Goal: Task Accomplishment & Management: Complete application form

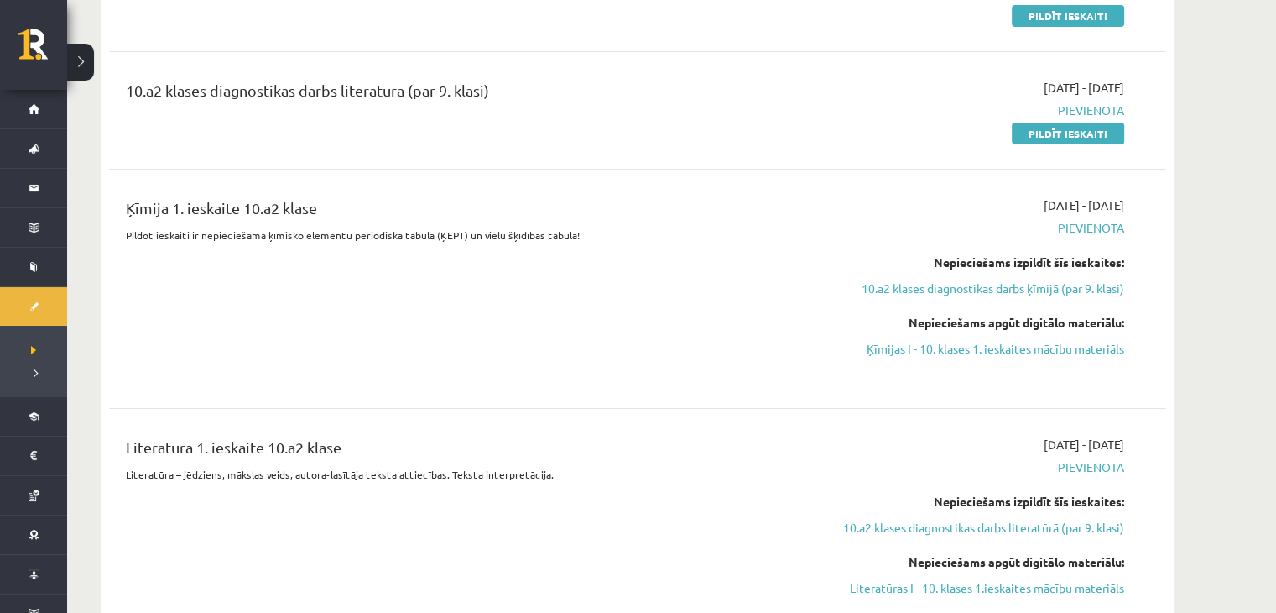
scroll to position [252, 0]
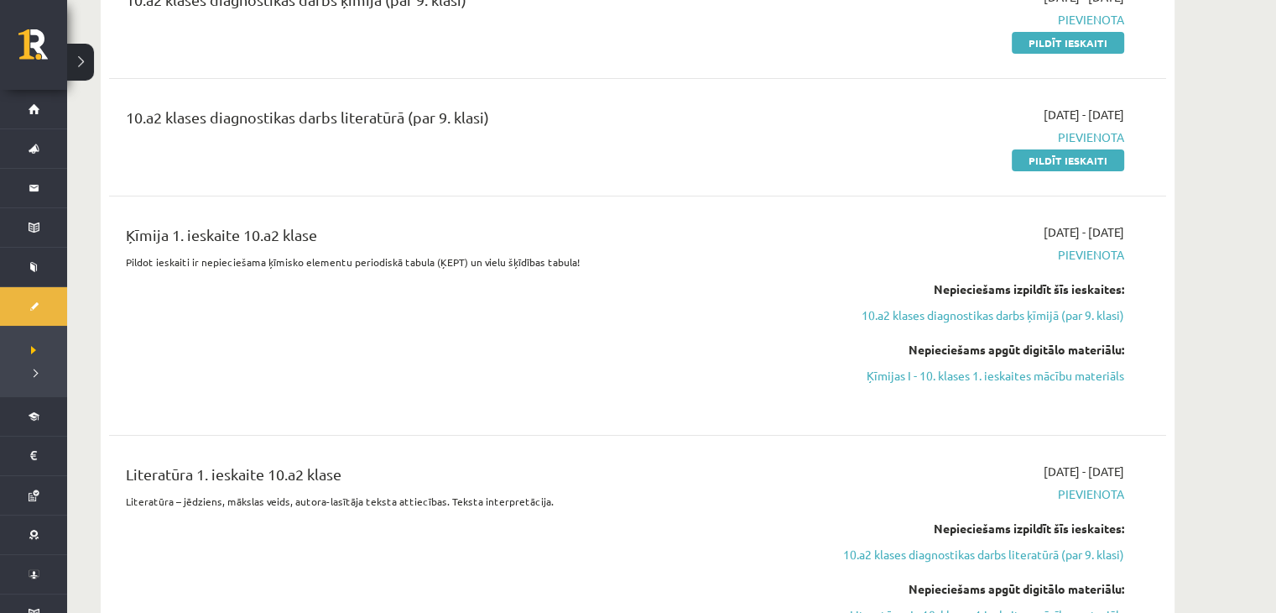
drag, startPoint x: 1046, startPoint y: 155, endPoint x: 718, endPoint y: 73, distance: 338.3
click at [1046, 155] on link "Pildīt ieskaiti" at bounding box center [1068, 160] width 112 height 22
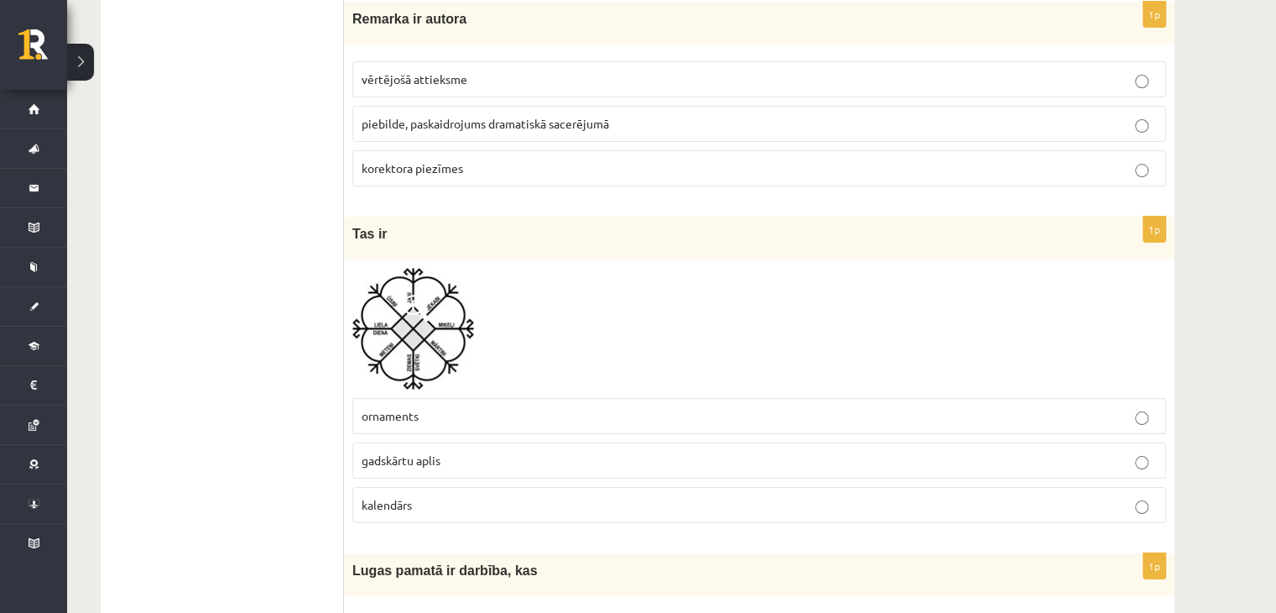
scroll to position [6441, 0]
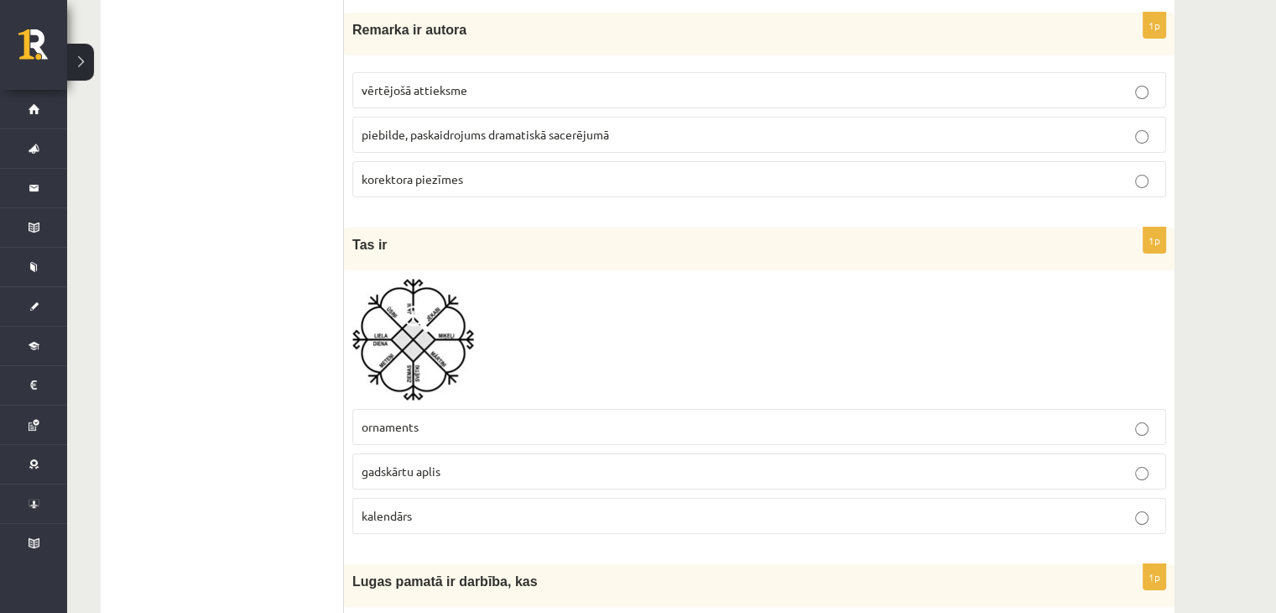
click at [489, 453] on label "gadskārtu aplis" at bounding box center [759, 471] width 814 height 36
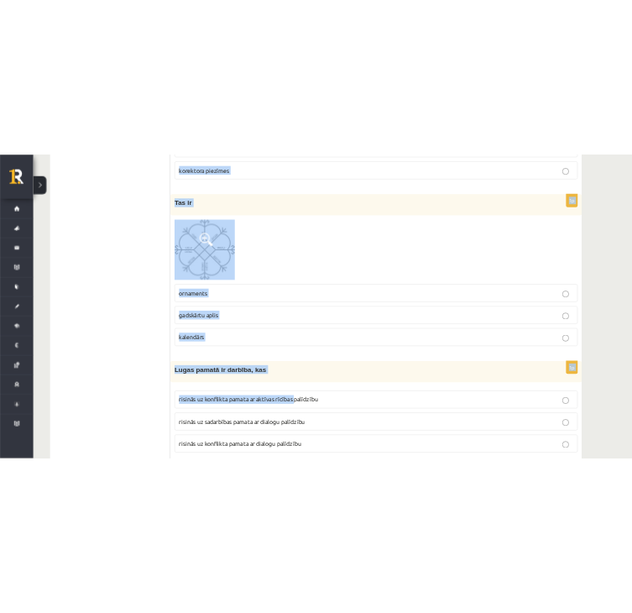
scroll to position [6609, 0]
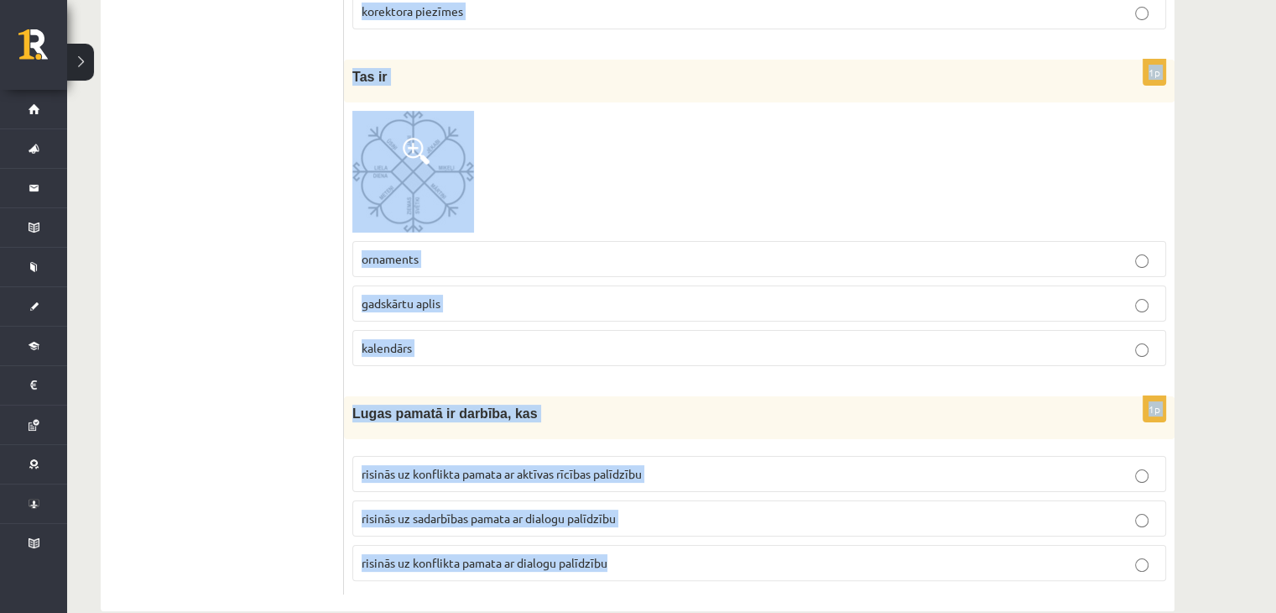
drag, startPoint x: 352, startPoint y: 330, endPoint x: 681, endPoint y: 528, distance: 384.0
copy form "Loremips dolorsitametco ad elitseddoe tempo incid utlab etdo magnaali en admini…"
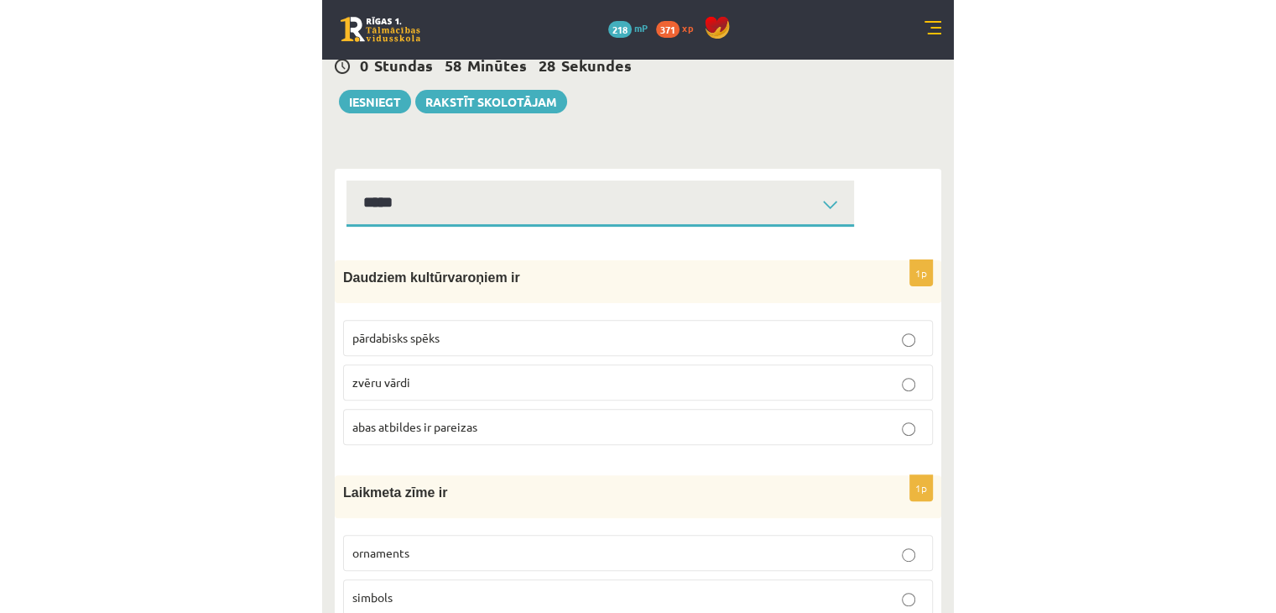
scroll to position [84, 0]
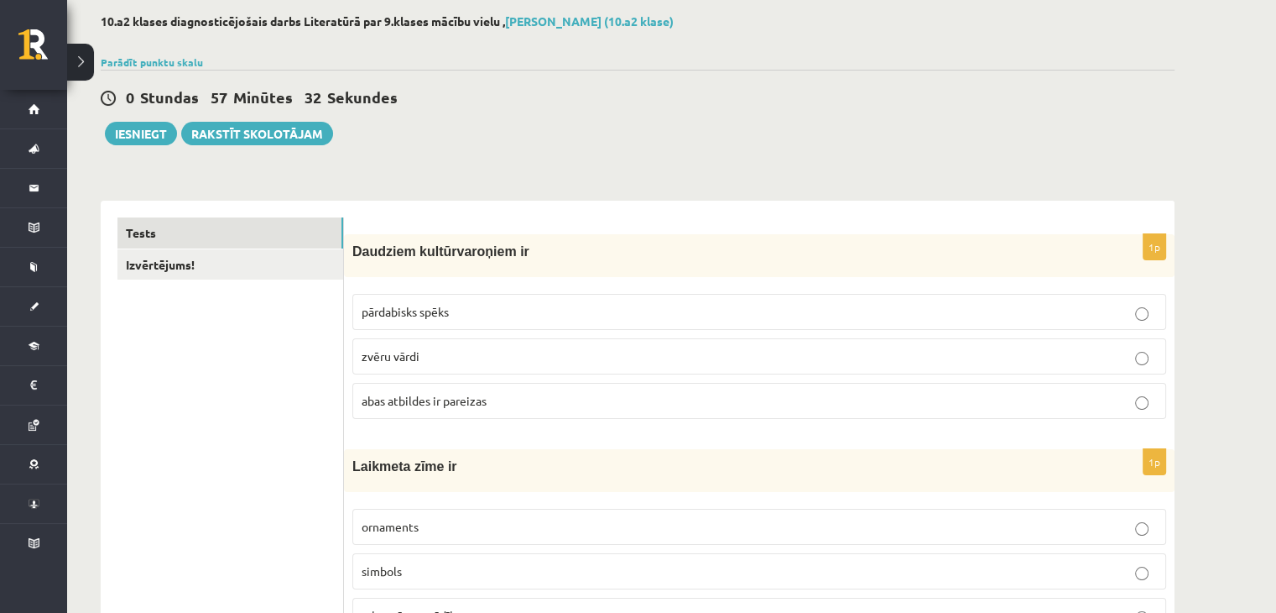
click at [504, 389] on label "abas atbildes ir pareizas" at bounding box center [759, 401] width 814 height 36
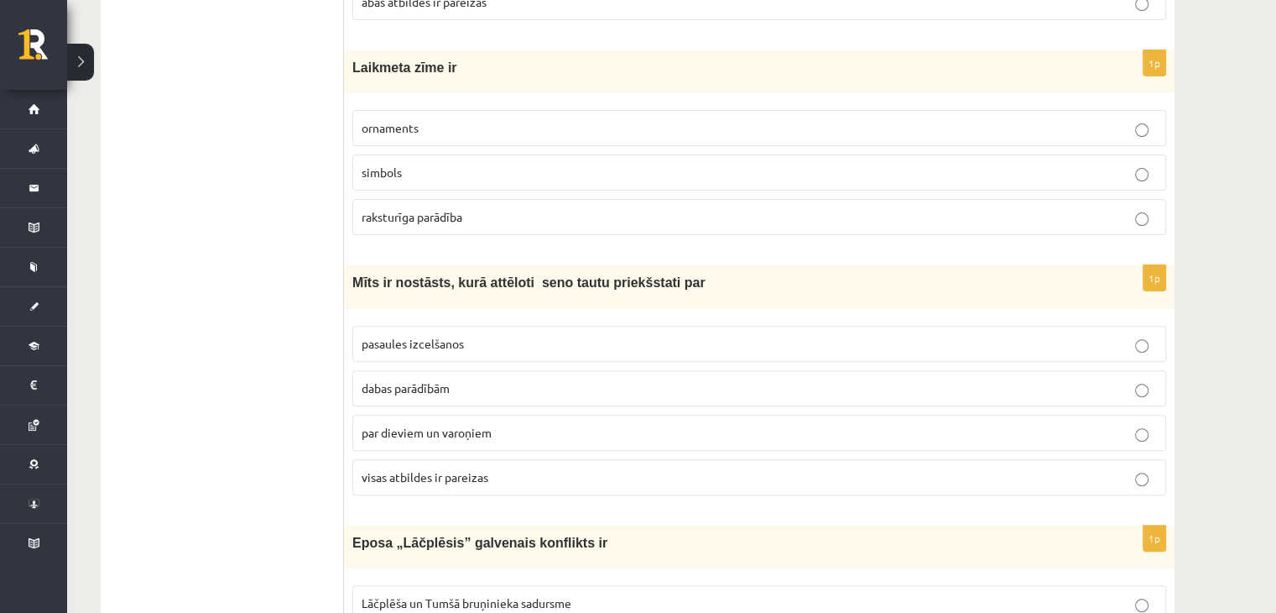
scroll to position [504, 0]
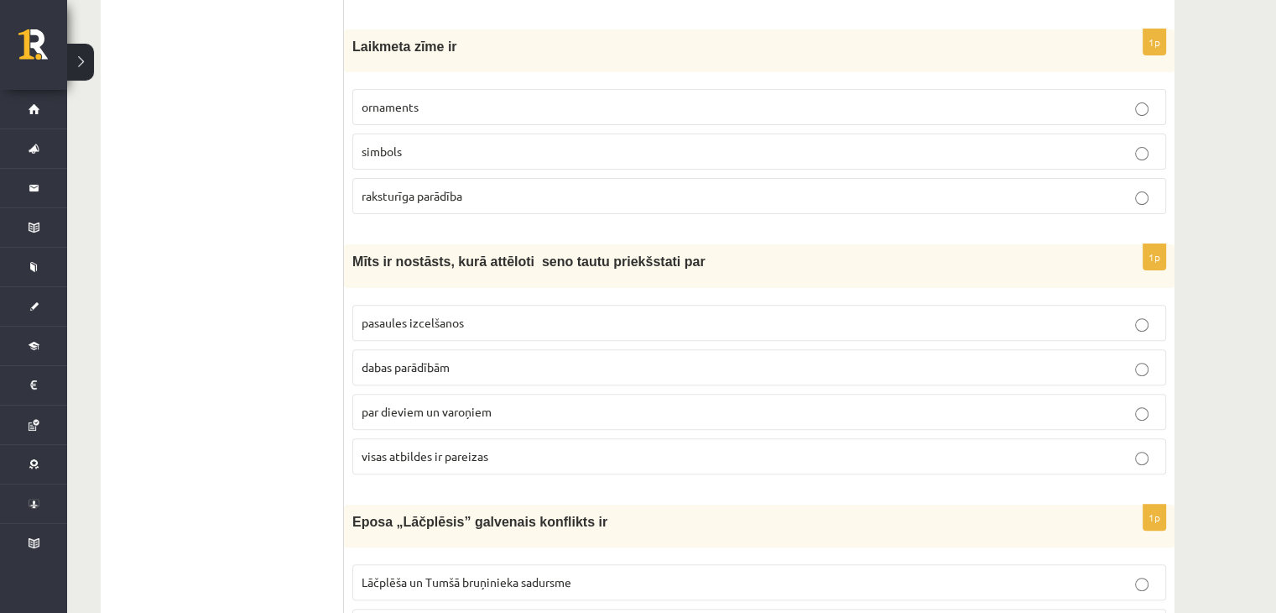
click at [500, 204] on label "raksturīga parādība" at bounding box center [759, 196] width 814 height 36
click at [517, 447] on p "visas atbildes ir pareizas" at bounding box center [760, 456] width 796 height 18
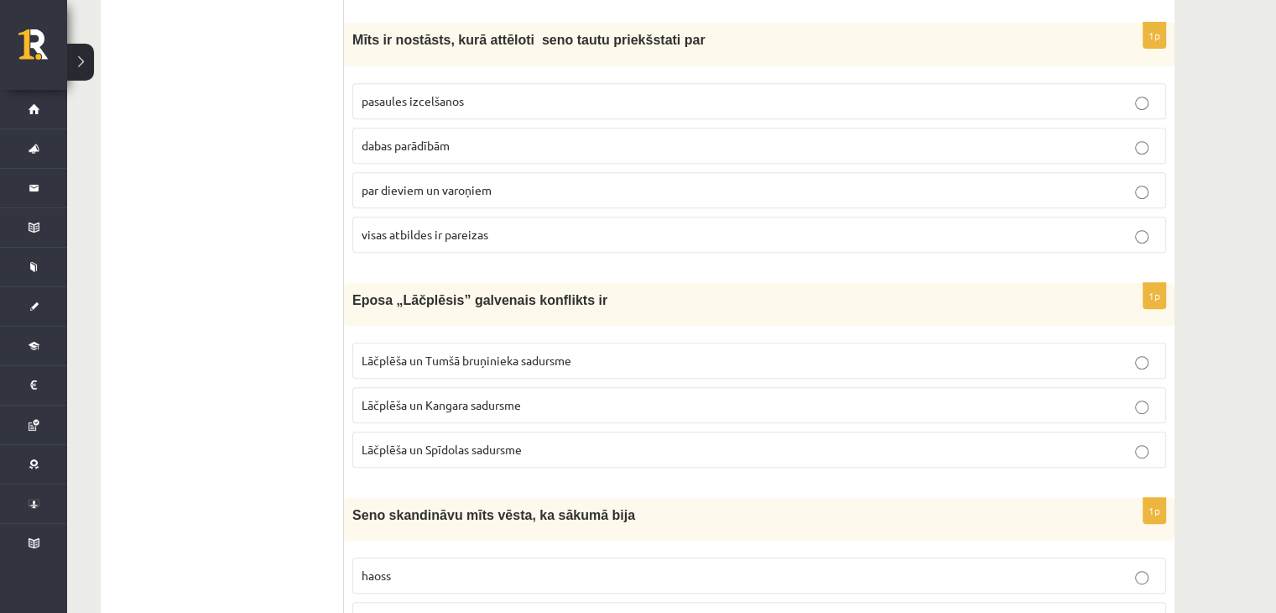
scroll to position [755, 0]
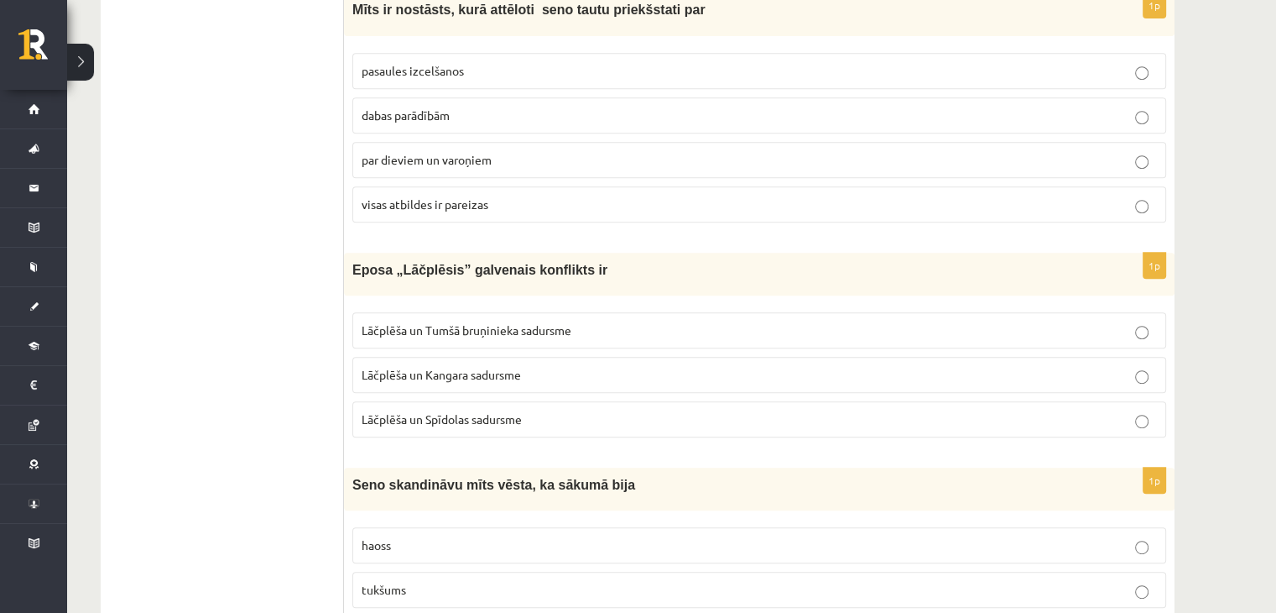
click at [544, 333] on p "Lāčplēša un Tumšā bruņinieka sadursme" at bounding box center [760, 330] width 796 height 18
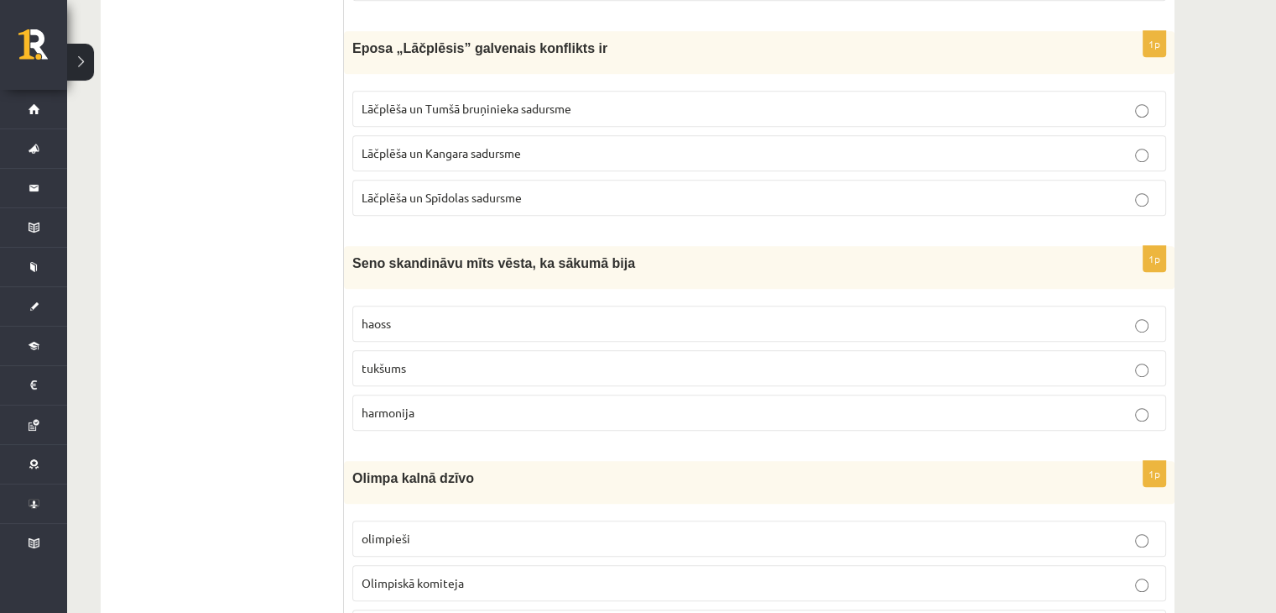
scroll to position [1007, 0]
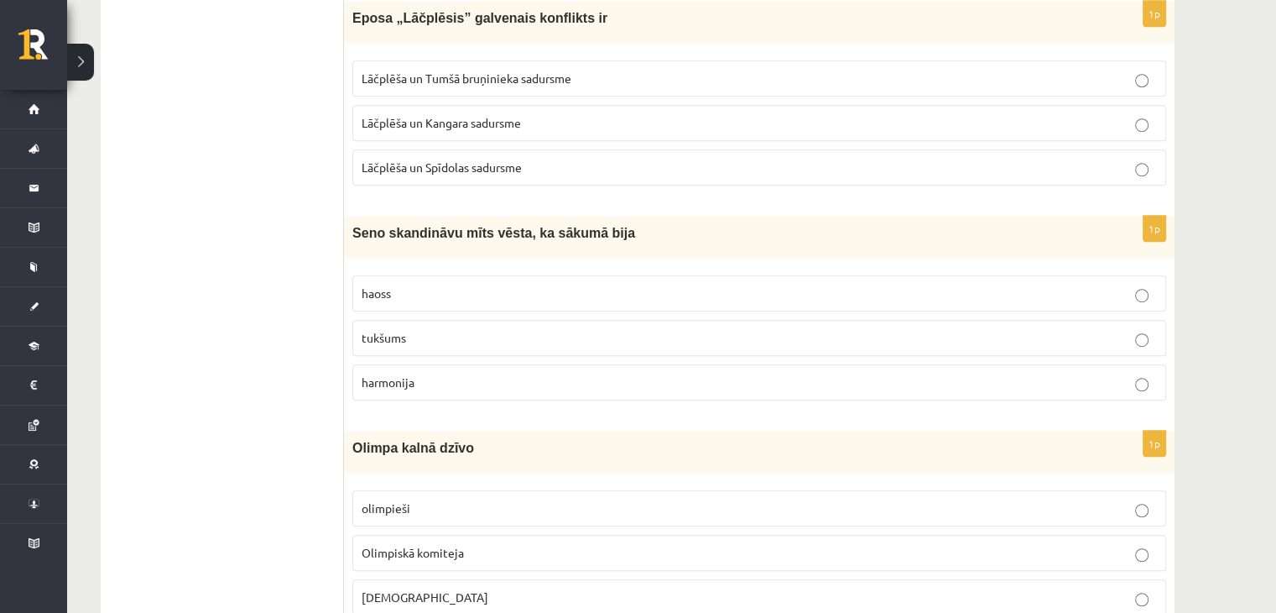
click at [417, 343] on label "tukšums" at bounding box center [759, 338] width 814 height 36
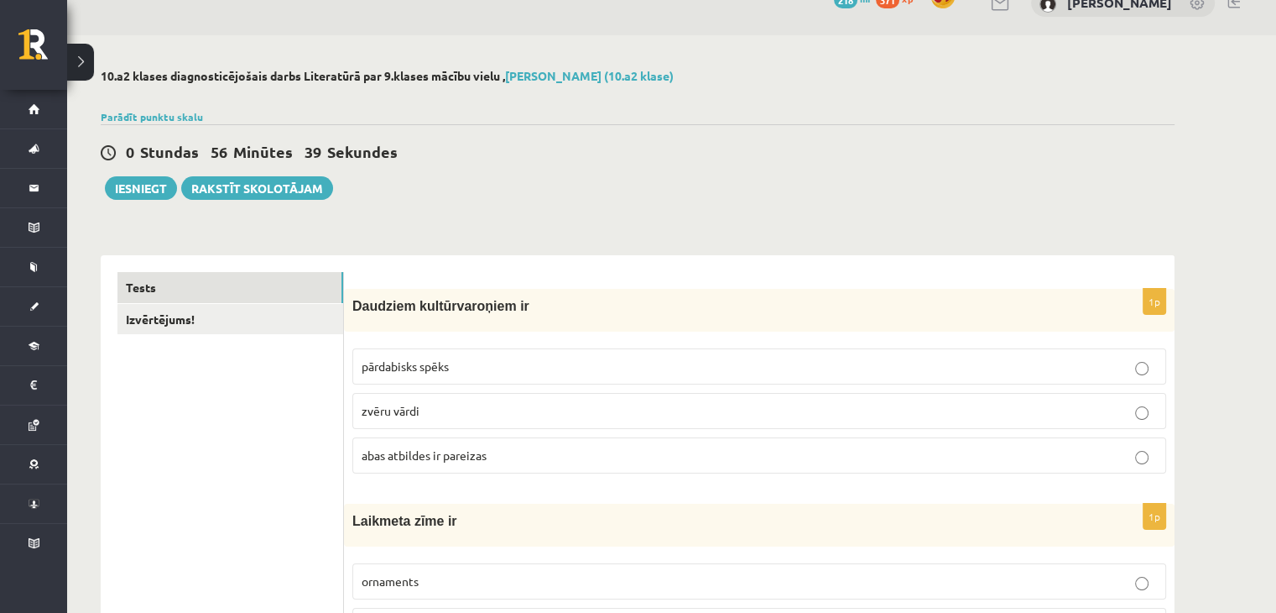
scroll to position [0, 0]
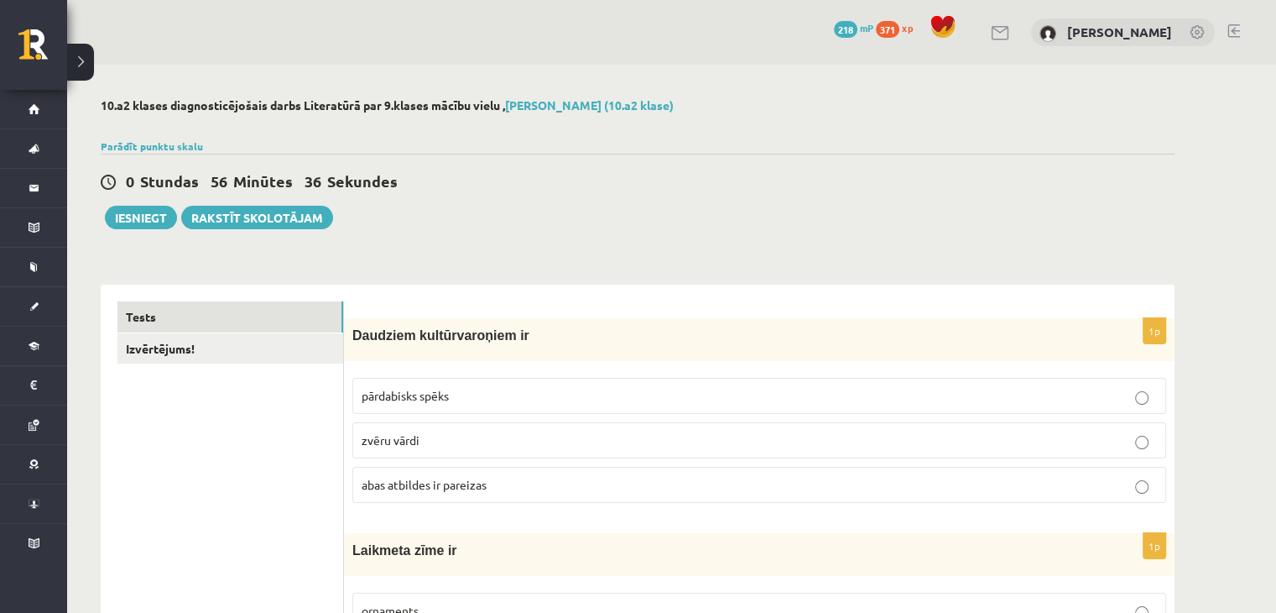
click at [1141, 454] on label "zvēru vārdi" at bounding box center [759, 440] width 814 height 36
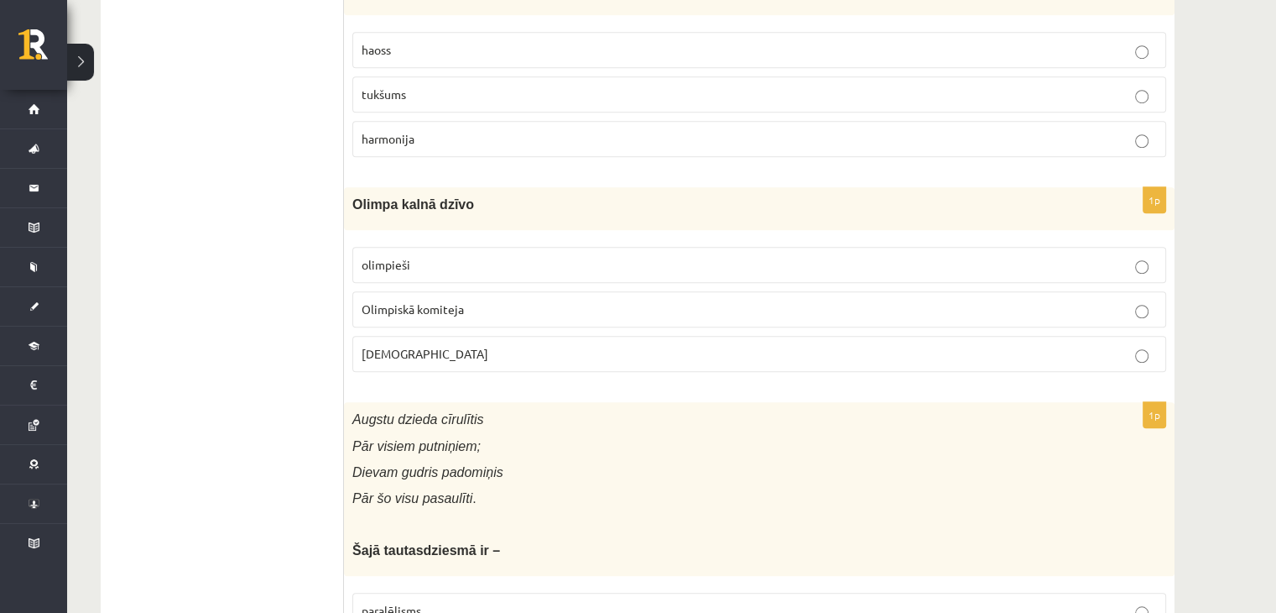
scroll to position [1259, 0]
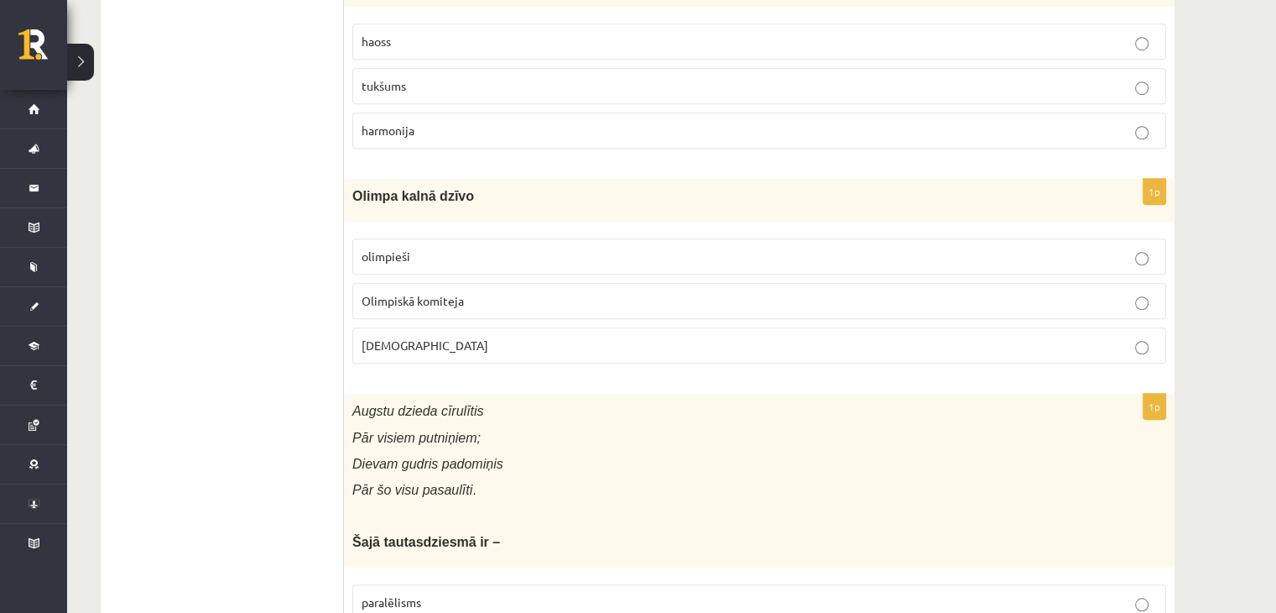
click at [430, 351] on label "Dievi" at bounding box center [759, 345] width 814 height 36
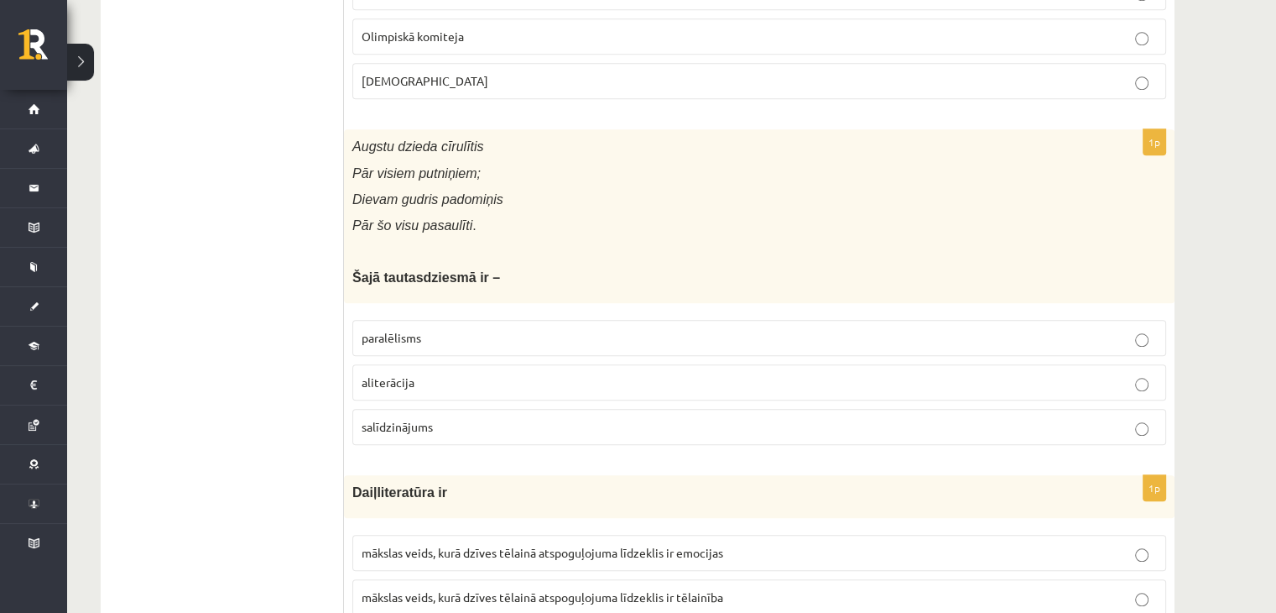
scroll to position [1594, 0]
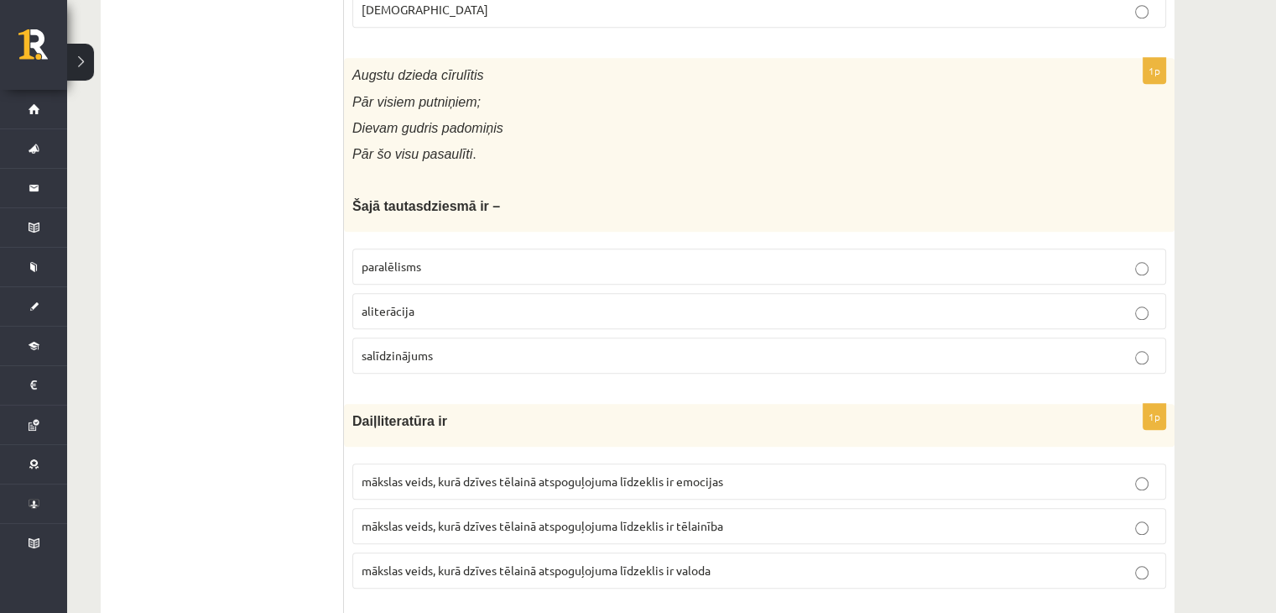
click at [493, 265] on p "paralēlisms" at bounding box center [760, 267] width 796 height 18
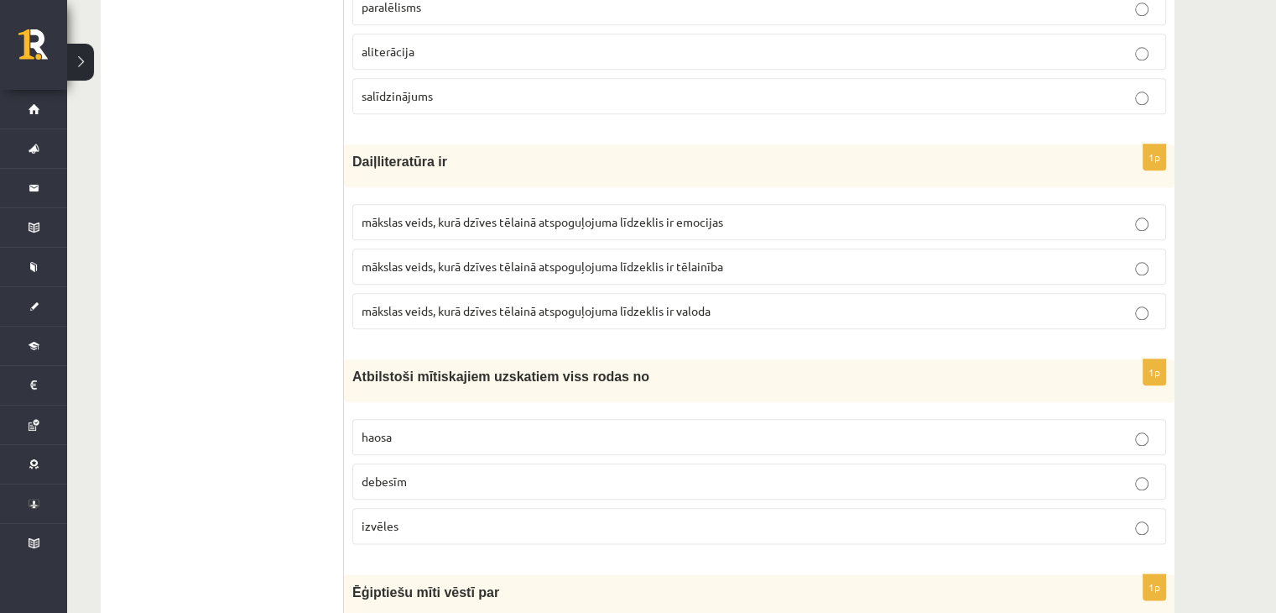
scroll to position [1846, 0]
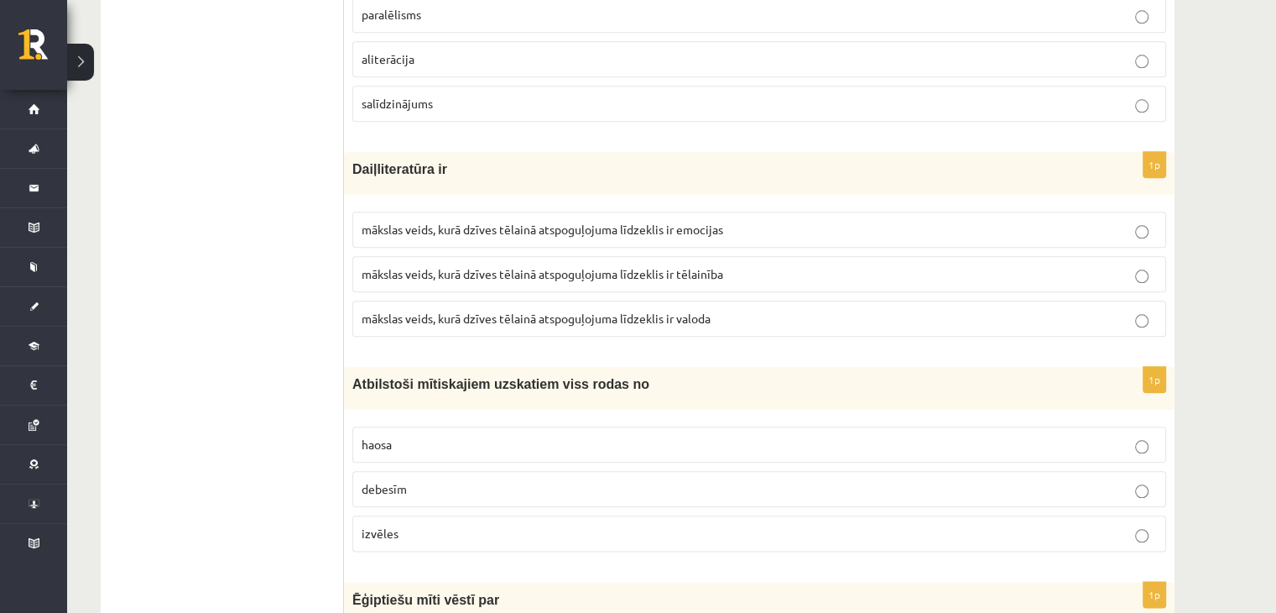
click at [712, 317] on p "mākslas veids, kurā dzīves tēlainā atspoguļojuma līdzeklis ir valoda" at bounding box center [760, 319] width 796 height 18
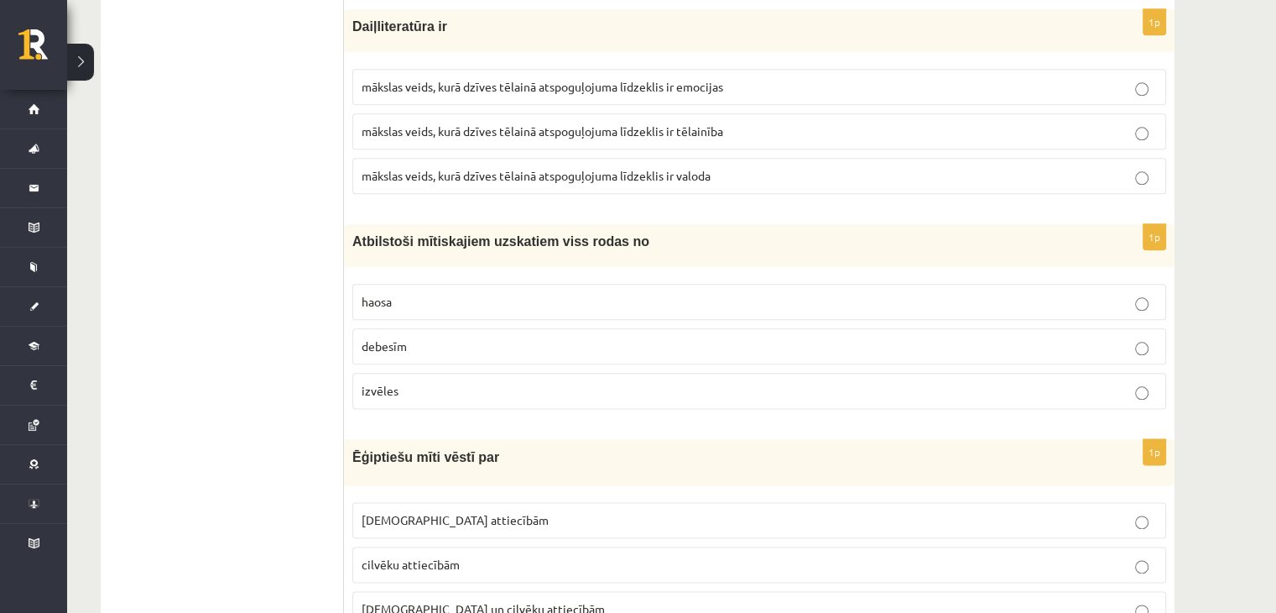
scroll to position [2014, 0]
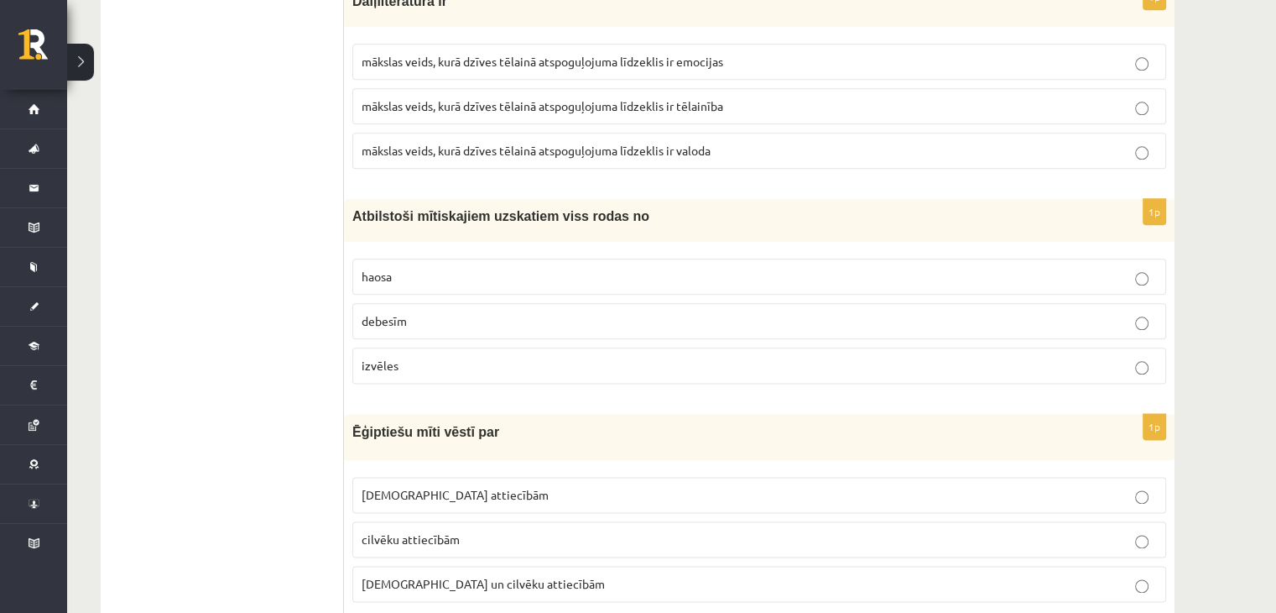
click at [403, 274] on p "haosa" at bounding box center [760, 277] width 796 height 18
click at [436, 488] on span "Dievu attiecībām" at bounding box center [455, 494] width 187 height 15
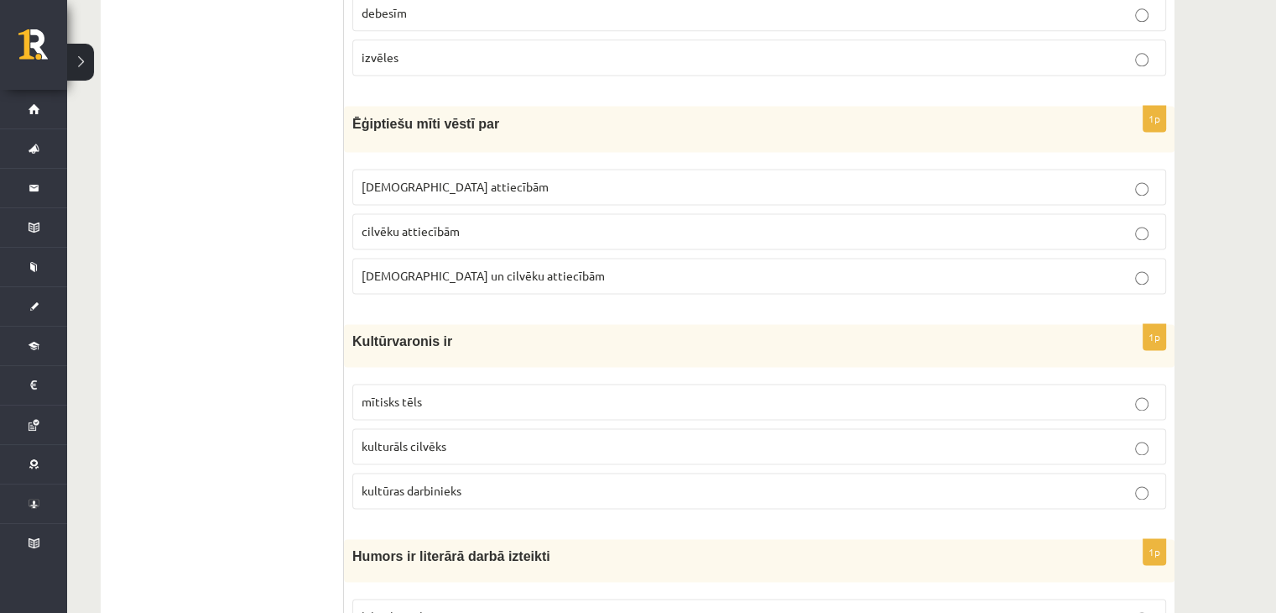
scroll to position [2350, 0]
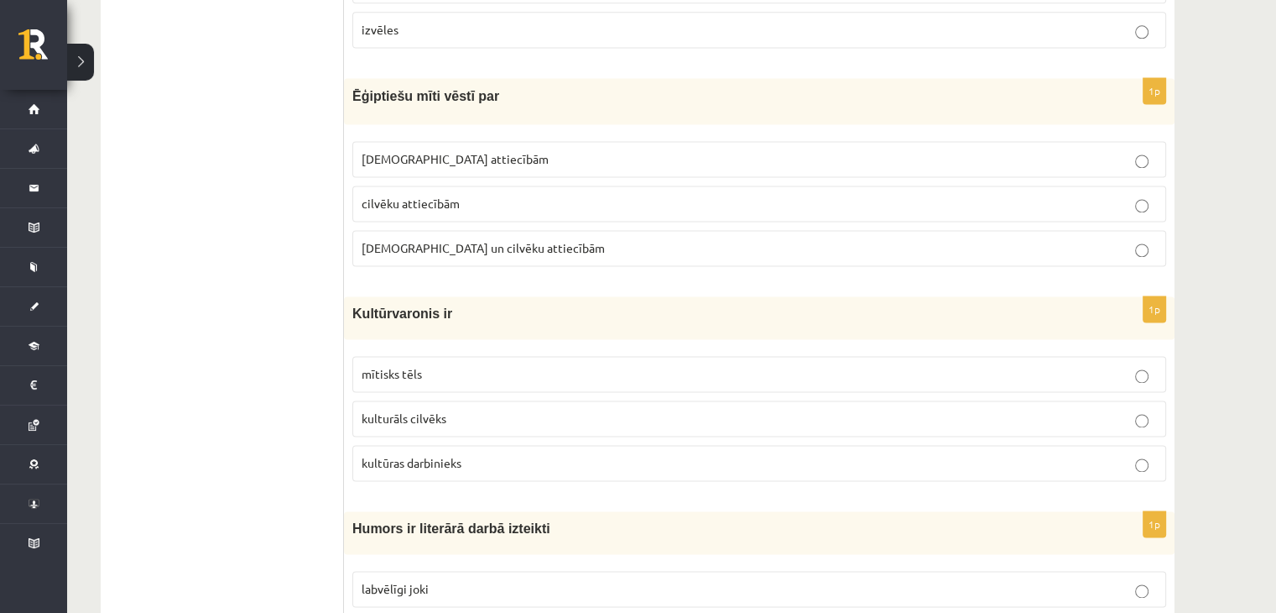
click at [426, 374] on label "mītisks tēls" at bounding box center [759, 374] width 814 height 36
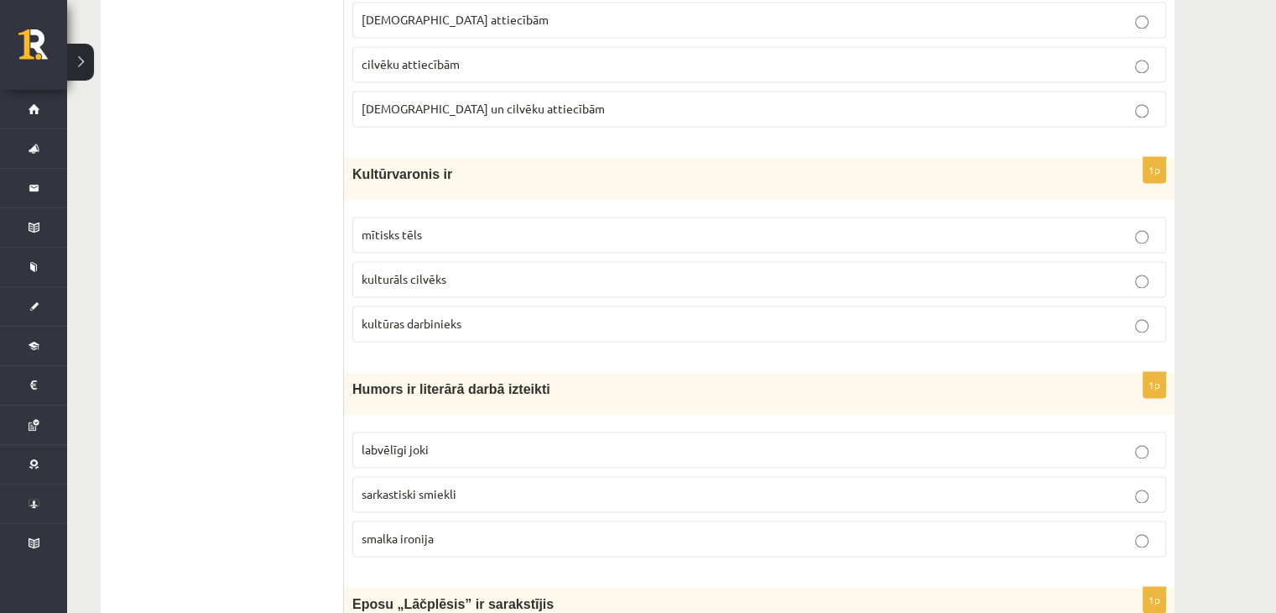
scroll to position [2518, 0]
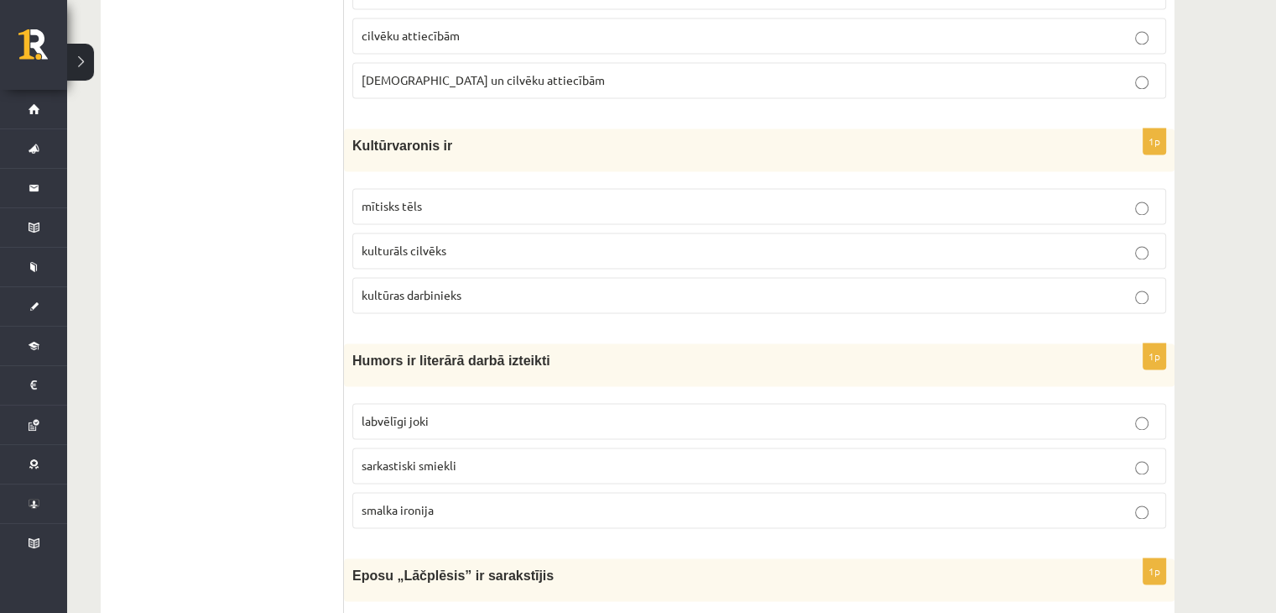
click at [403, 502] on span "smalka ironija" at bounding box center [398, 509] width 72 height 15
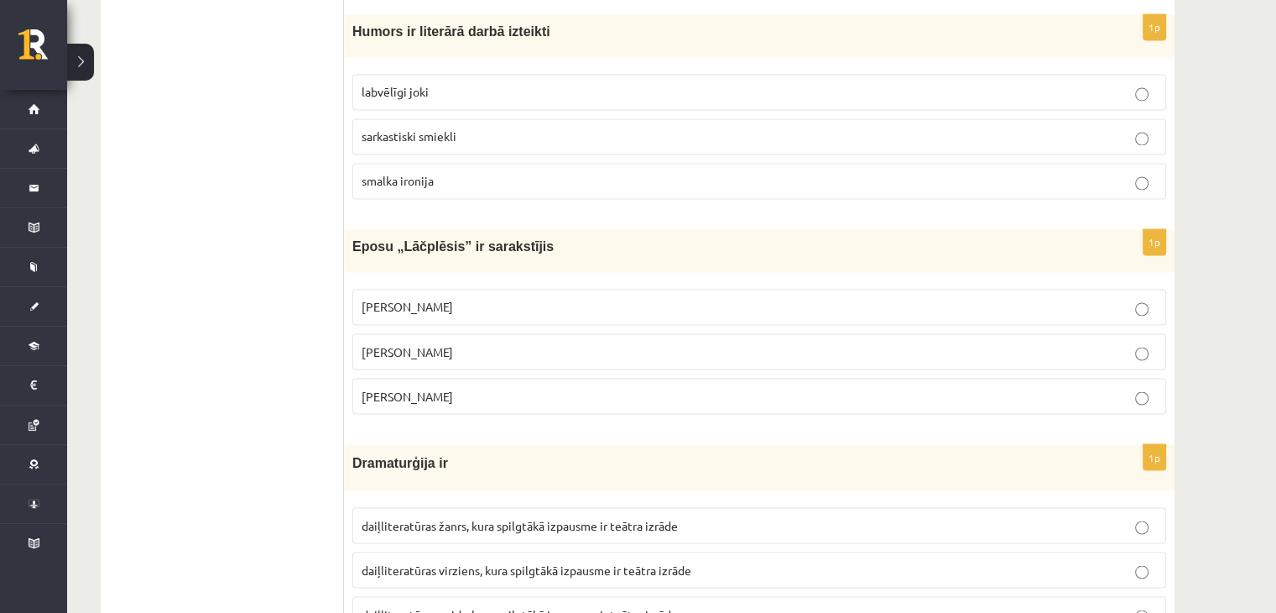
scroll to position [2937, 0]
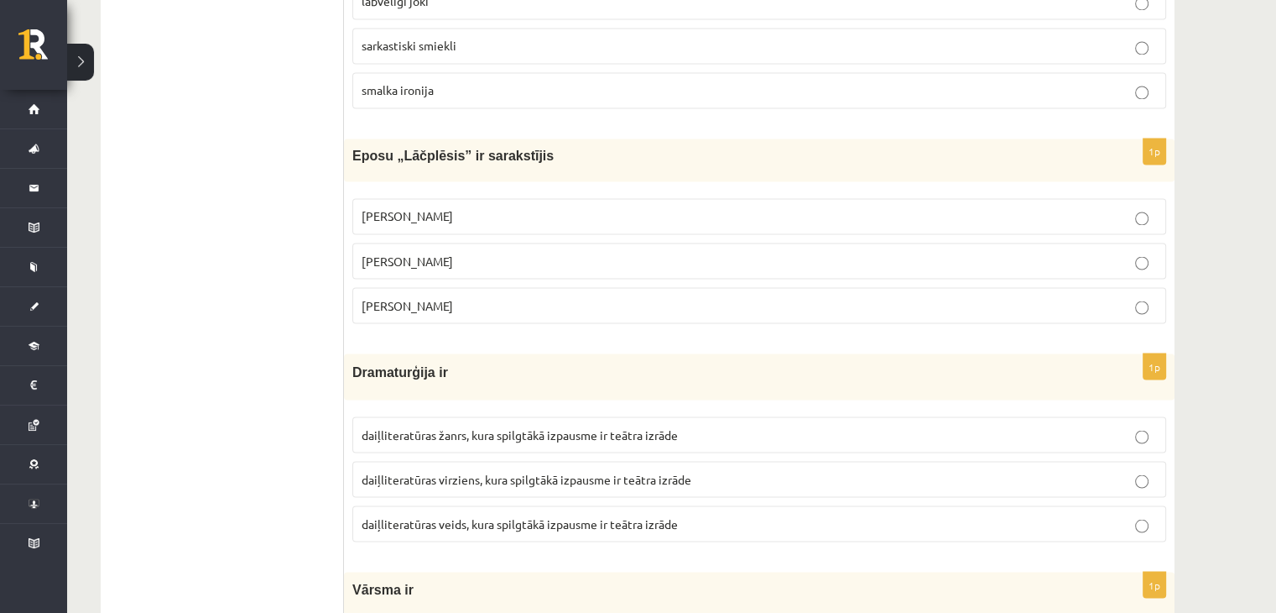
click at [453, 252] on p "Andrejs Pumpurs" at bounding box center [760, 261] width 796 height 18
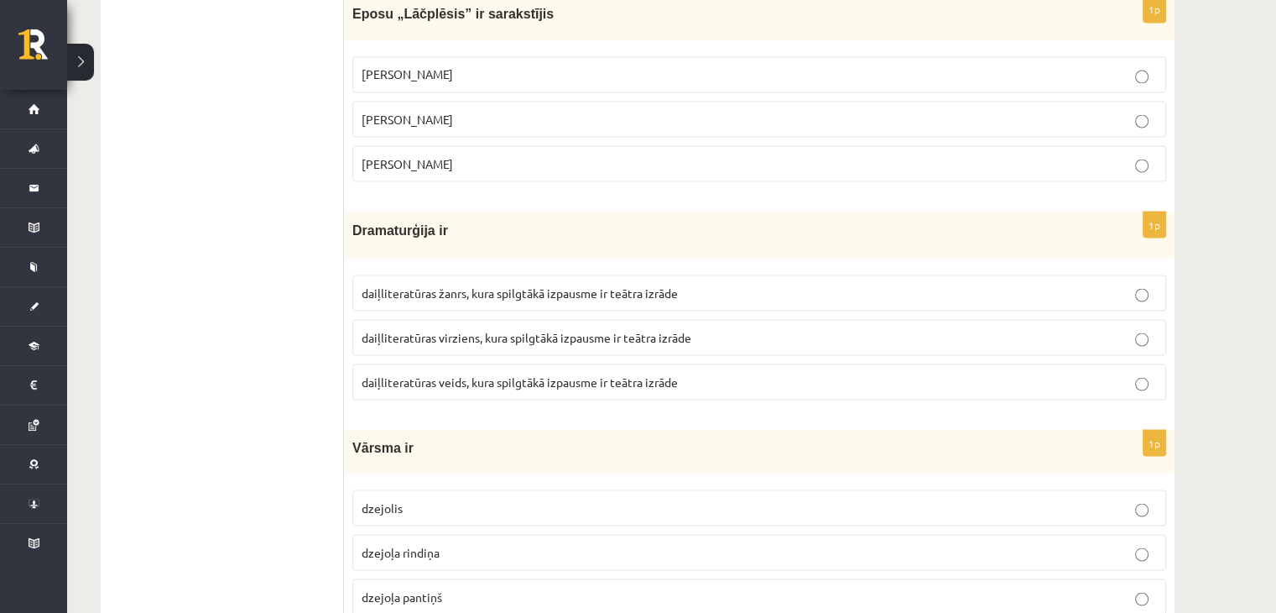
scroll to position [3105, 0]
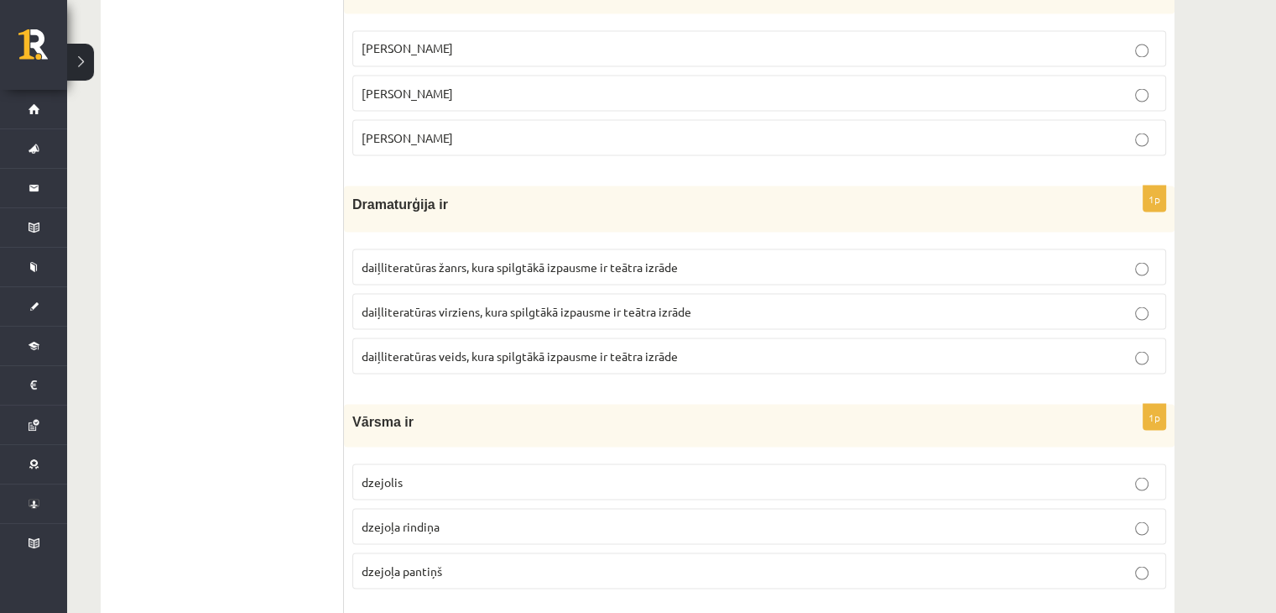
click at [450, 347] on span "daiļliteratūras veids, kura spilgtākā izpausme ir teātra izrāde" at bounding box center [520, 354] width 316 height 15
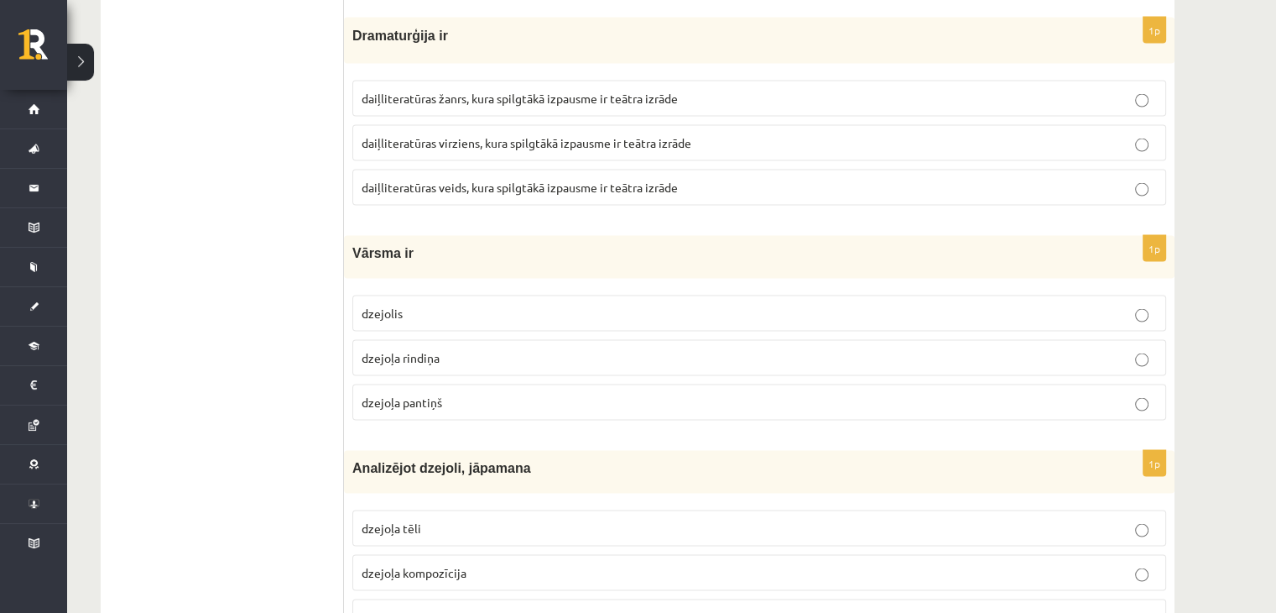
scroll to position [3357, 0]
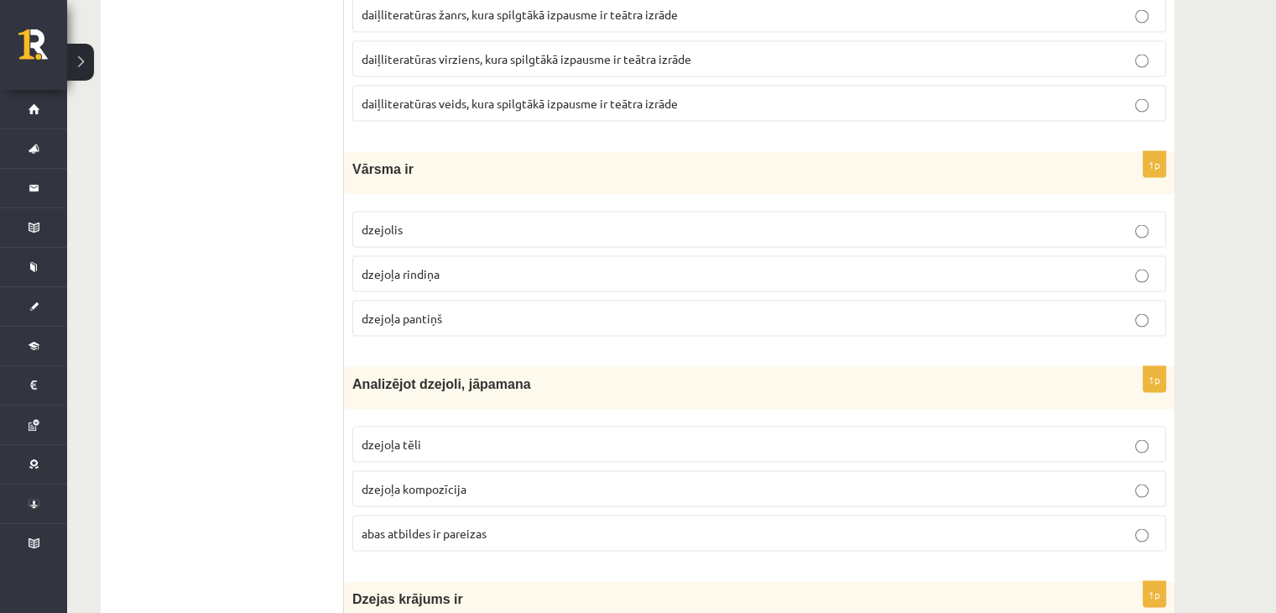
click at [408, 266] on span "dzejoļa rindiņa" at bounding box center [401, 273] width 78 height 15
click at [443, 488] on label "dzejoļa kompozīcija" at bounding box center [759, 489] width 814 height 36
click at [449, 515] on label "abas atbildes ir pareizas" at bounding box center [759, 533] width 814 height 36
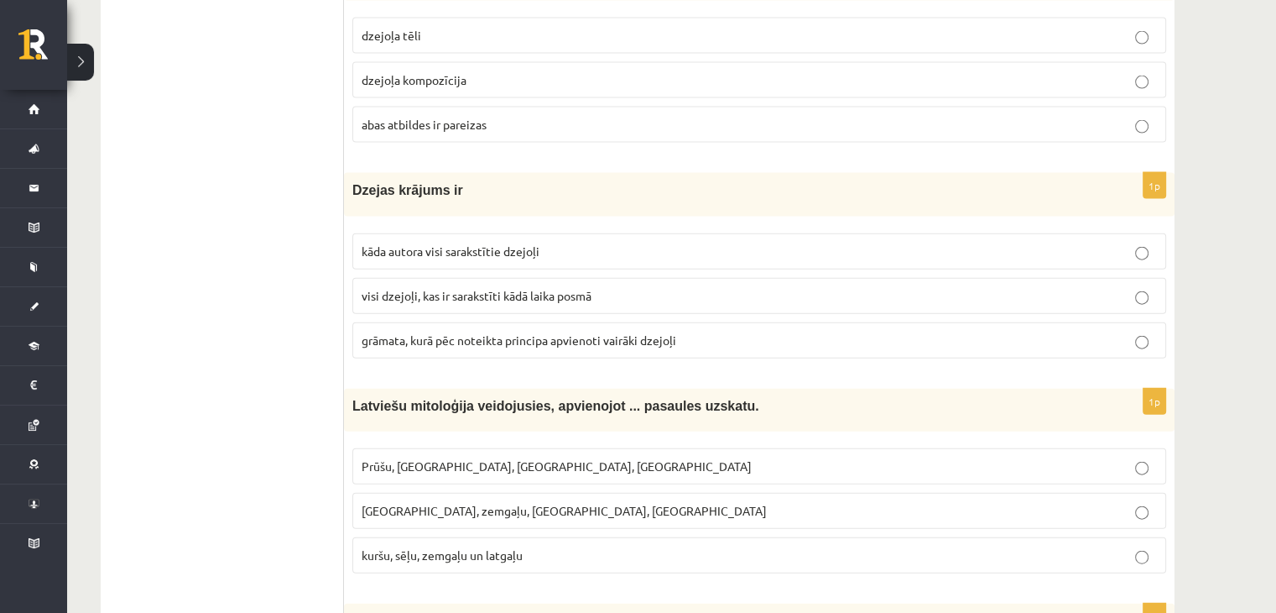
scroll to position [3776, 0]
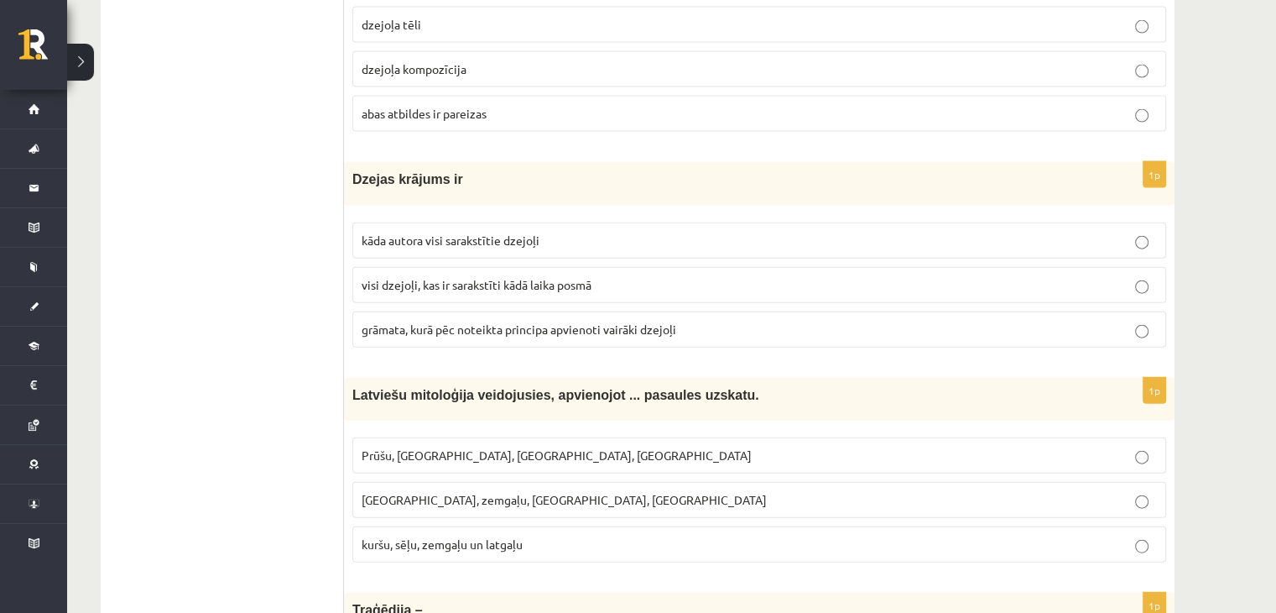
click at [408, 324] on label "grāmata, kurā pēc noteikta principa apvienoti vairāki dzejoļi" at bounding box center [759, 329] width 814 height 36
click at [456, 447] on span "Prūšu, sēļu, zemgaļu, latgaļu" at bounding box center [557, 454] width 390 height 15
click at [457, 536] on span "kuršu, sēļu, zemgaļu un latgaļu" at bounding box center [442, 543] width 161 height 15
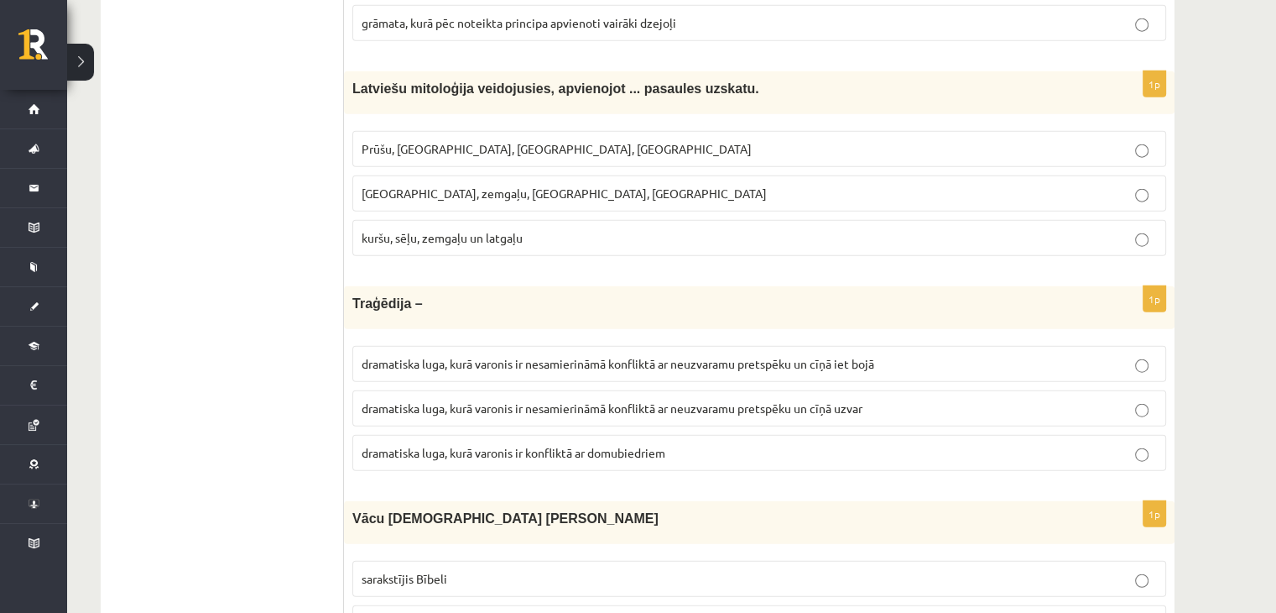
scroll to position [4112, 0]
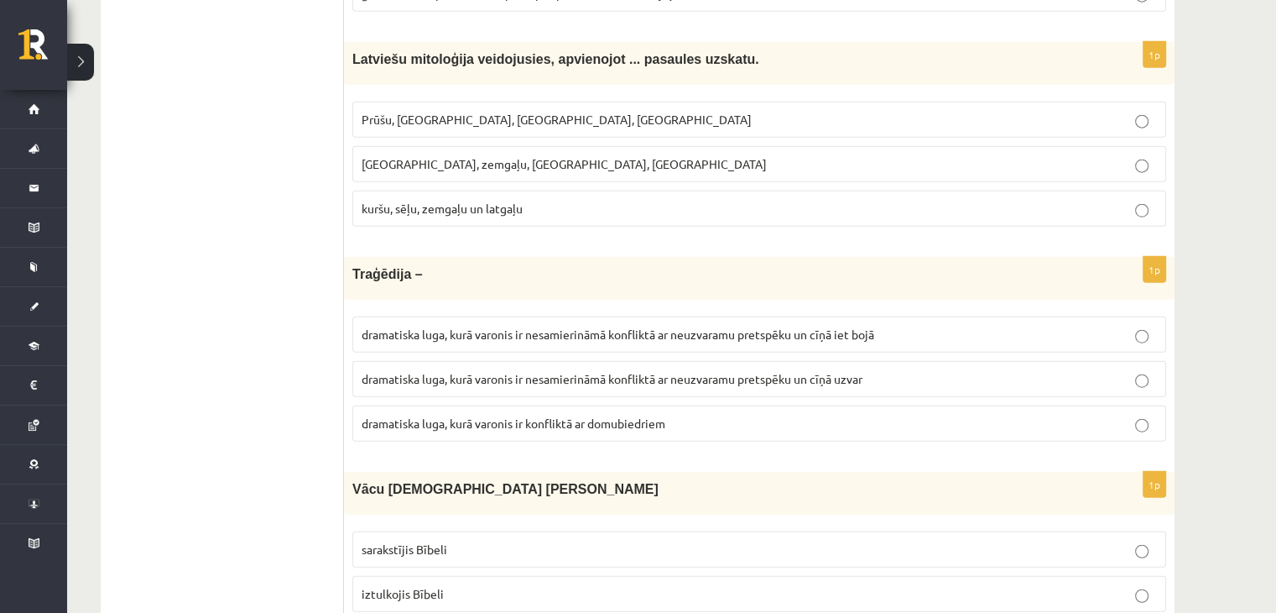
click at [597, 415] on span "dramatiska luga, kurā varonis ir konfliktā ar domubiedriem" at bounding box center [514, 422] width 304 height 15
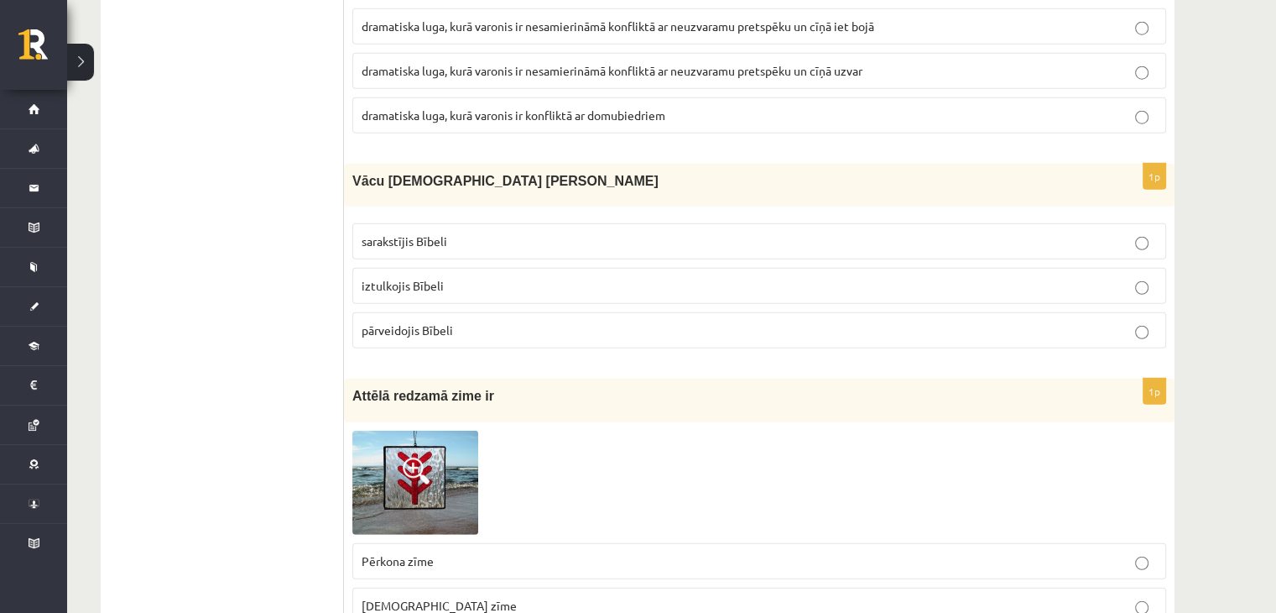
scroll to position [4448, 0]
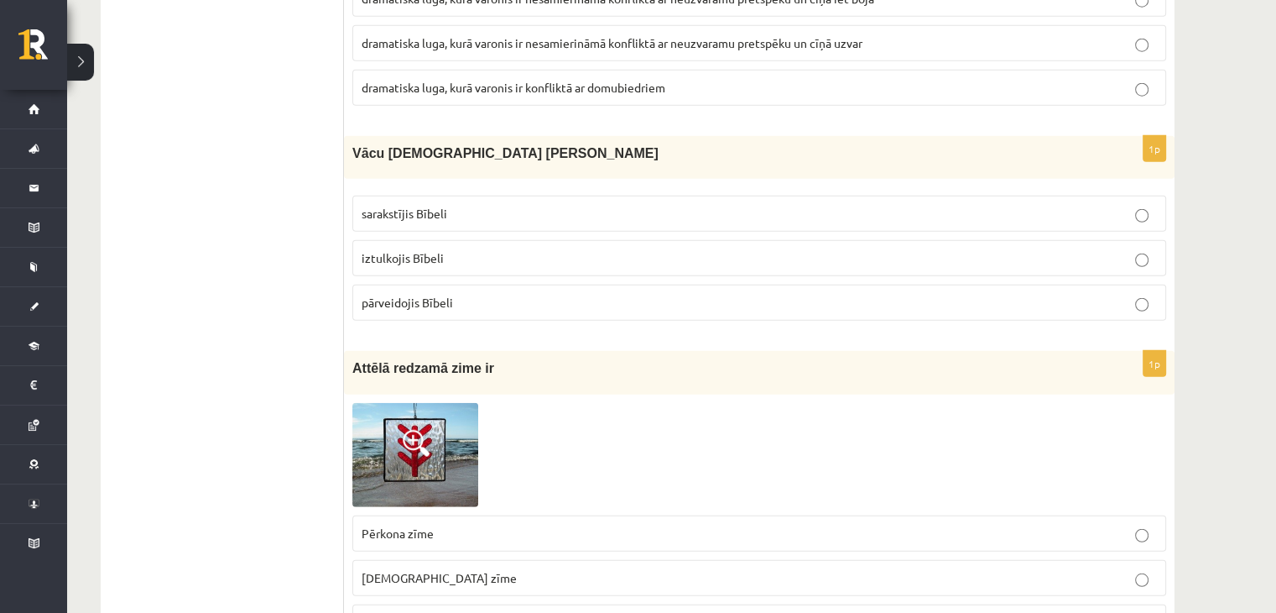
click at [601, 240] on label "iztulkojis Bībeli" at bounding box center [759, 258] width 814 height 36
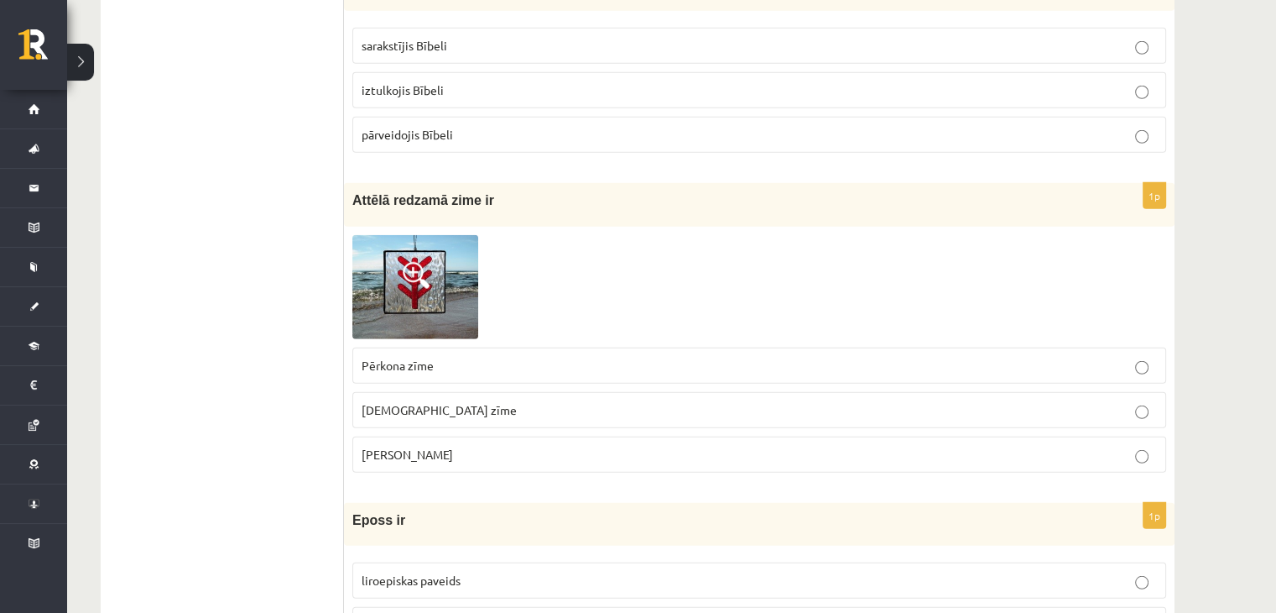
scroll to position [4700, 0]
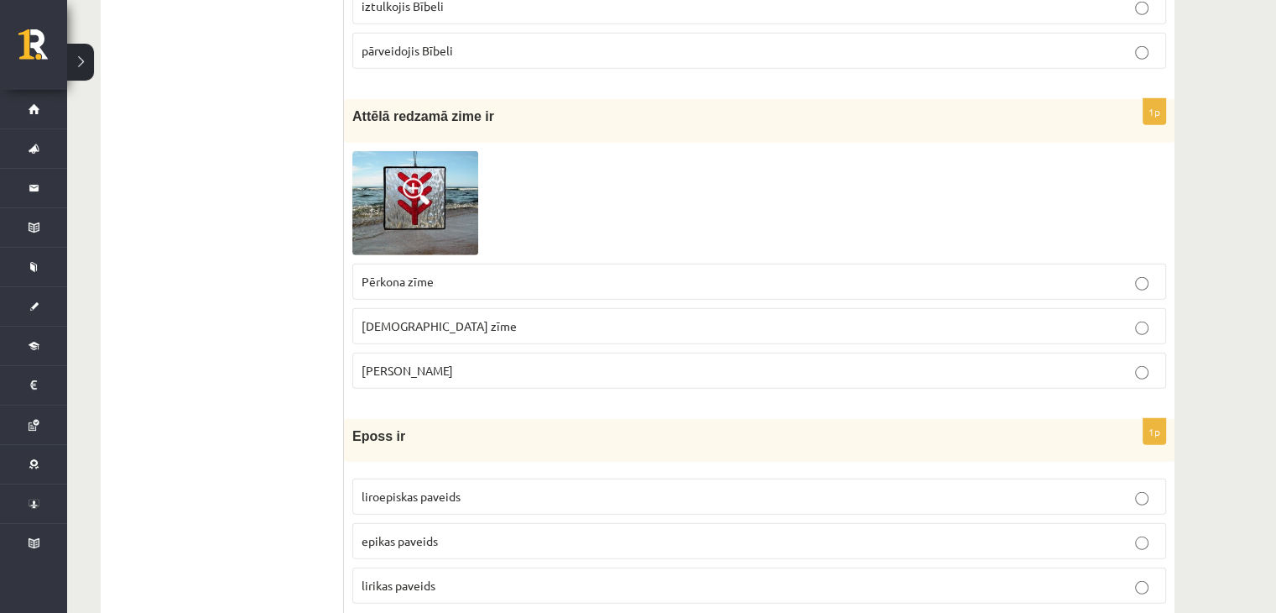
click at [556, 352] on label "Laimas slotiņa" at bounding box center [759, 370] width 814 height 36
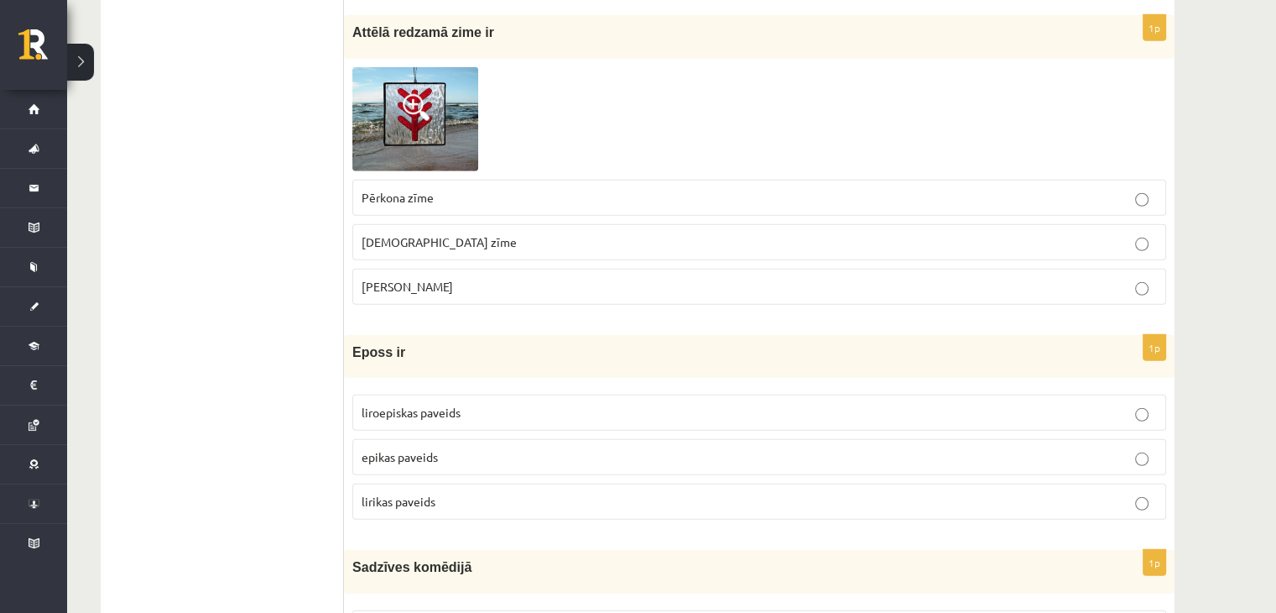
click at [557, 448] on p "epikas paveids" at bounding box center [760, 457] width 796 height 18
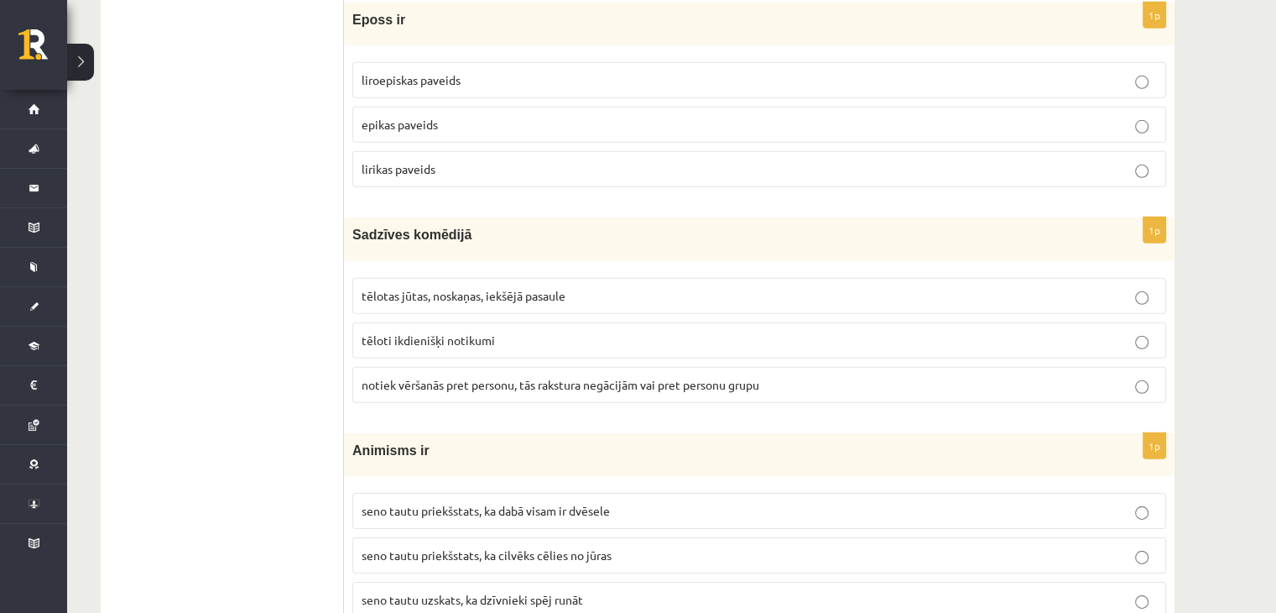
scroll to position [5119, 0]
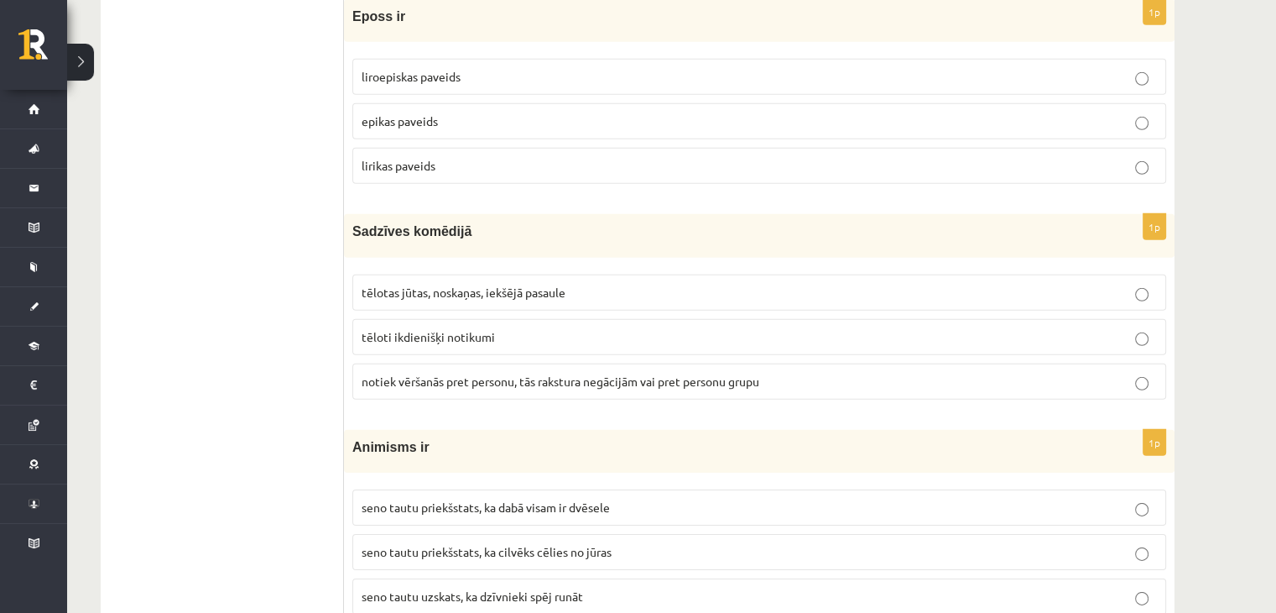
click at [494, 319] on label "tēloti ikdienišķi notikumi" at bounding box center [759, 337] width 814 height 36
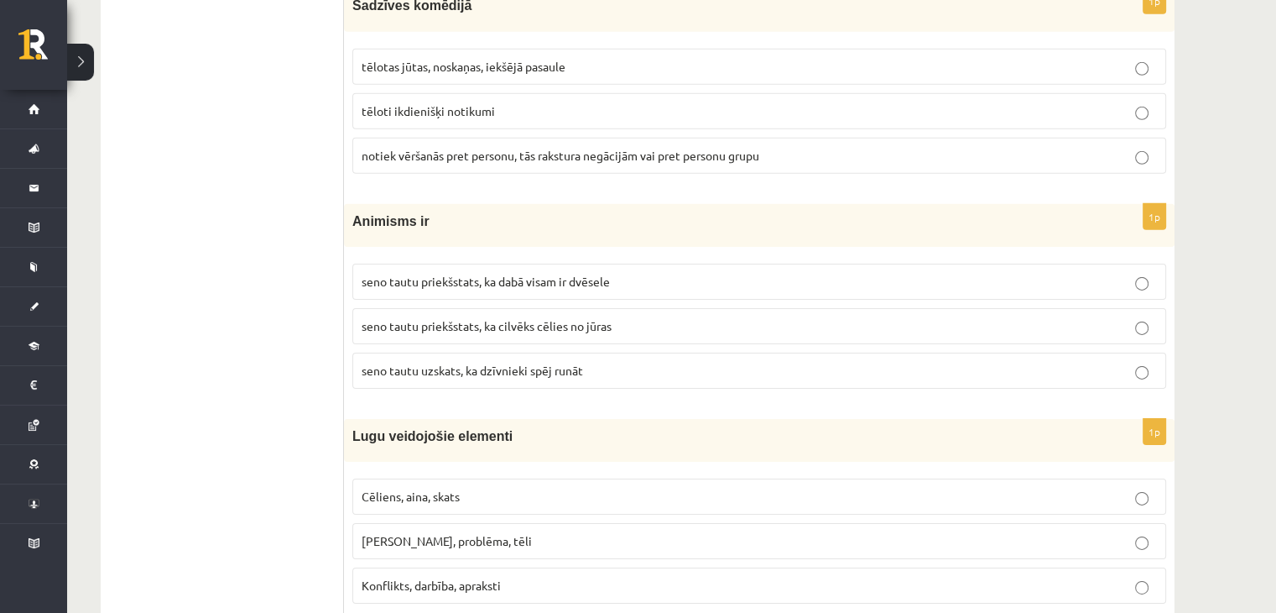
scroll to position [5371, 0]
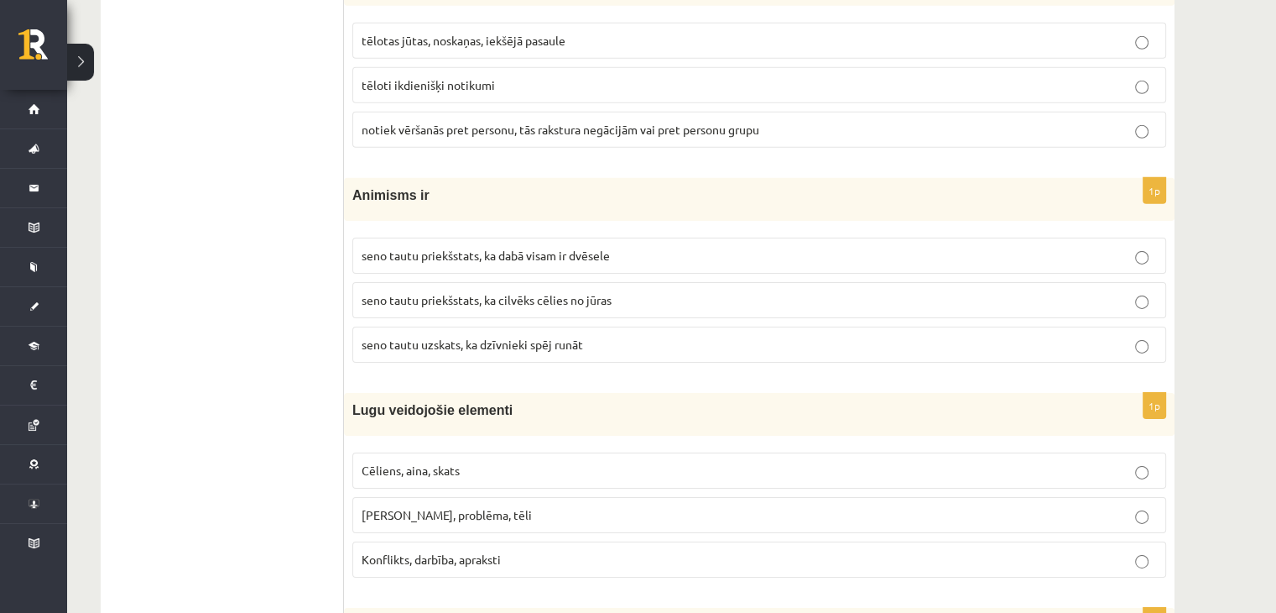
click at [493, 292] on span "seno tautu priekšstats, ka cilvēks cēlies no jūras" at bounding box center [487, 299] width 250 height 15
click at [556, 248] on span "seno tautu priekšstats, ka dabā visam ir dvēsele" at bounding box center [486, 255] width 248 height 15
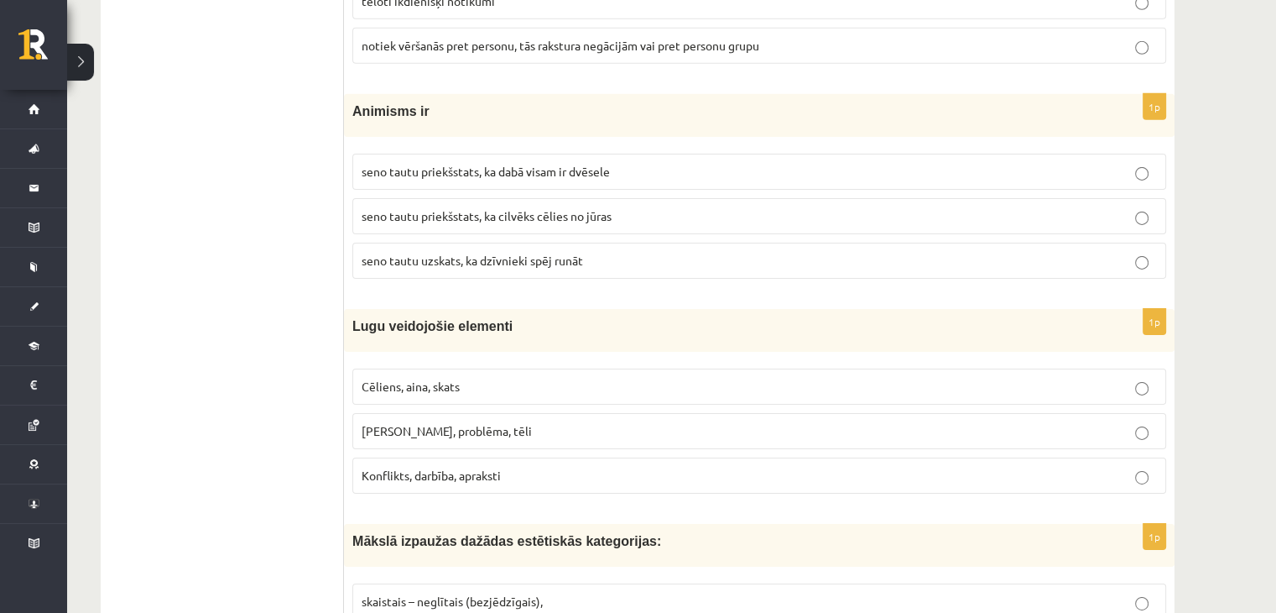
scroll to position [5539, 0]
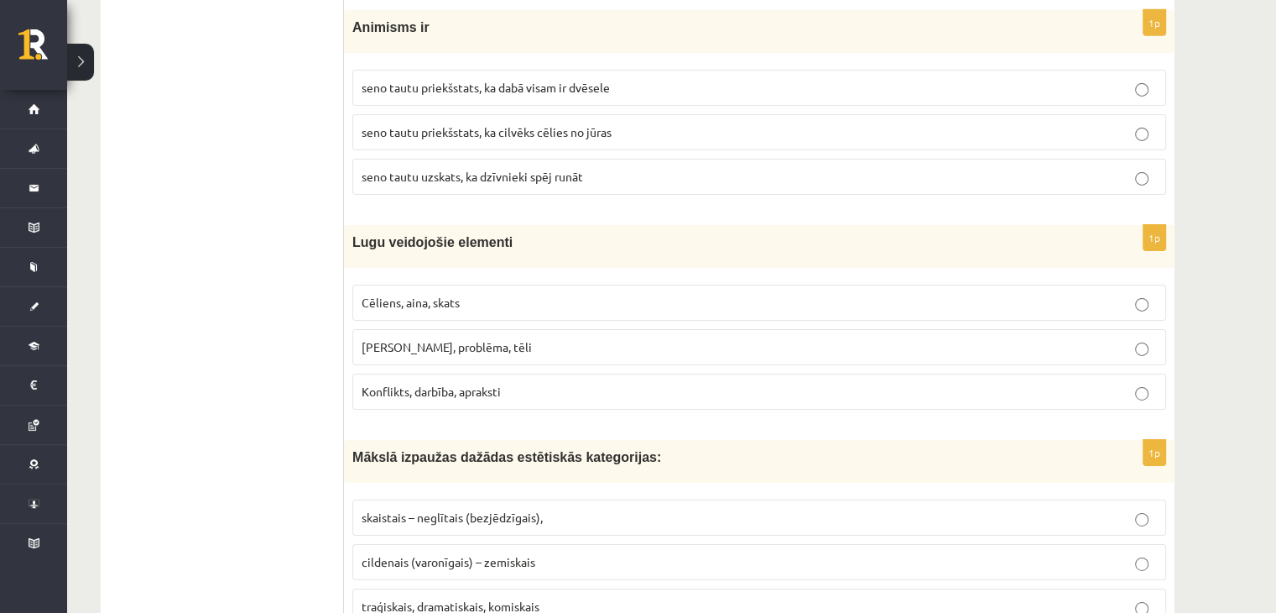
click at [463, 383] on p "Konflikts, darbība, apraksti" at bounding box center [760, 392] width 796 height 18
drag, startPoint x: 463, startPoint y: 357, endPoint x: 362, endPoint y: 363, distance: 101.8
click at [362, 384] on span "Konflikts, darbība, apraksti" at bounding box center [431, 391] width 139 height 15
click at [430, 294] on p "Cēliens, aina, skats" at bounding box center [760, 303] width 796 height 18
click at [548, 286] on label "Cēliens, aina, skats" at bounding box center [759, 302] width 814 height 36
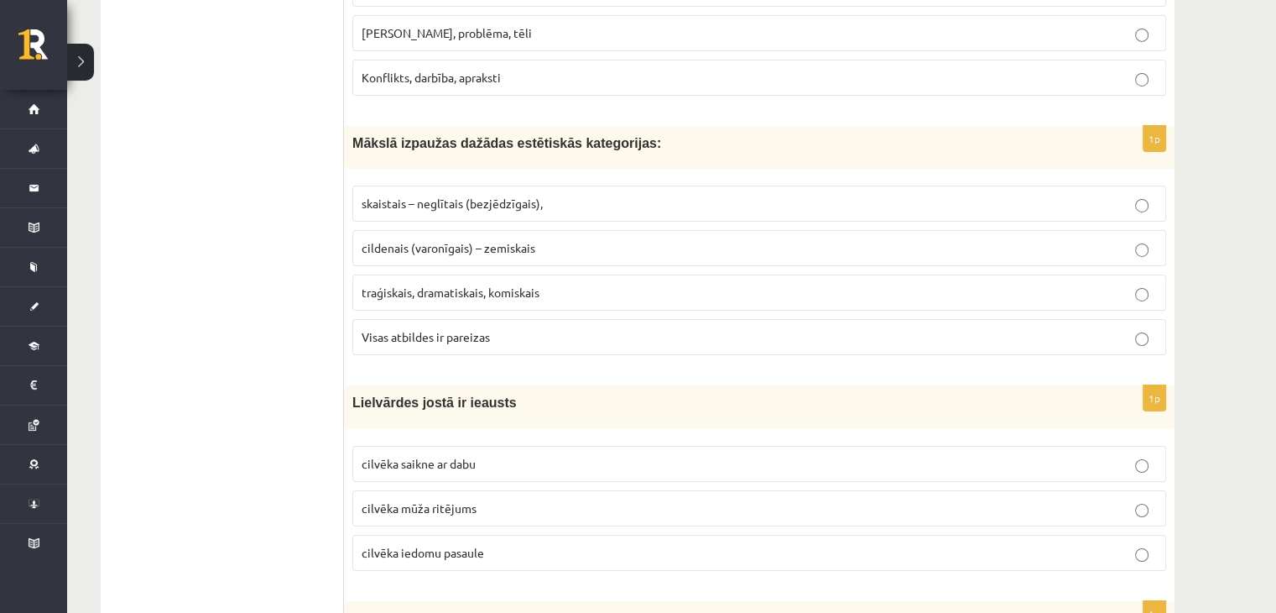
scroll to position [5874, 0]
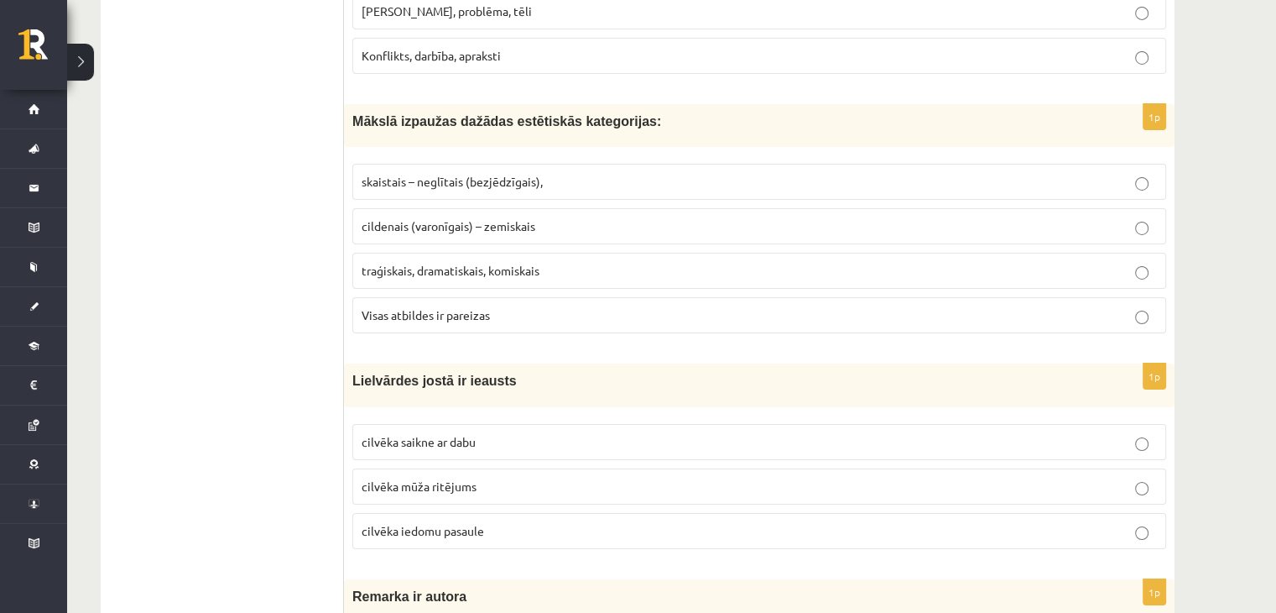
click at [489, 262] on p "traģiskais, dramatiskais, komiskais" at bounding box center [760, 271] width 796 height 18
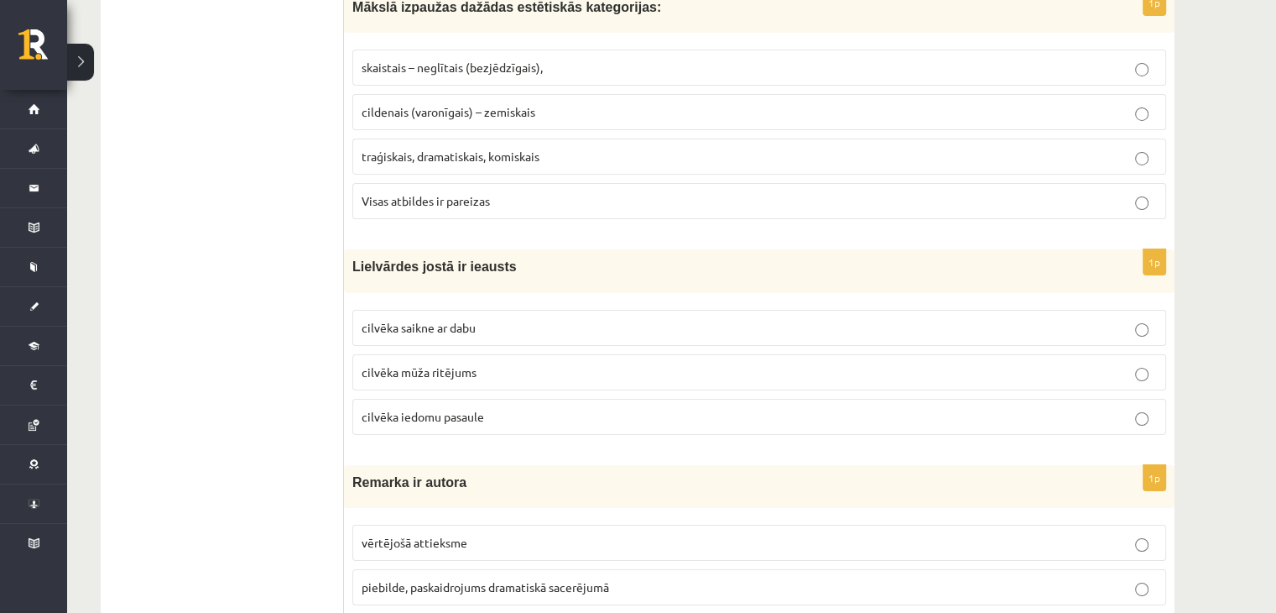
scroll to position [6042, 0]
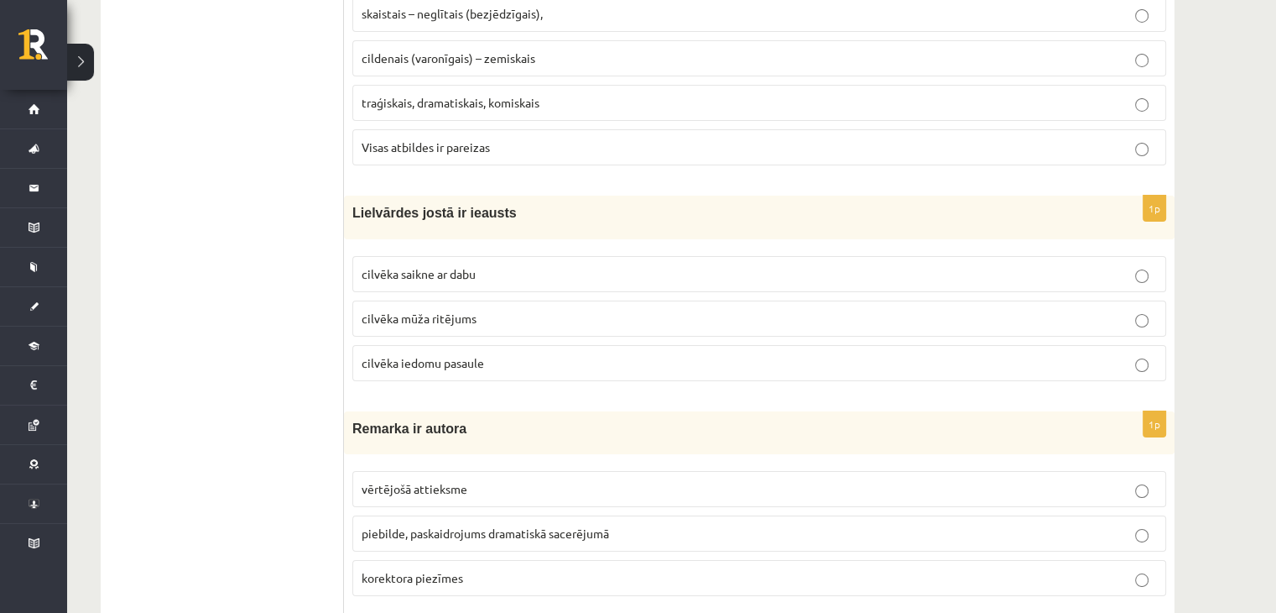
click at [415, 311] on span "cilvēka mūža ritējums" at bounding box center [419, 318] width 115 height 15
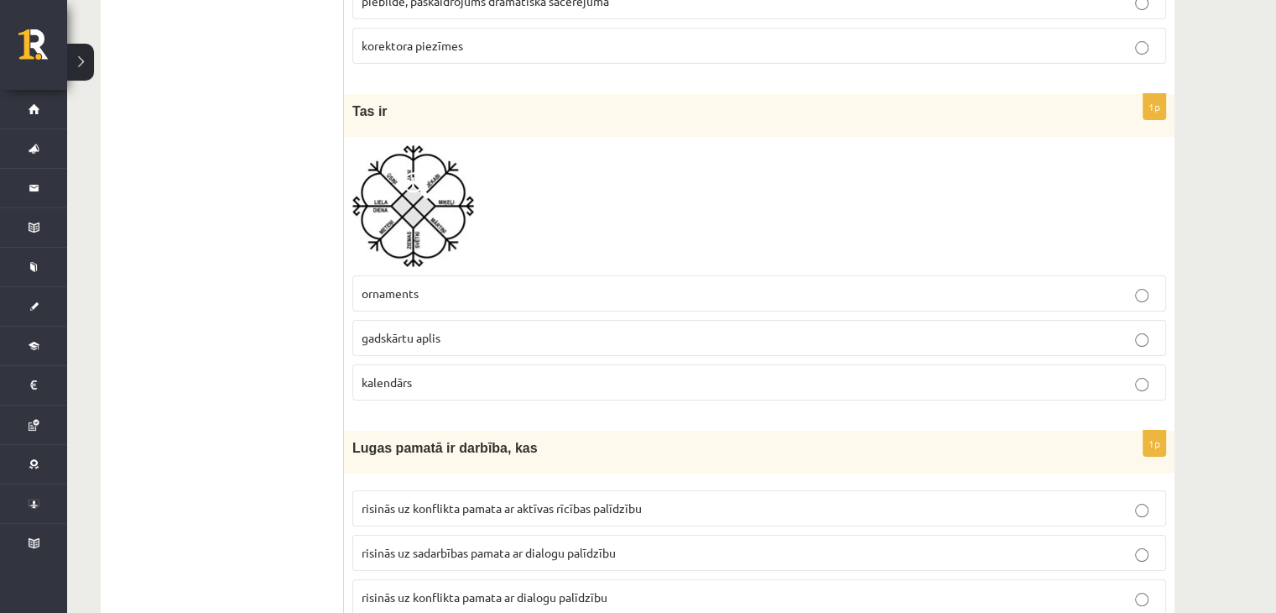
scroll to position [6609, 0]
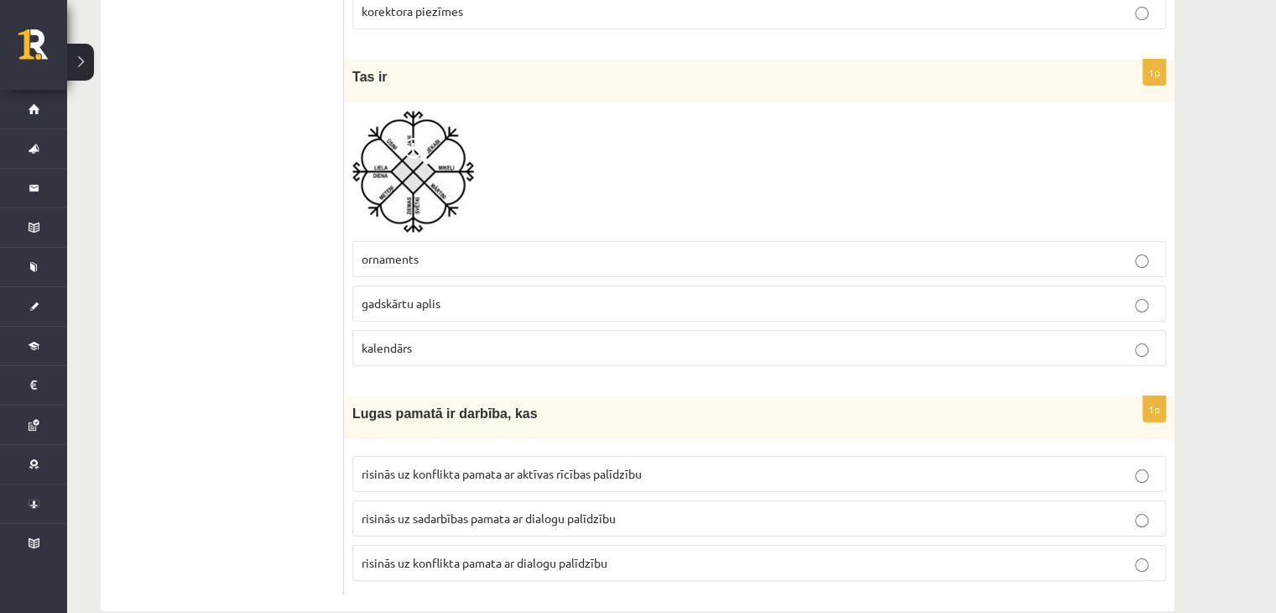
click at [506, 555] on span "risinās uz konflikta pamata ar dialogu palīdzību" at bounding box center [485, 562] width 246 height 15
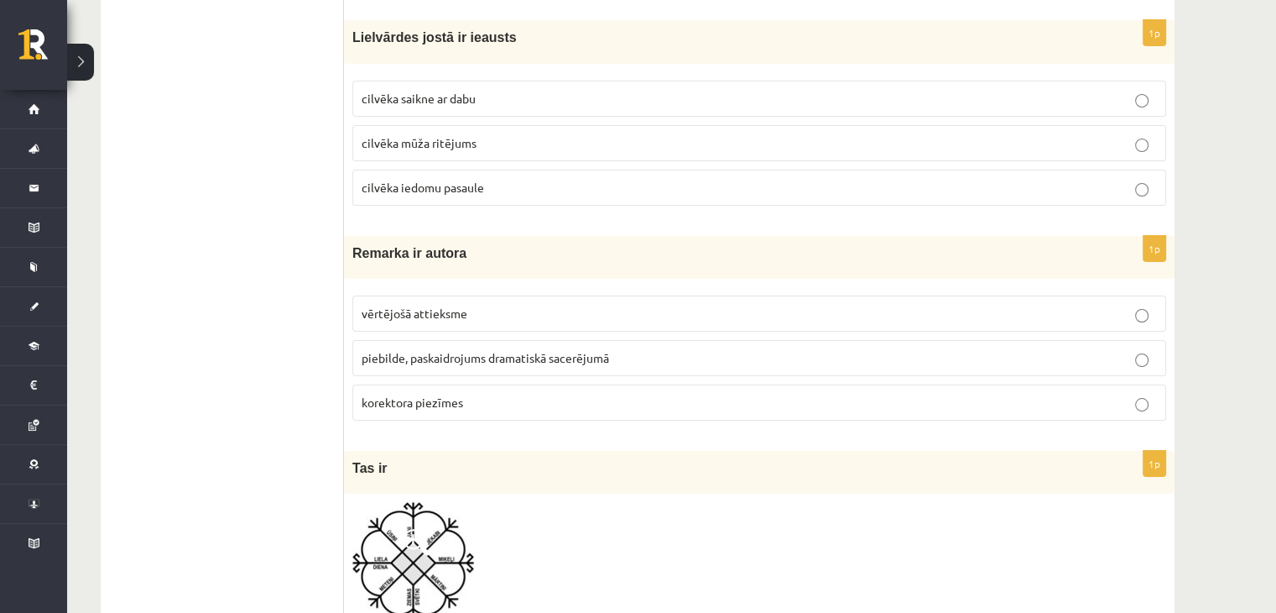
scroll to position [6189, 0]
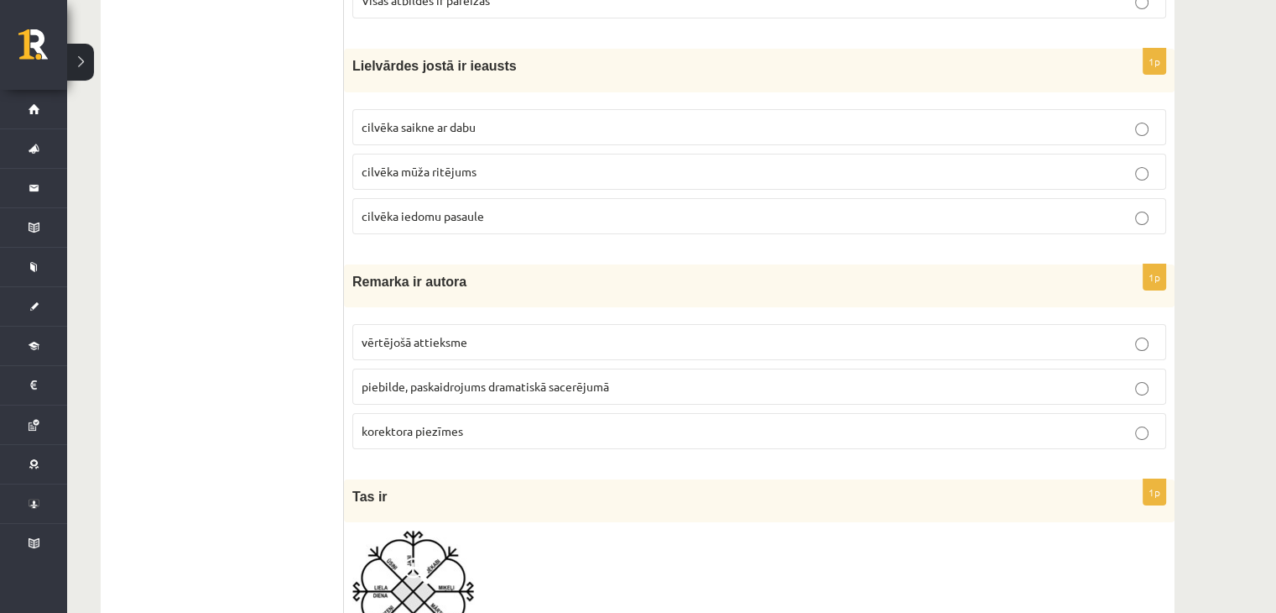
click at [416, 378] on span "piebilde, paskaidrojums dramatiskā sacerējumā" at bounding box center [486, 385] width 248 height 15
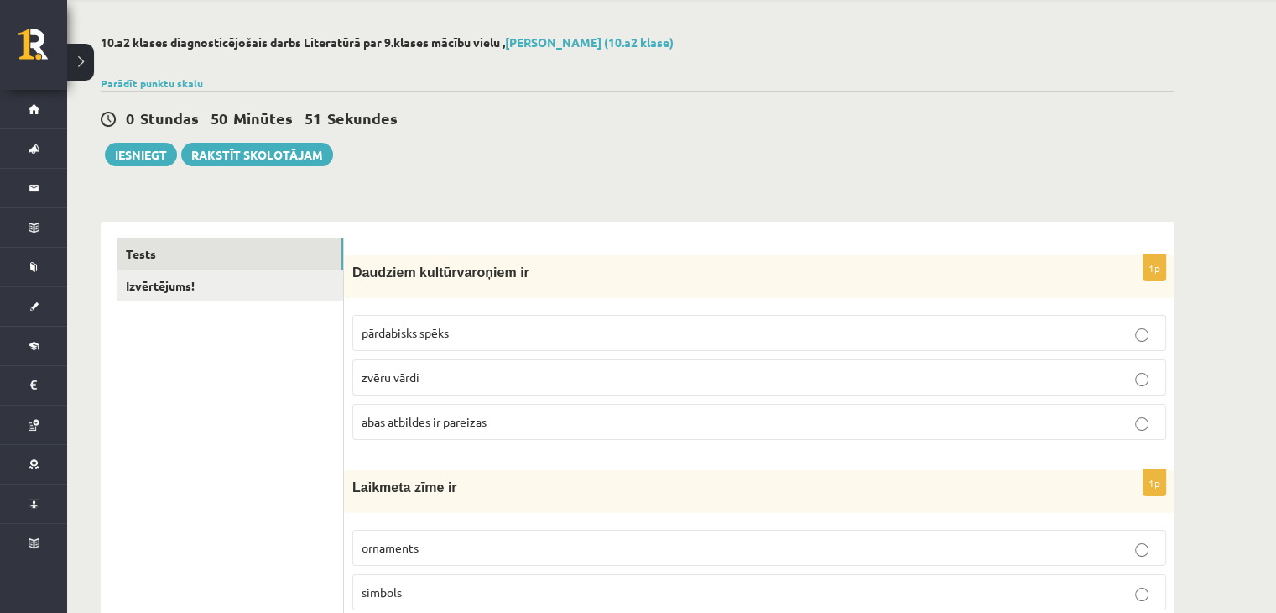
scroll to position [0, 0]
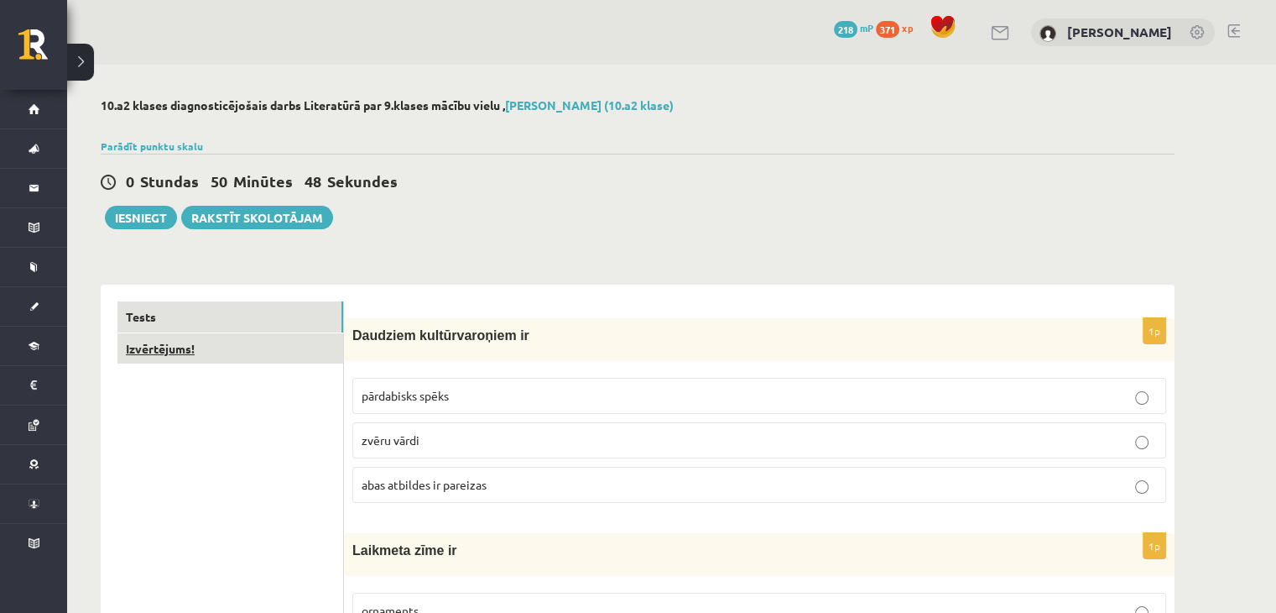
click at [207, 355] on link "Izvērtējums!" at bounding box center [230, 348] width 226 height 31
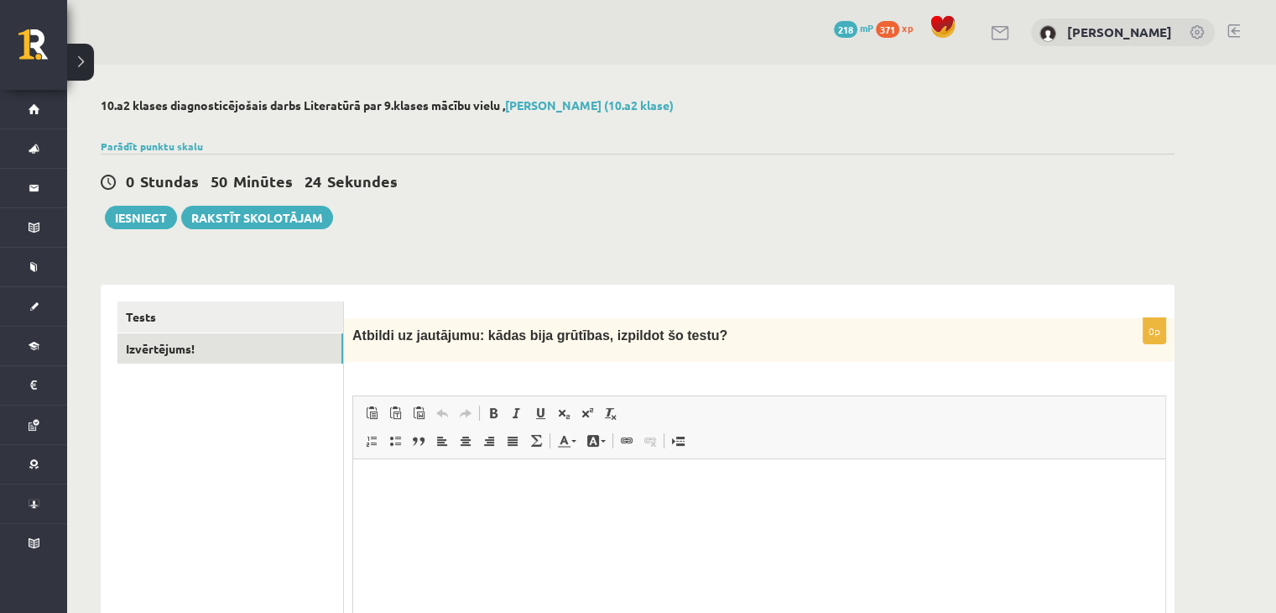
scroll to position [84, 0]
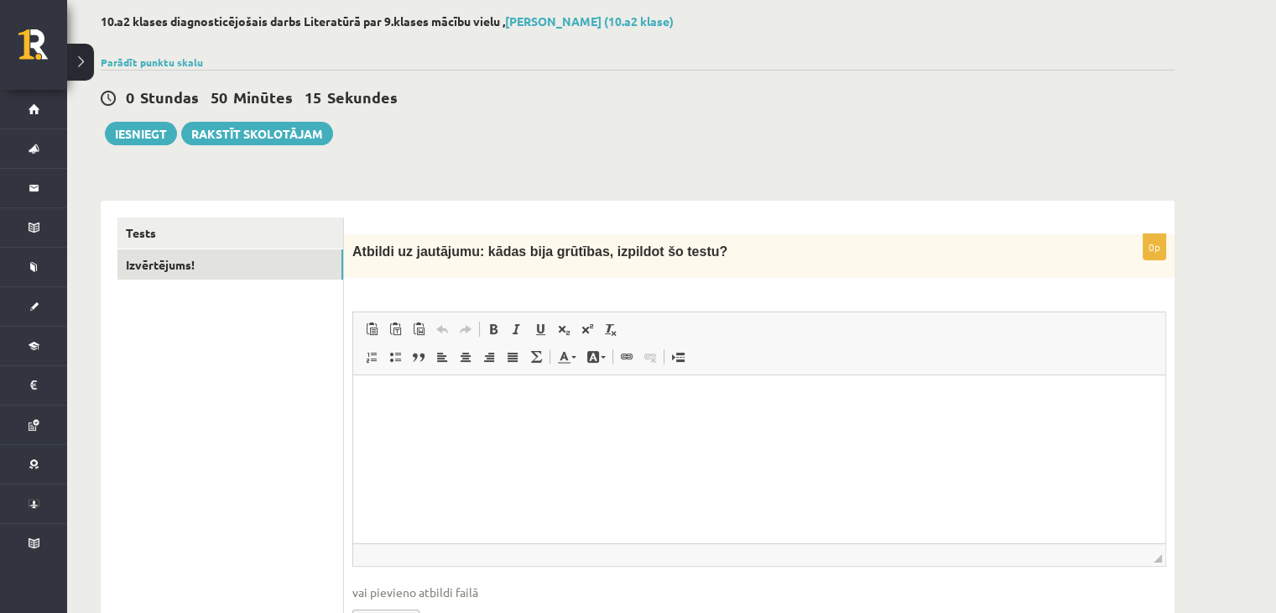
click at [545, 426] on html at bounding box center [759, 400] width 812 height 51
click at [318, 209] on div "Tests Izvērtējums!" at bounding box center [222, 440] width 243 height 478
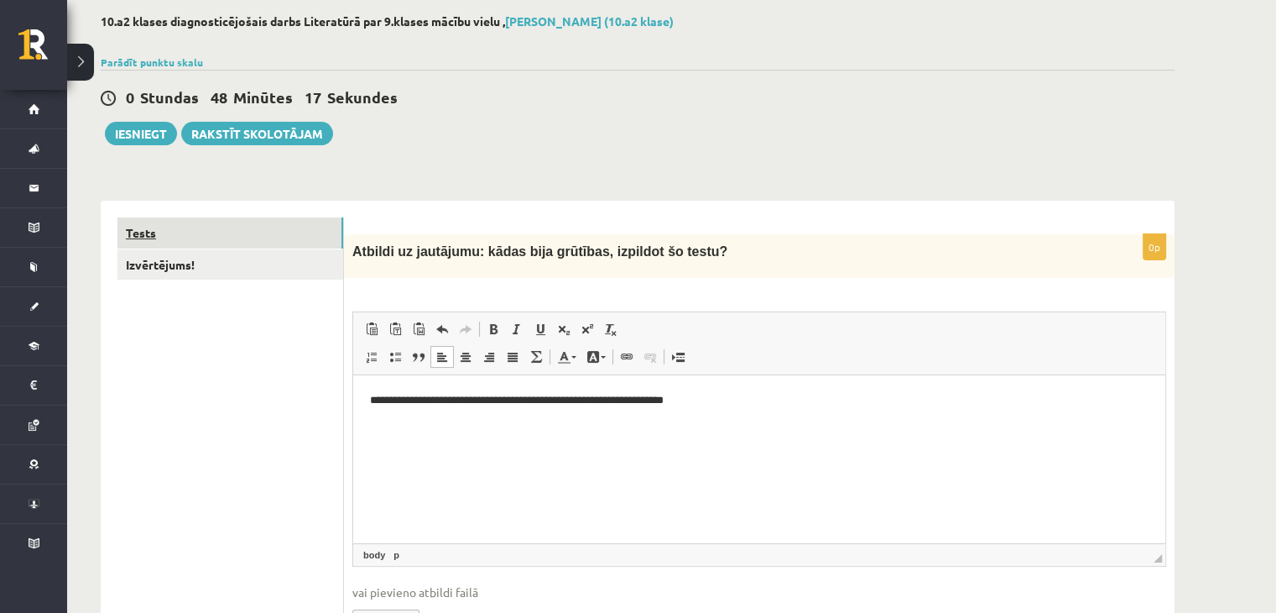
click at [331, 233] on link "Tests" at bounding box center [230, 232] width 226 height 31
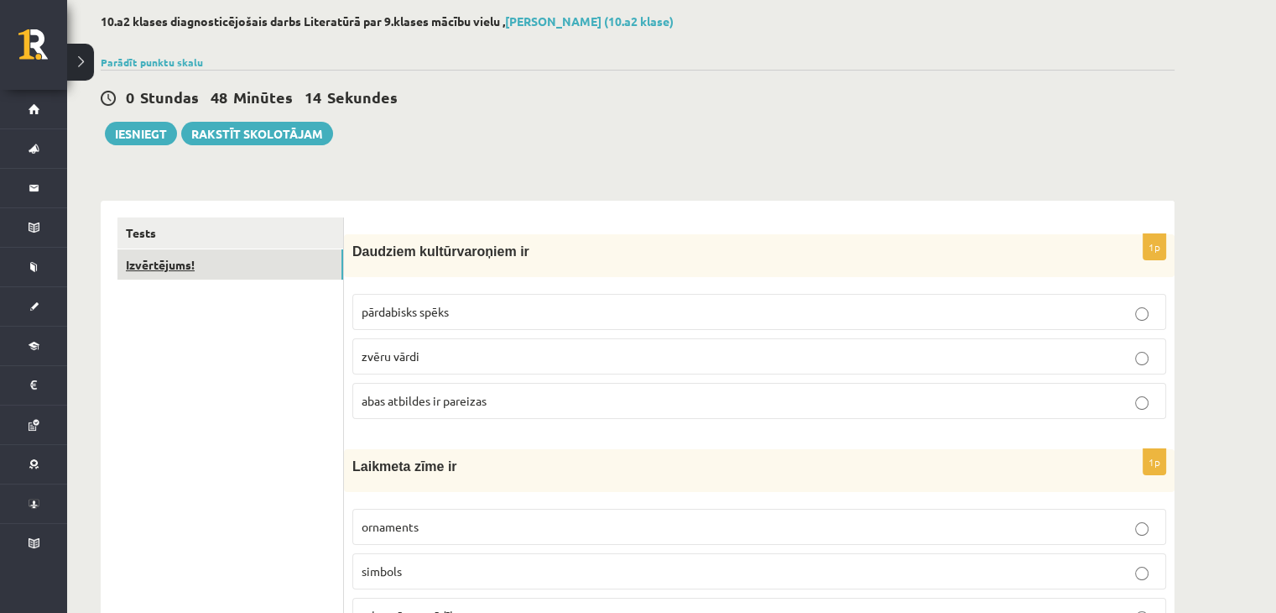
click at [166, 267] on link "Izvērtējums!" at bounding box center [230, 264] width 226 height 31
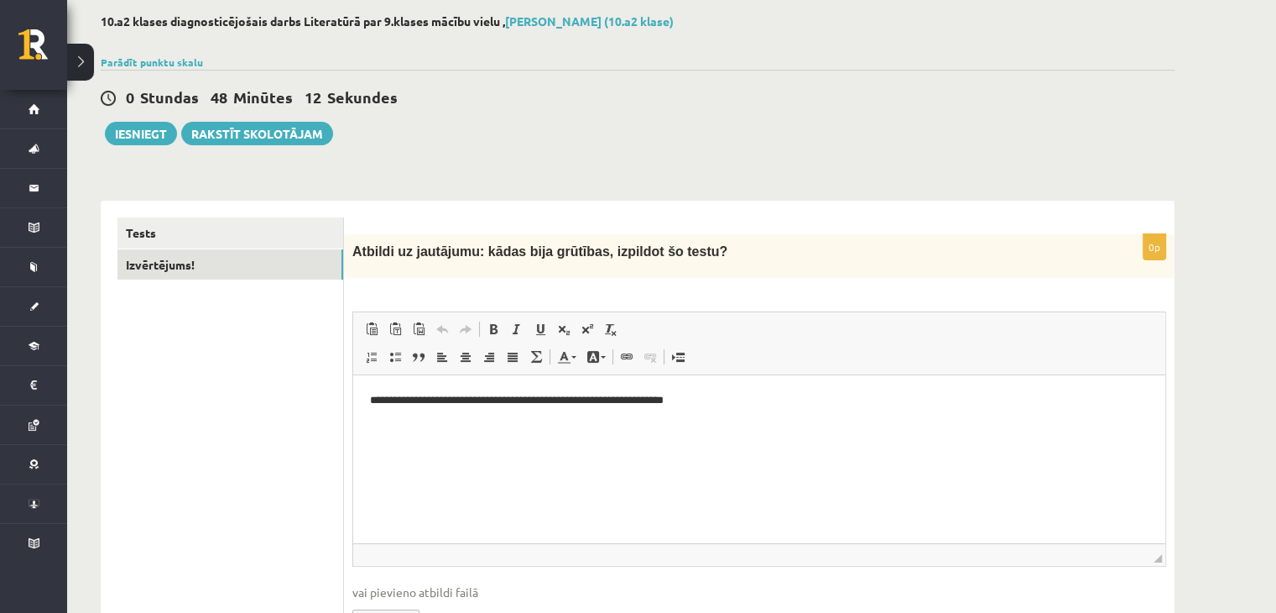
scroll to position [0, 0]
click at [136, 236] on link "Tests" at bounding box center [230, 232] width 226 height 31
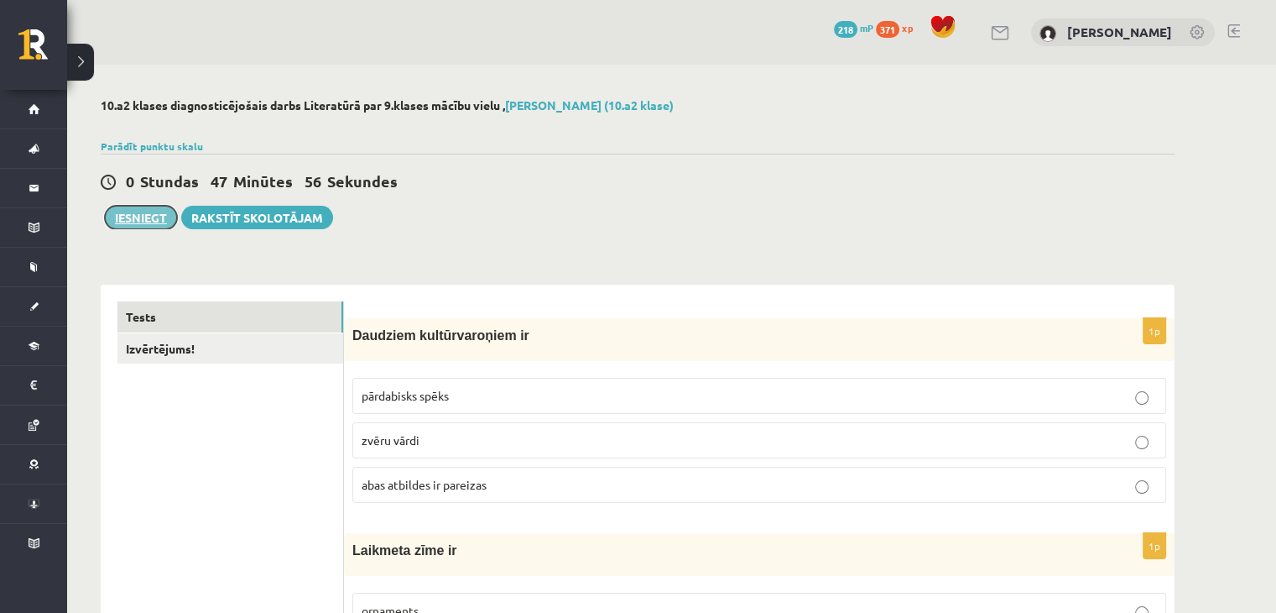
click at [135, 221] on button "Iesniegt" at bounding box center [141, 217] width 72 height 23
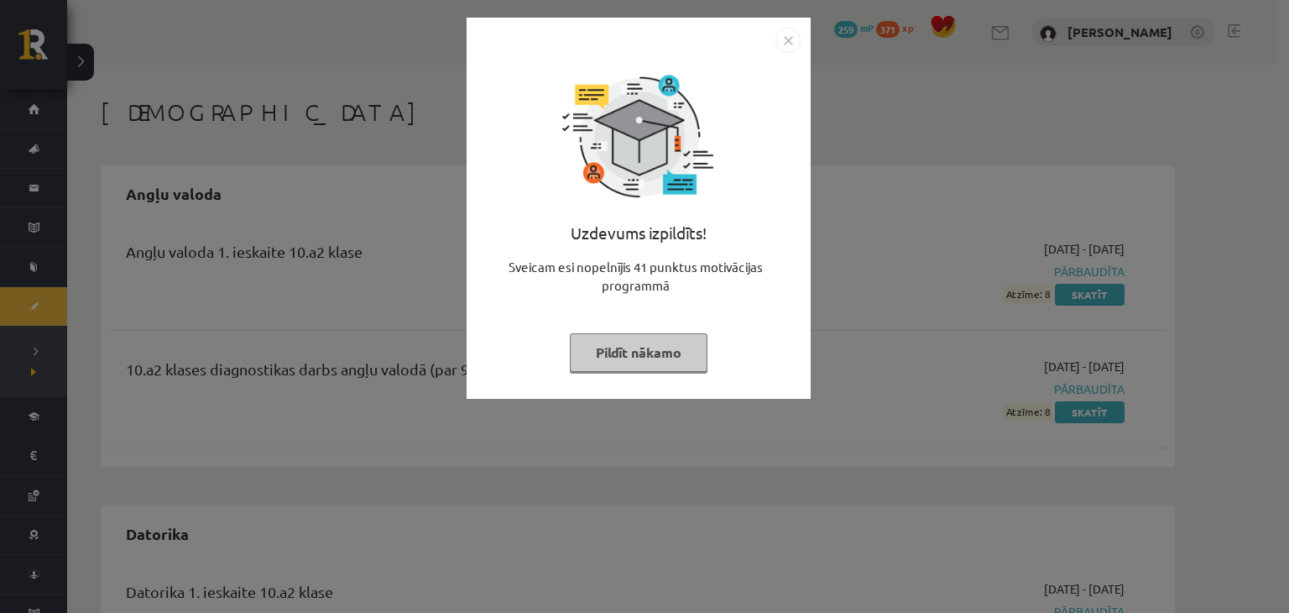
click at [624, 345] on button "Pildīt nākamo" at bounding box center [639, 352] width 138 height 39
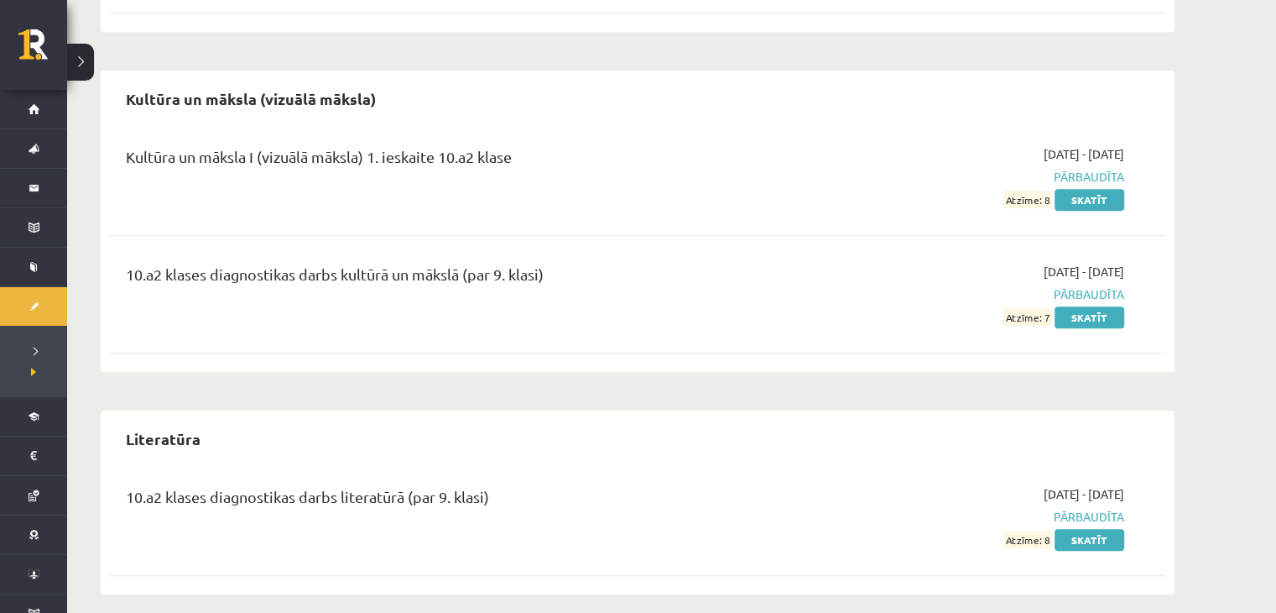
scroll to position [1370, 0]
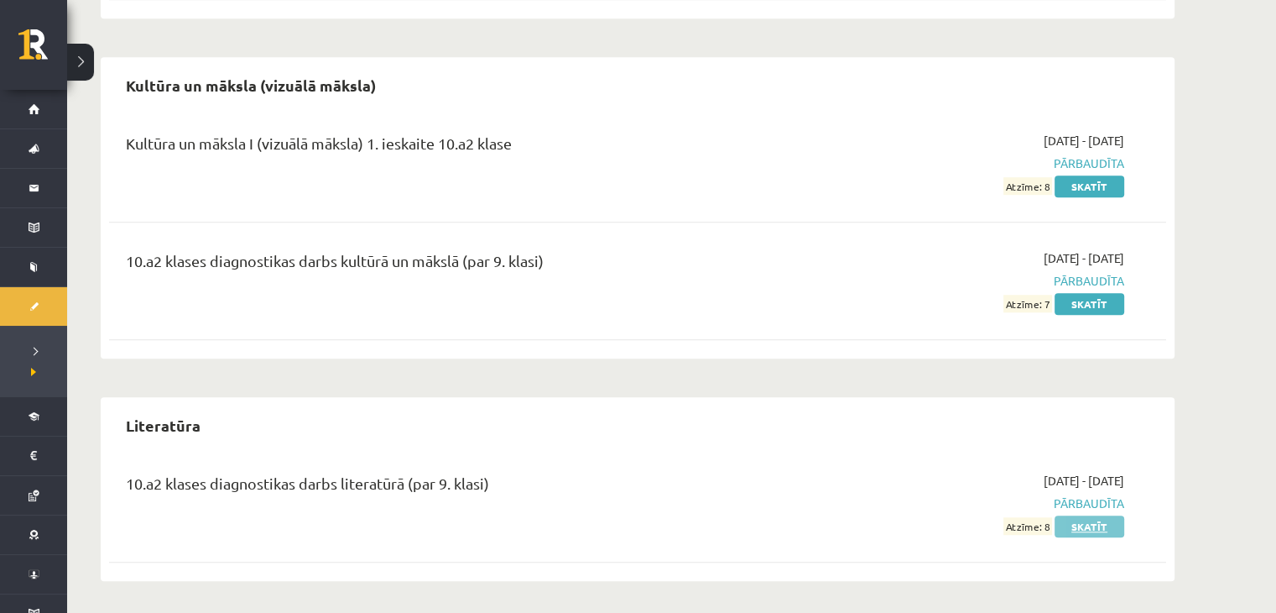
click at [1086, 522] on link "Skatīt" at bounding box center [1090, 526] width 70 height 22
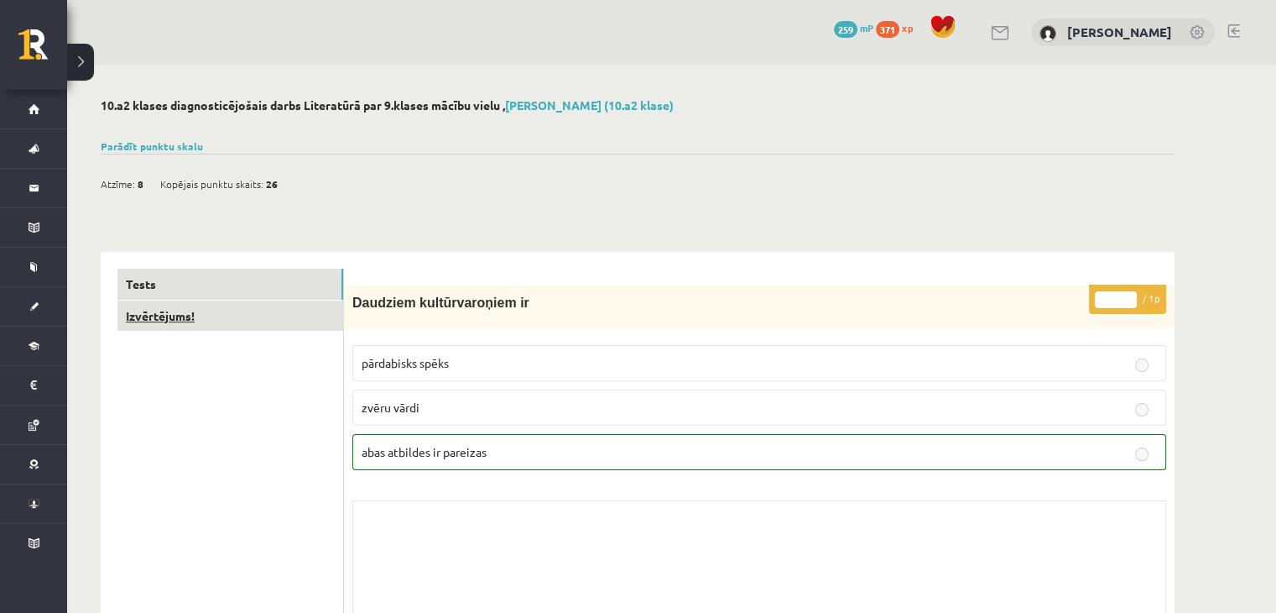
click at [168, 318] on link "Izvērtējums!" at bounding box center [230, 315] width 226 height 31
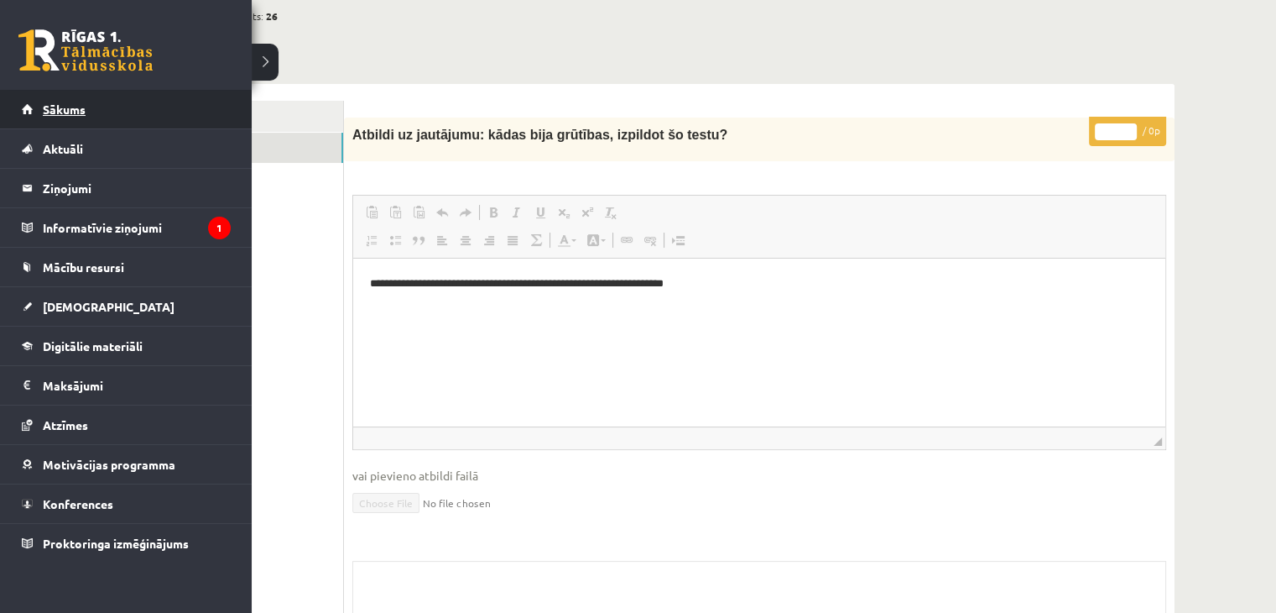
click at [44, 107] on span "Sākums" at bounding box center [64, 109] width 43 height 15
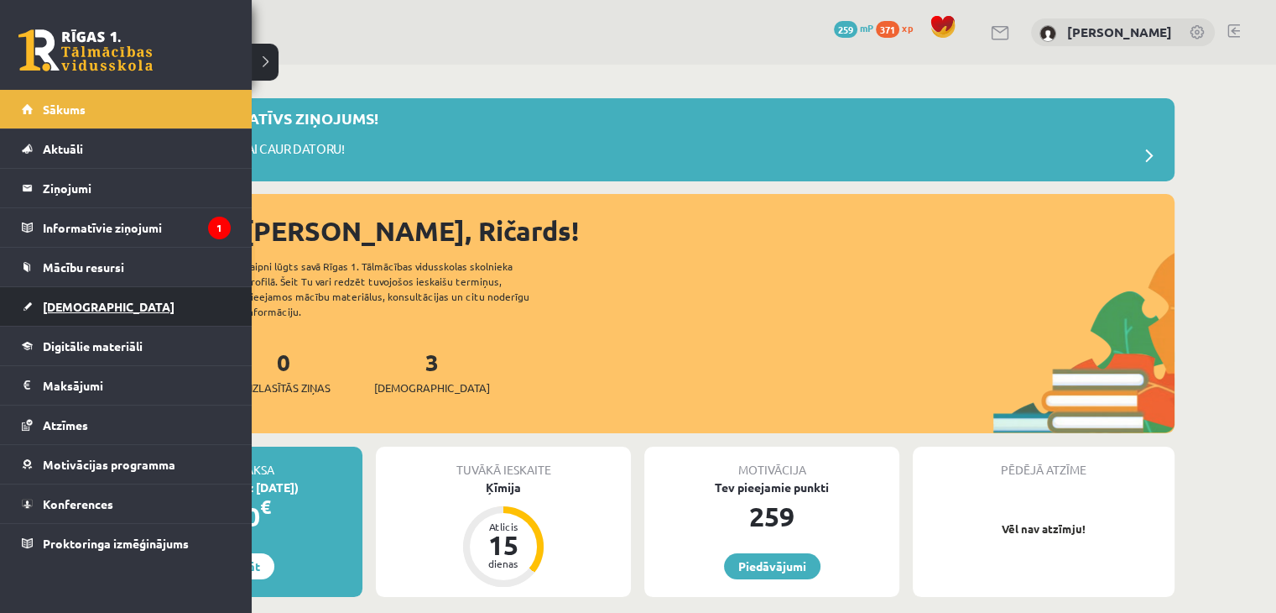
click at [75, 309] on span "[DEMOGRAPHIC_DATA]" at bounding box center [109, 306] width 132 height 15
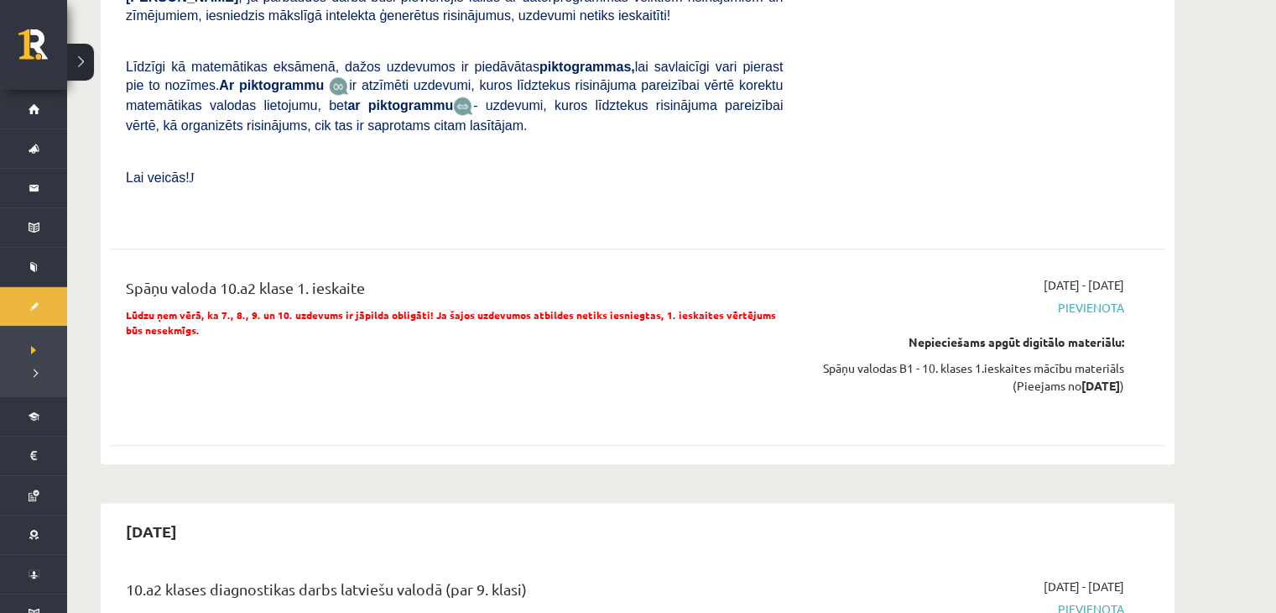
scroll to position [13427, 0]
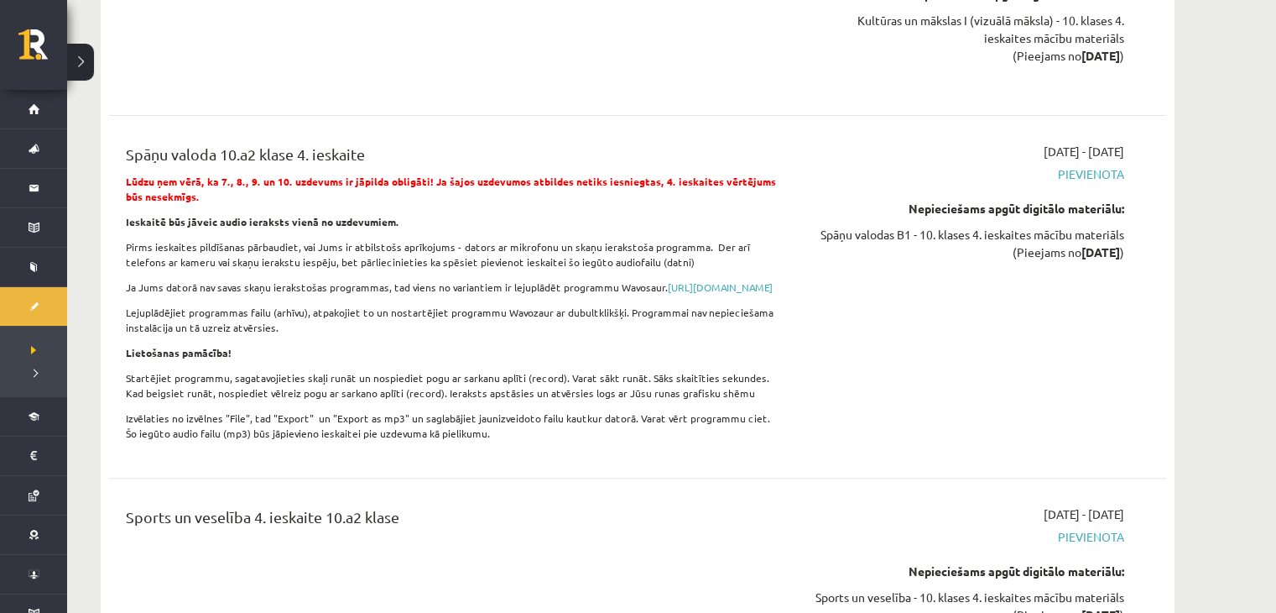
drag, startPoint x: 1285, startPoint y: 582, endPoint x: 838, endPoint y: 209, distance: 581.5
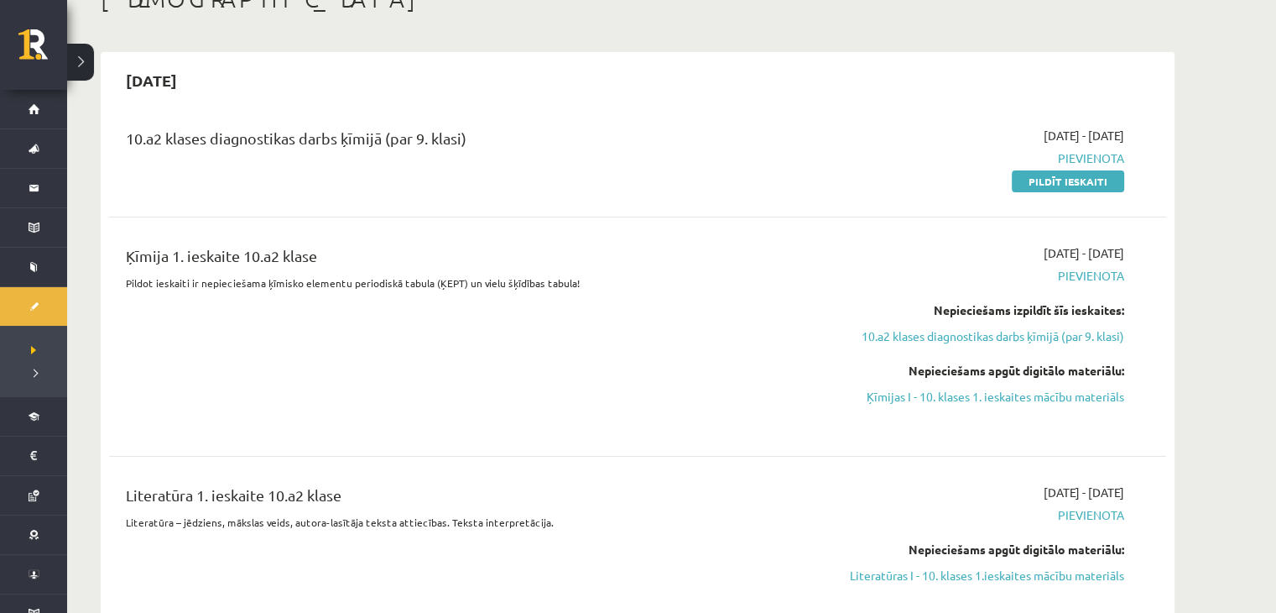
scroll to position [84, 0]
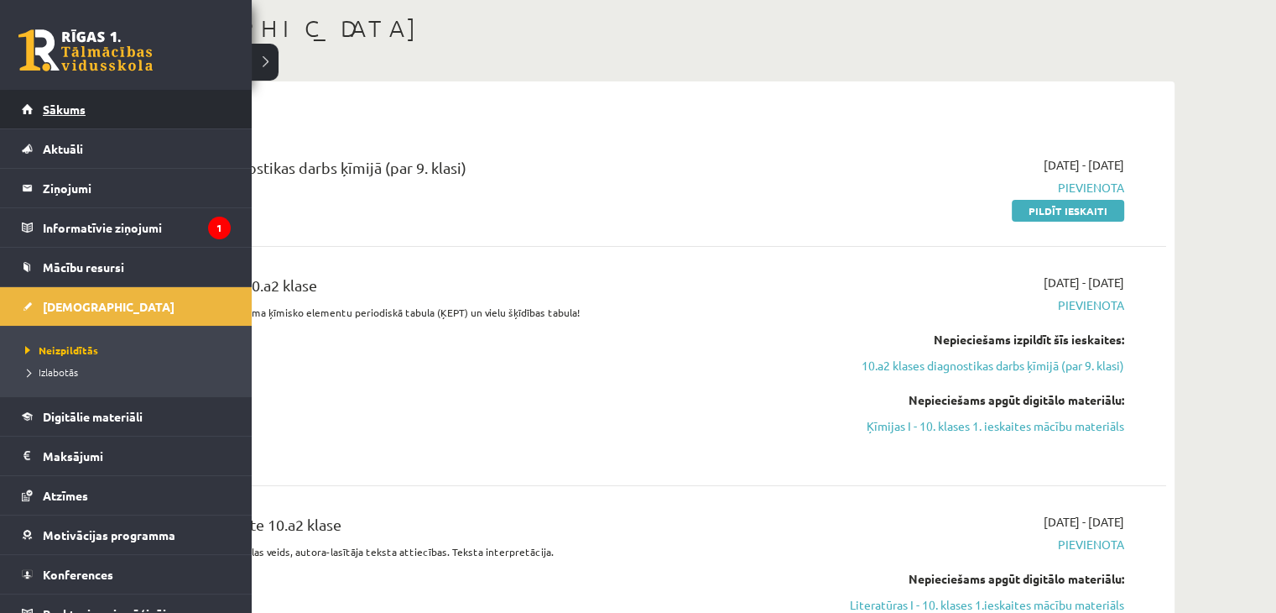
click at [52, 97] on link "Sākums" at bounding box center [126, 109] width 209 height 39
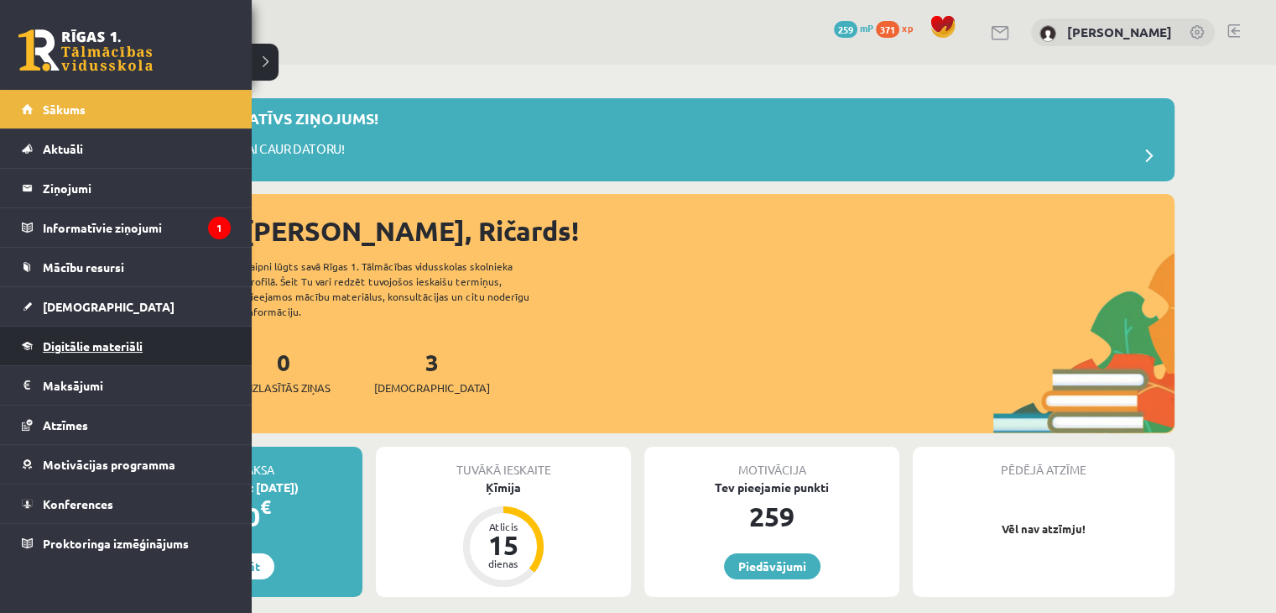
click at [61, 340] on span "Digitālie materiāli" at bounding box center [93, 345] width 100 height 15
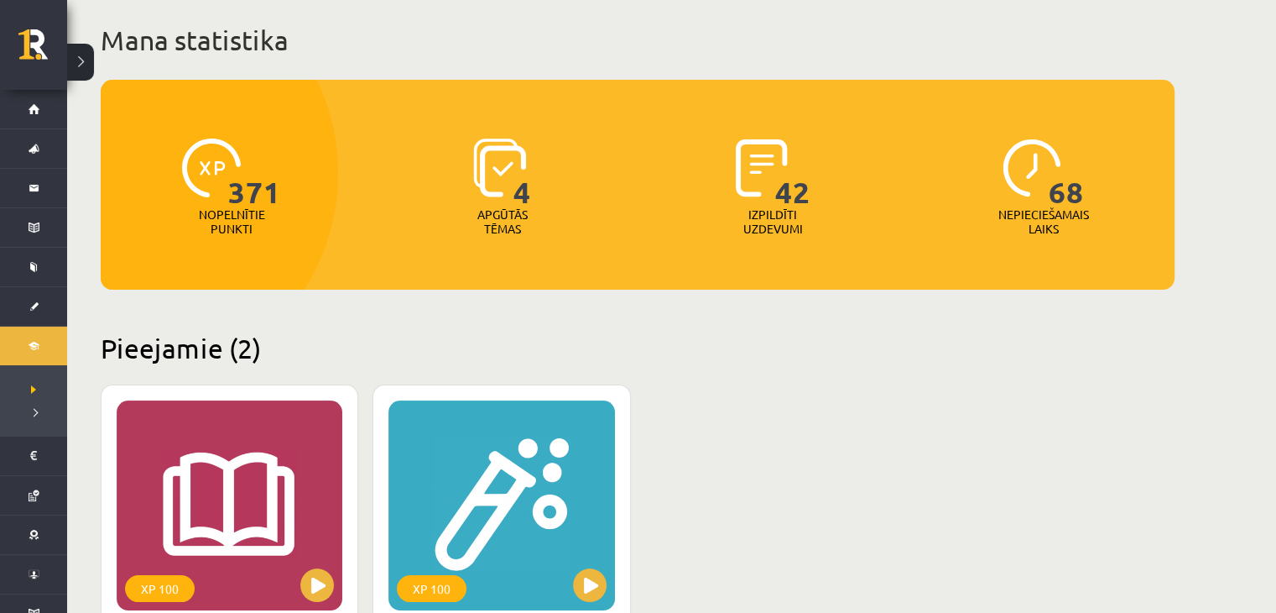
scroll to position [252, 0]
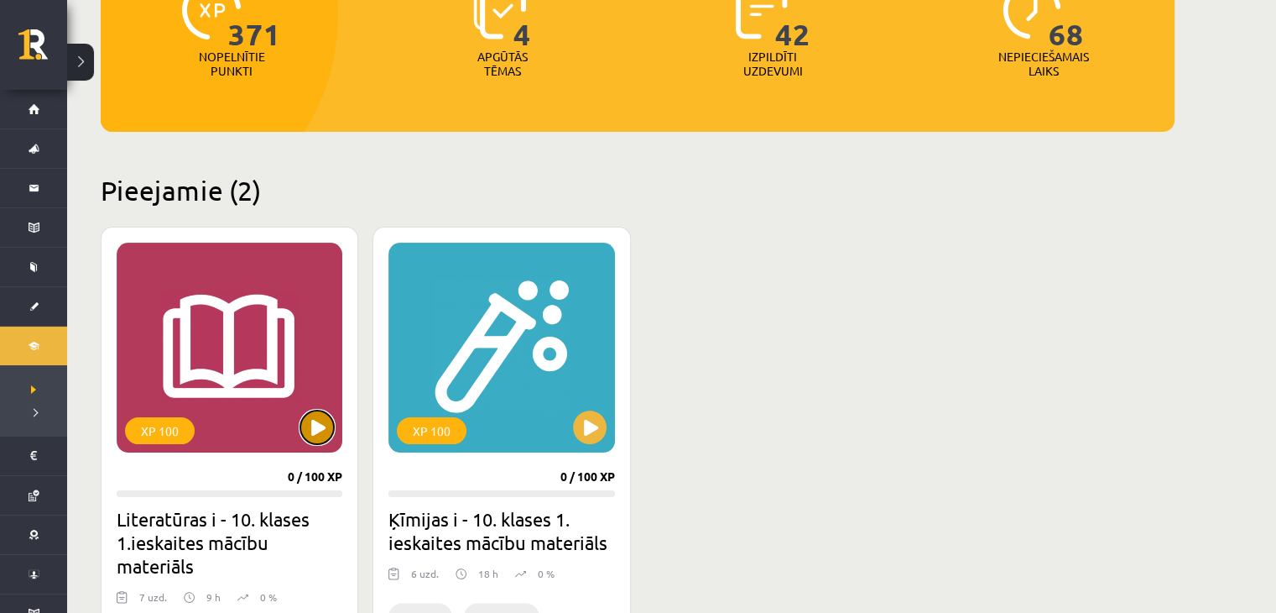
click at [313, 425] on button at bounding box center [317, 427] width 34 height 34
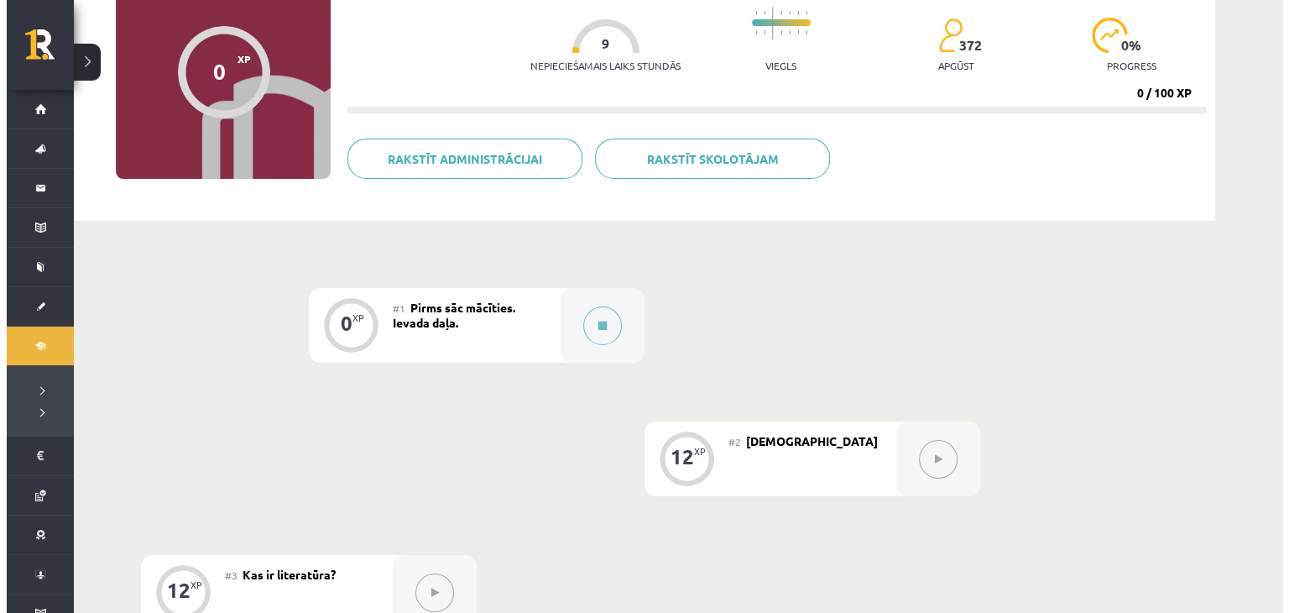
scroll to position [168, 0]
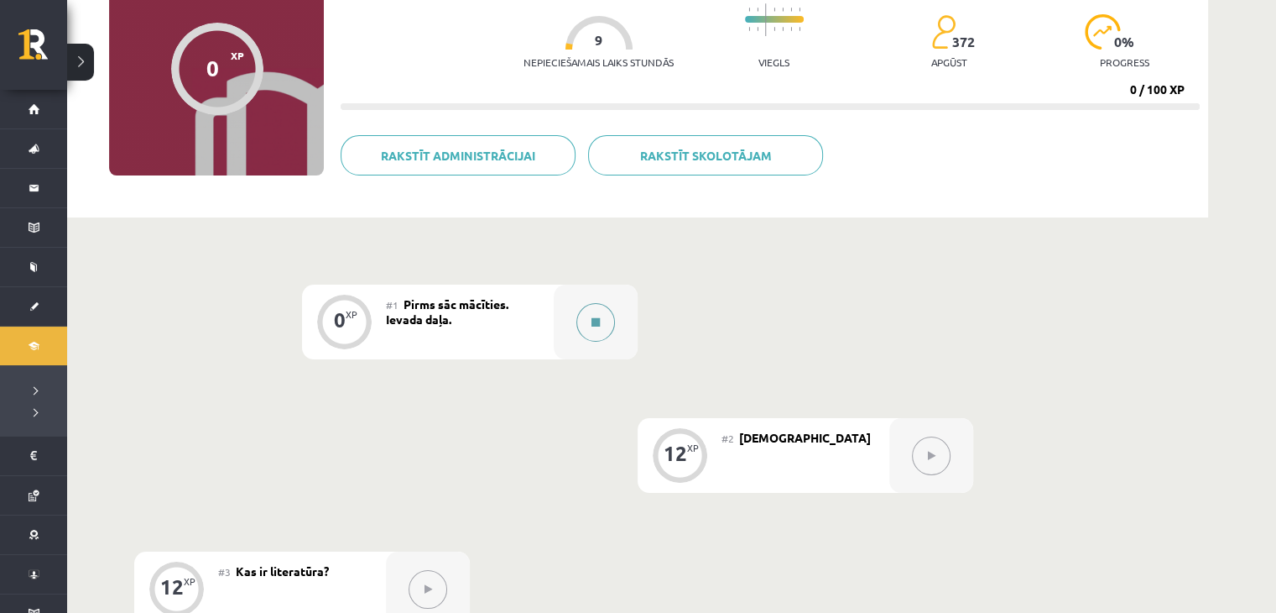
click at [595, 318] on icon at bounding box center [596, 322] width 8 height 10
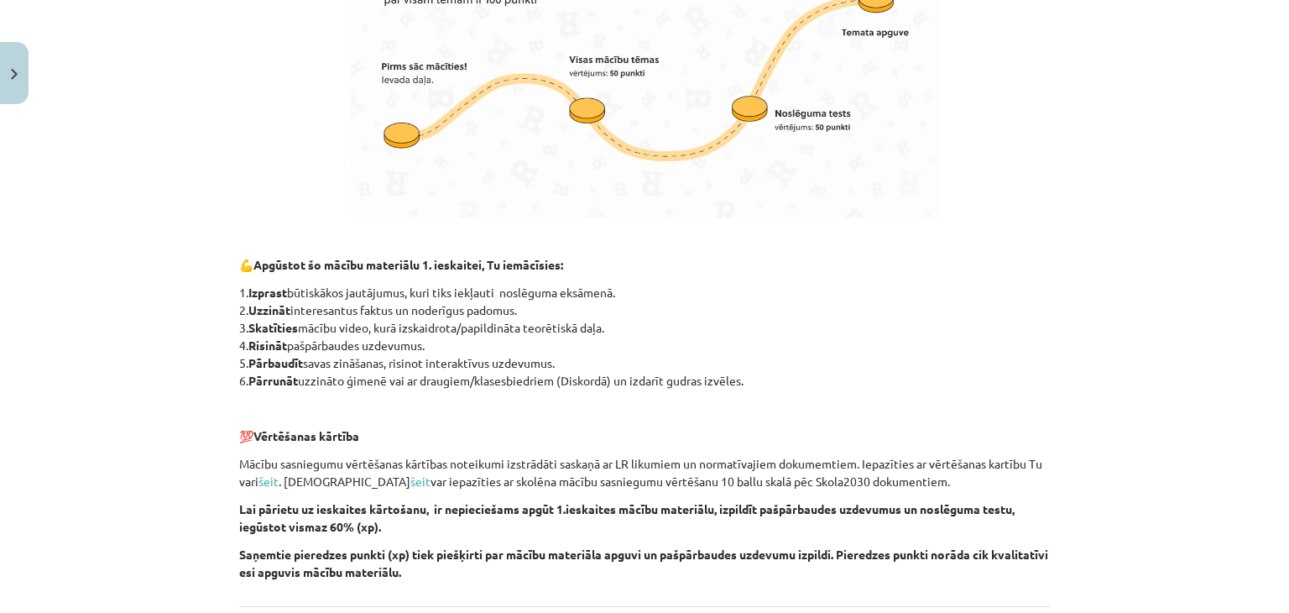
scroll to position [1091, 0]
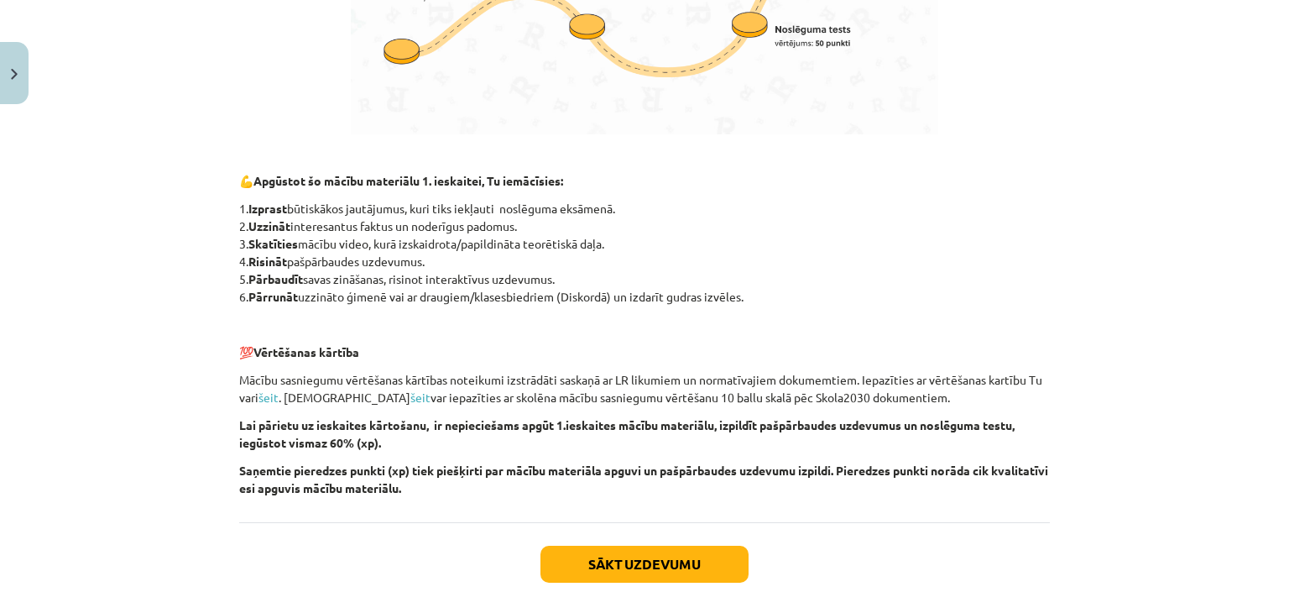
click at [645, 543] on div "Sākt uzdevumu Aizvērt" at bounding box center [644, 580] width 811 height 117
click at [634, 566] on button "Sākt uzdevumu" at bounding box center [644, 563] width 208 height 37
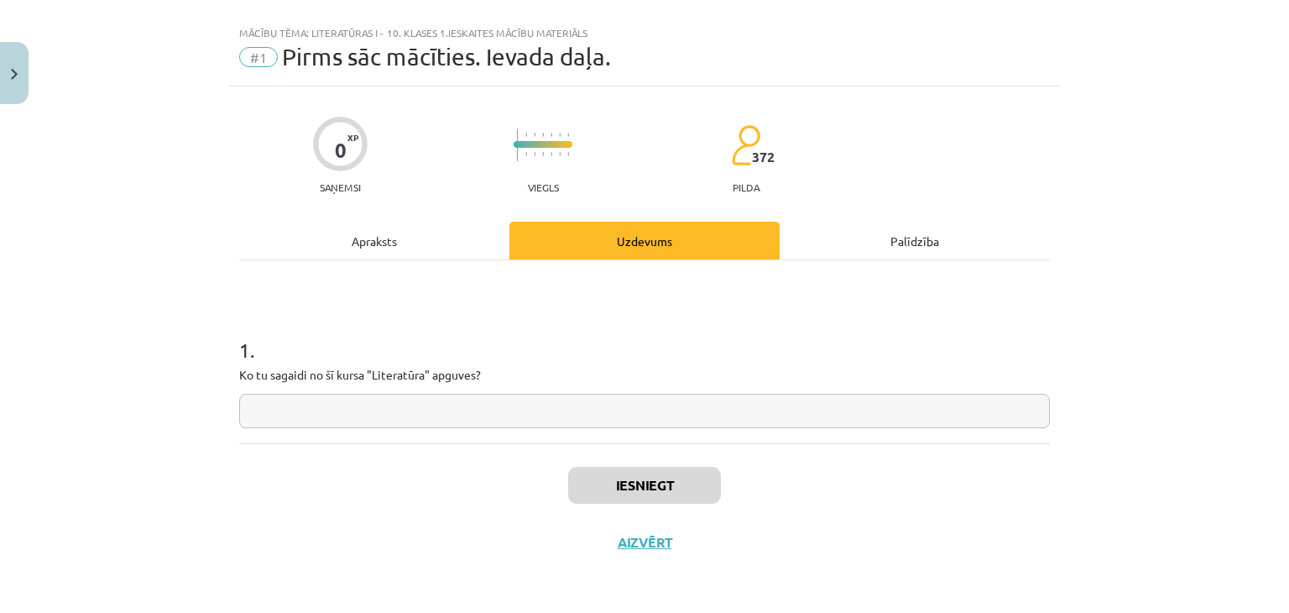
scroll to position [24, 0]
click at [316, 420] on input "text" at bounding box center [644, 411] width 811 height 34
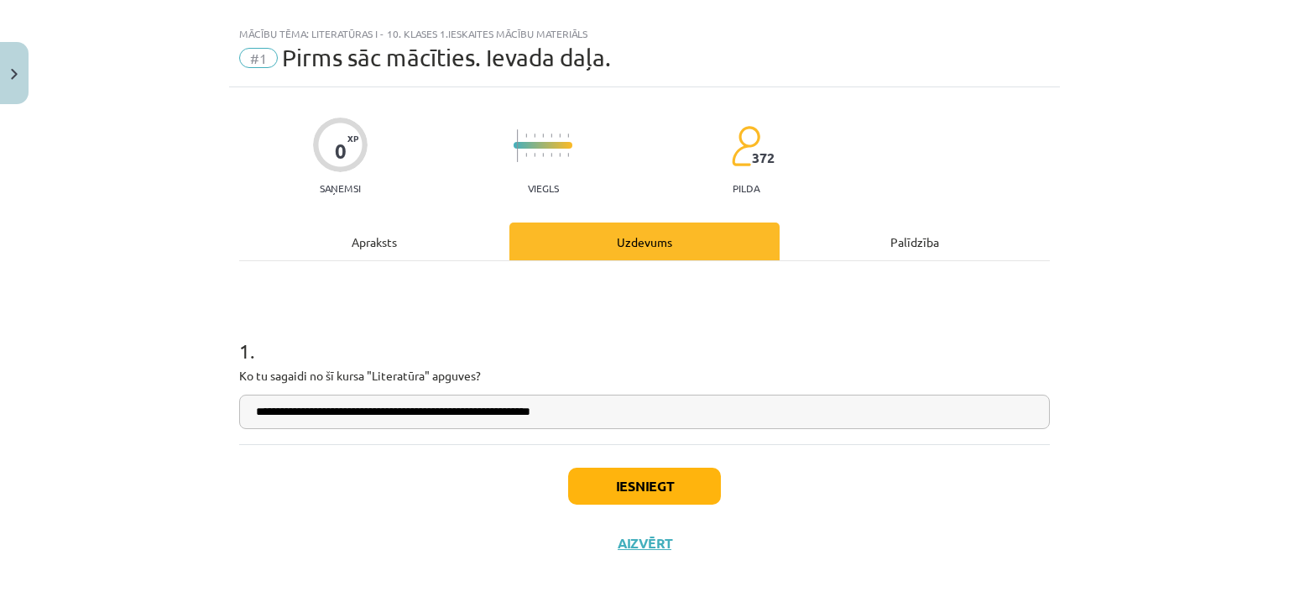
type input "**********"
click at [632, 483] on button "Iesniegt" at bounding box center [644, 485] width 153 height 37
click at [635, 484] on button "Iesniegt" at bounding box center [644, 485] width 153 height 37
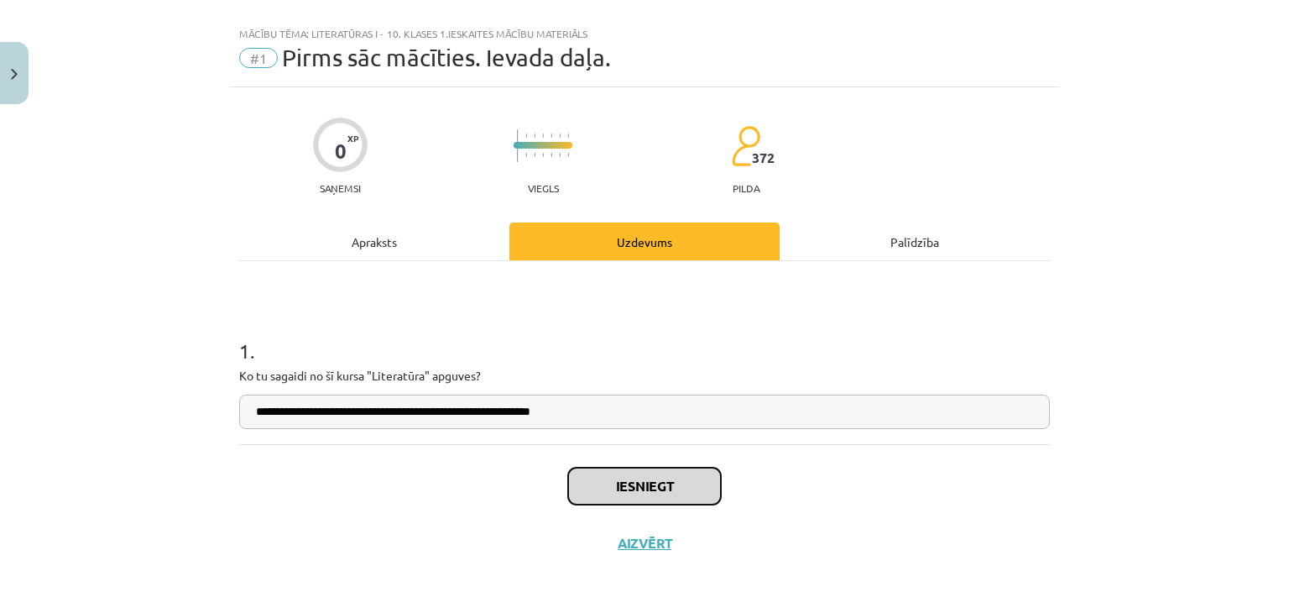
click at [636, 486] on button "Iesniegt" at bounding box center [644, 485] width 153 height 37
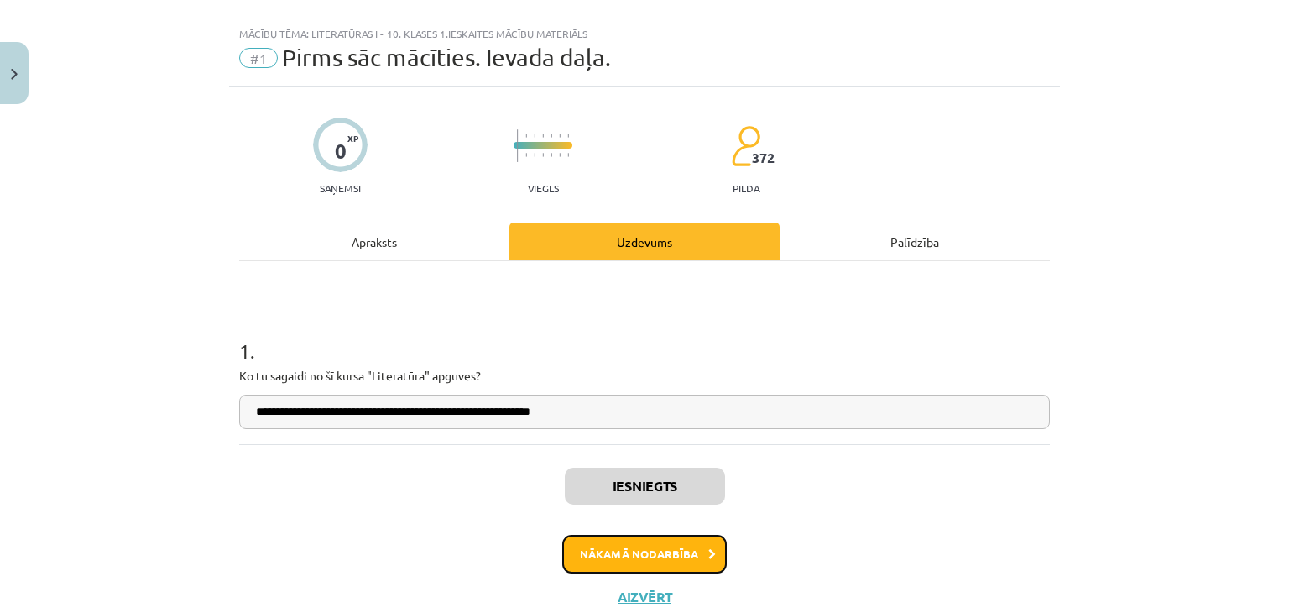
click at [643, 548] on button "Nākamā nodarbība" at bounding box center [644, 554] width 164 height 39
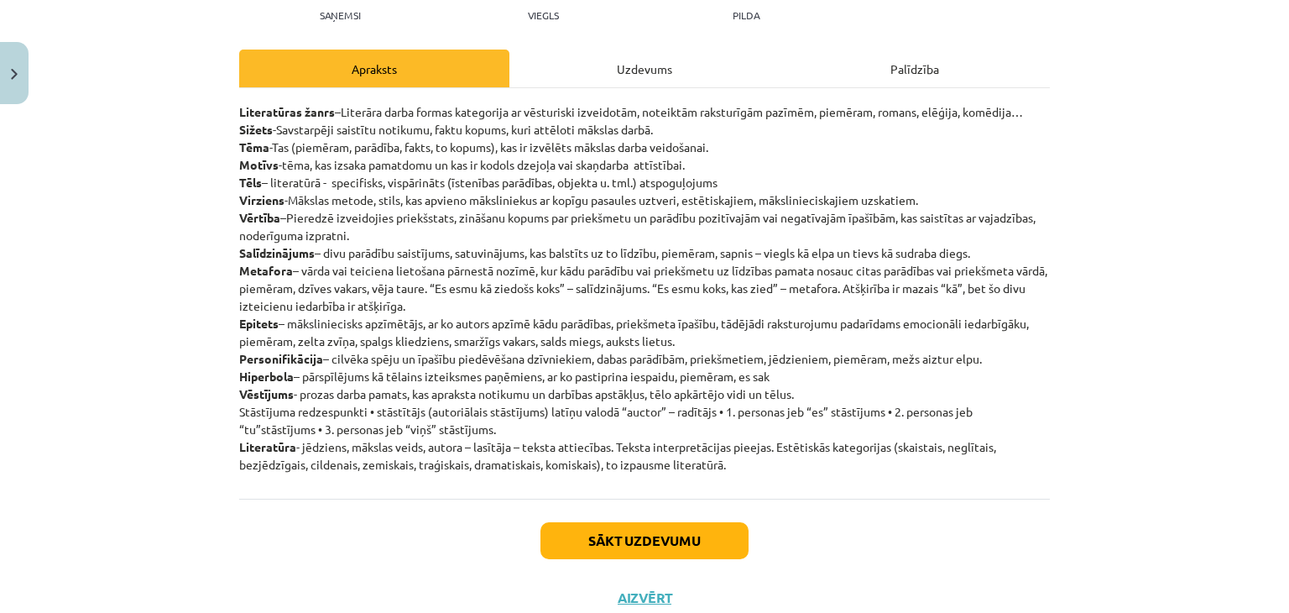
scroll to position [168, 0]
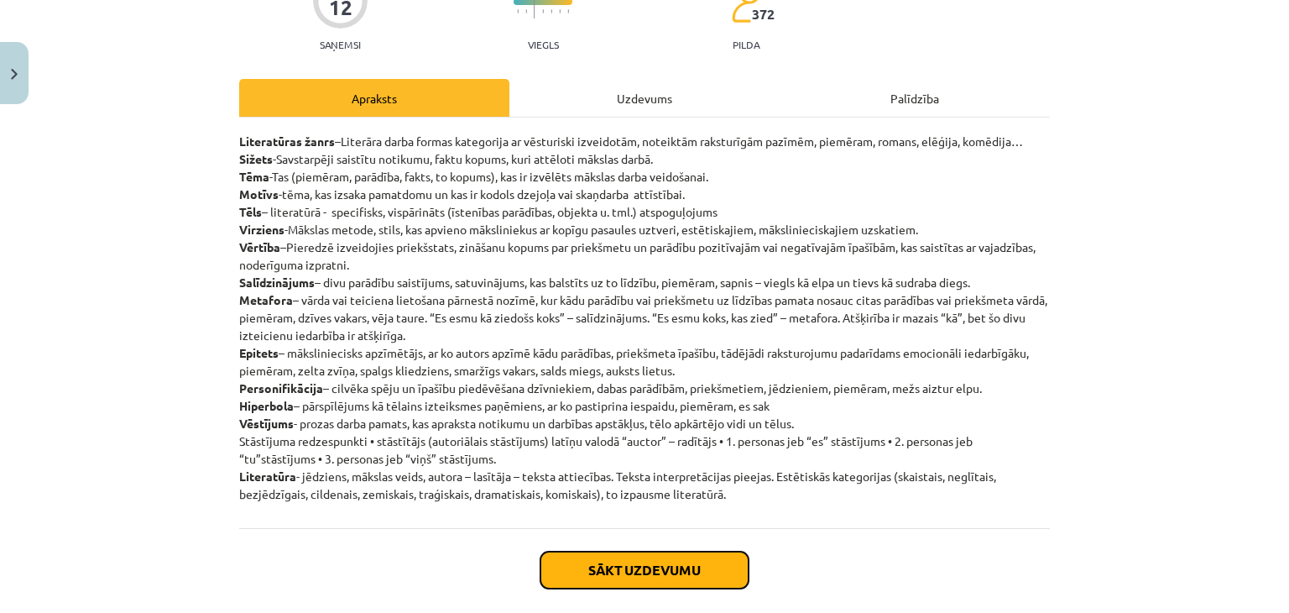
click at [629, 558] on button "Sākt uzdevumu" at bounding box center [644, 569] width 208 height 37
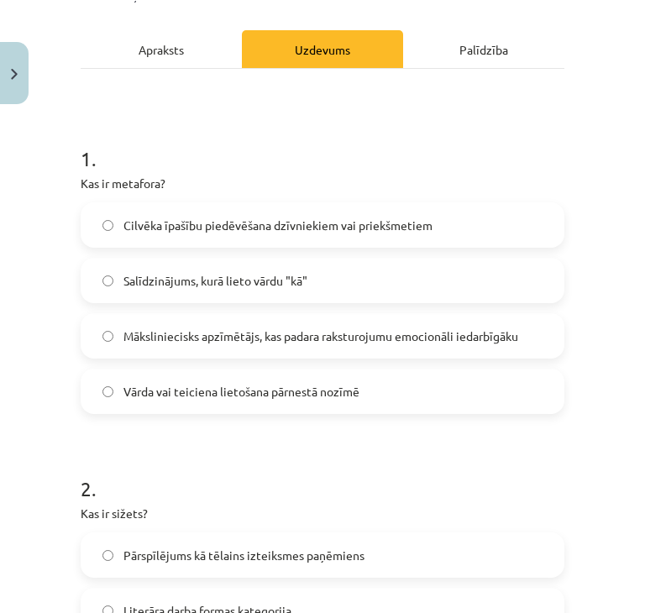
scroll to position [188, 0]
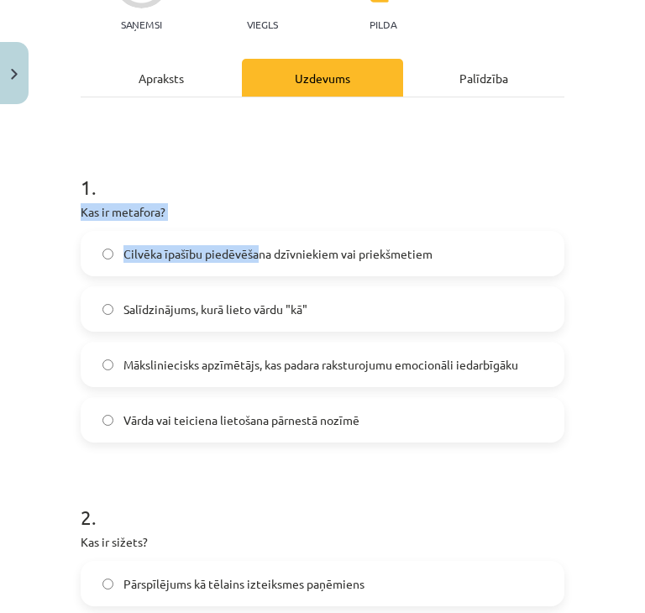
drag, startPoint x: 69, startPoint y: 213, endPoint x: 269, endPoint y: 264, distance: 206.8
click at [266, 263] on div "Mācību tēma: Literatūras i - 10. klases 1.ieskaites mācību materiāls #2 Jēdzien…" at bounding box center [322, 306] width 645 height 613
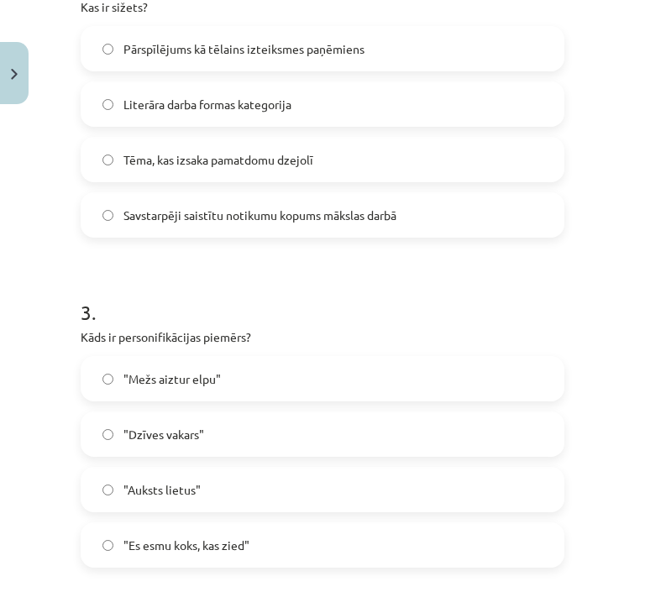
click at [279, 269] on form "1 . Kas ir metafora? Cilvēka īpašību piedēvēšana dzīvniekiem vai priekšmetiem S…" at bounding box center [322, 418] width 483 height 1615
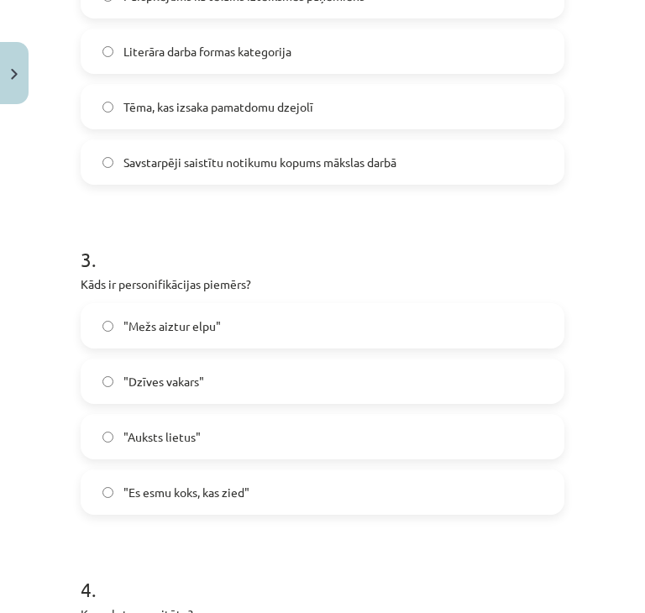
click at [156, 199] on form "1 . Kas ir metafora? Cilvēka īpašību piedēvēšana dzīvniekiem vai priekšmetiem S…" at bounding box center [322, 366] width 483 height 1615
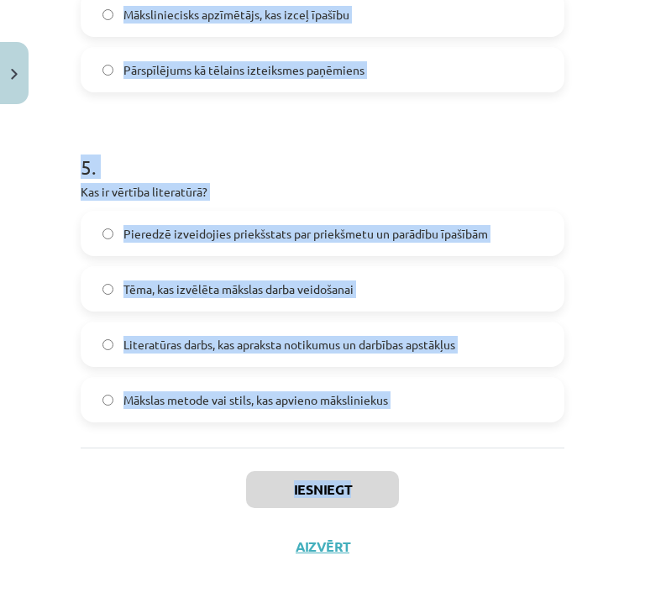
scroll to position [1531, 0]
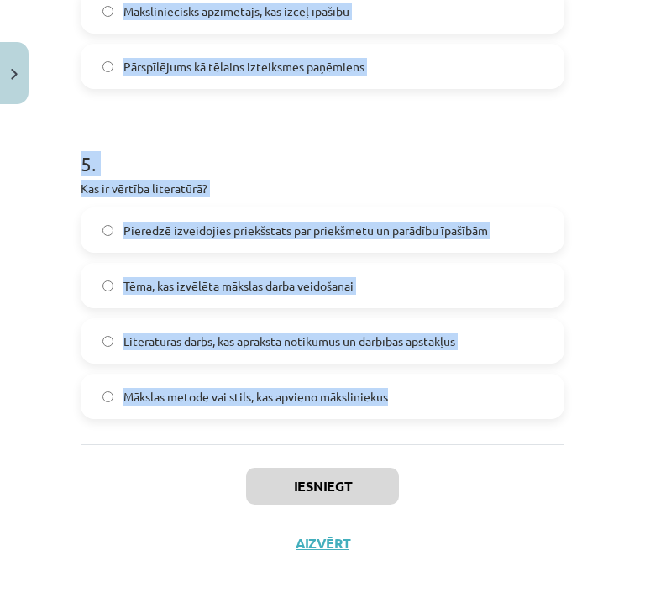
drag, startPoint x: 74, startPoint y: 366, endPoint x: 452, endPoint y: 400, distance: 380.0
copy form "Kas ir metafora? Cilvēka īpašību piedēvēšana dzīvniekiem vai priekšmetiem Salīd…"
click at [393, 149] on h1 "5 ." at bounding box center [322, 149] width 483 height 52
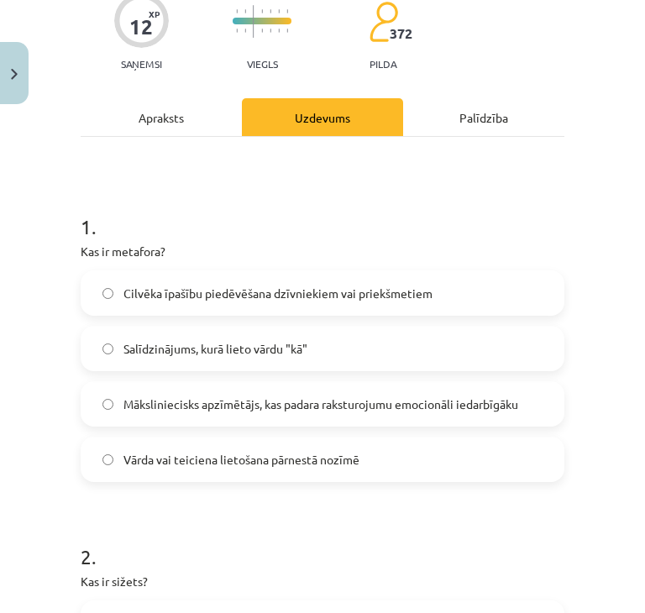
scroll to position [104, 0]
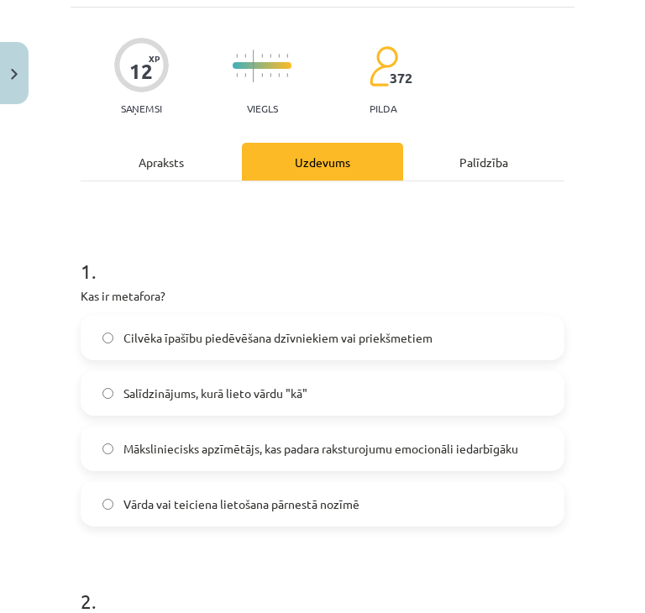
click at [400, 351] on label "Cilvēka īpašību piedēvēšana dzīvniekiem vai priekšmetiem" at bounding box center [322, 337] width 480 height 42
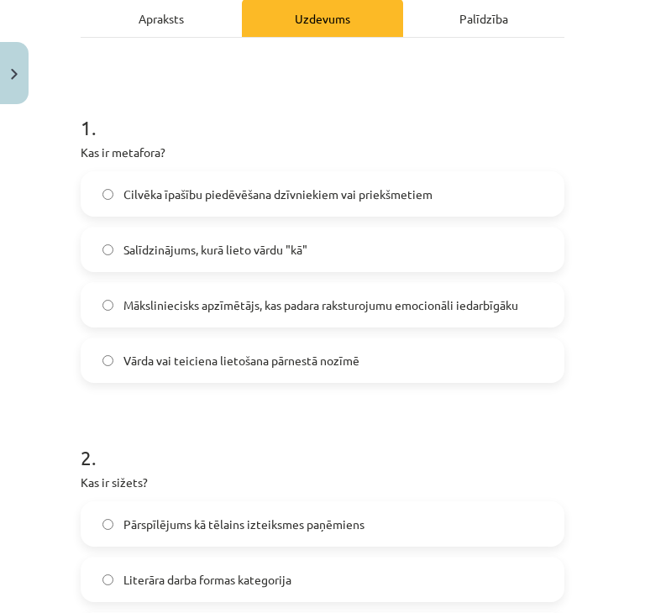
scroll to position [440, 0]
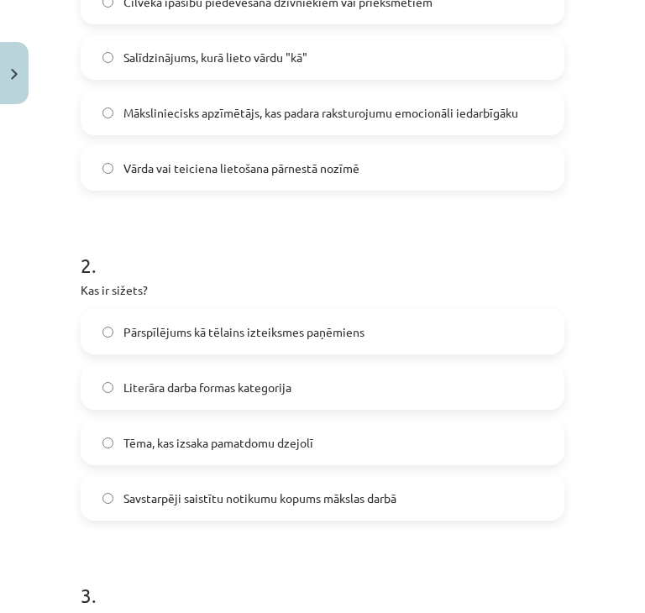
click at [357, 503] on span "Savstarpēji saistītu notikumu kopums mākslas darbā" at bounding box center [259, 498] width 273 height 18
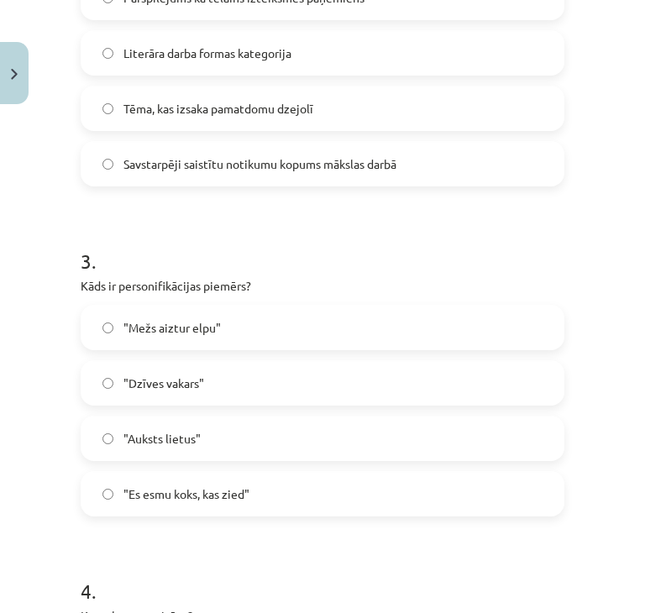
scroll to position [775, 0]
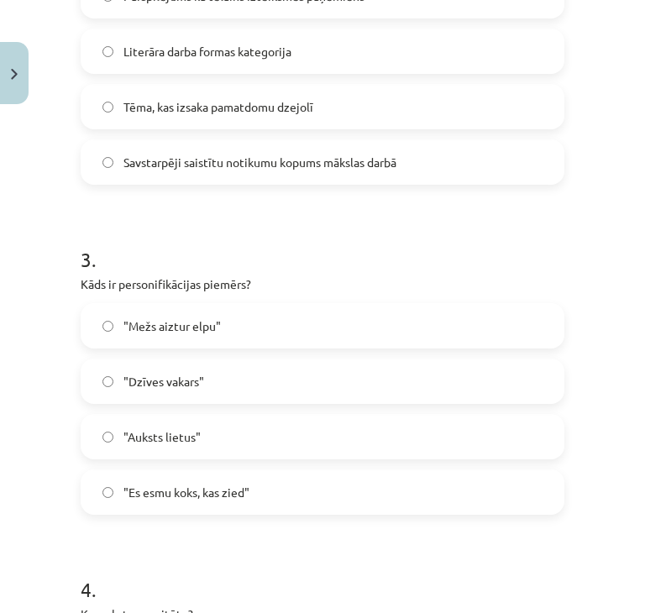
click at [211, 483] on span ""Es esmu koks, kas zied"" at bounding box center [186, 492] width 126 height 18
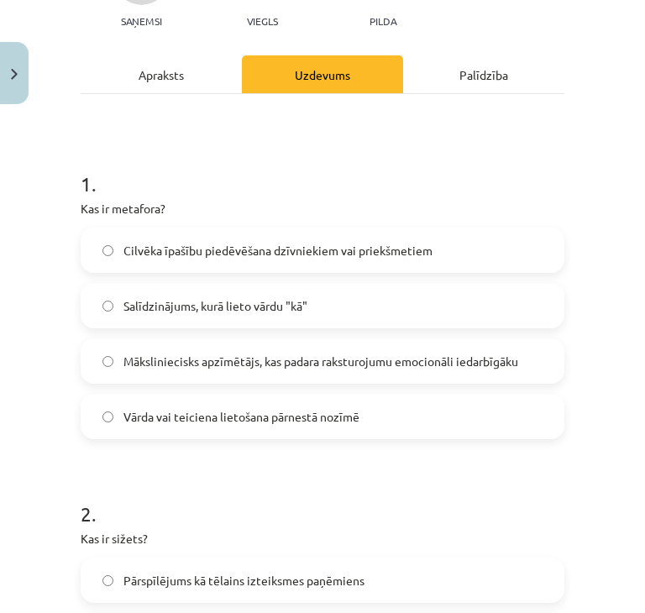
scroll to position [104, 0]
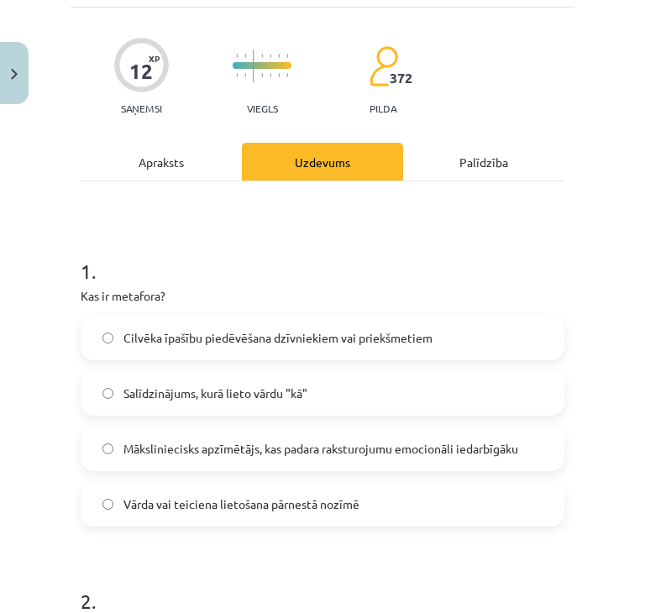
click at [256, 516] on label "Vārda vai teiciena lietošana pārnestā nozīmē" at bounding box center [322, 504] width 480 height 42
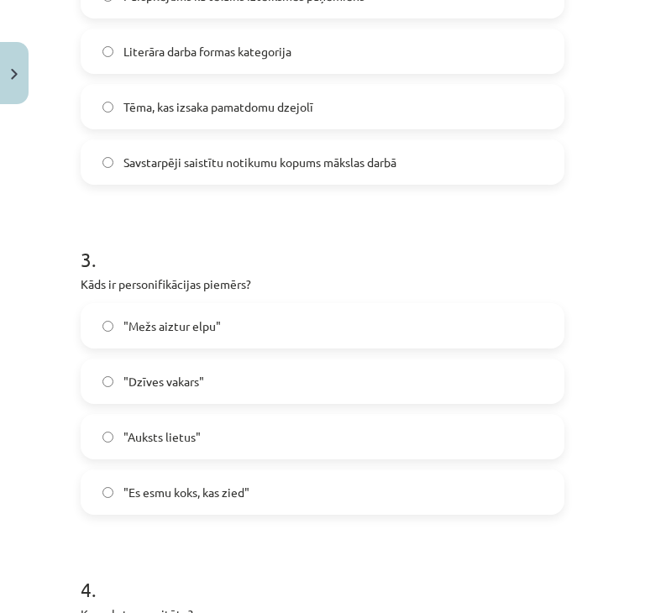
scroll to position [775, 0]
click at [184, 333] on label ""Mežs aiztur elpu"" at bounding box center [322, 326] width 480 height 42
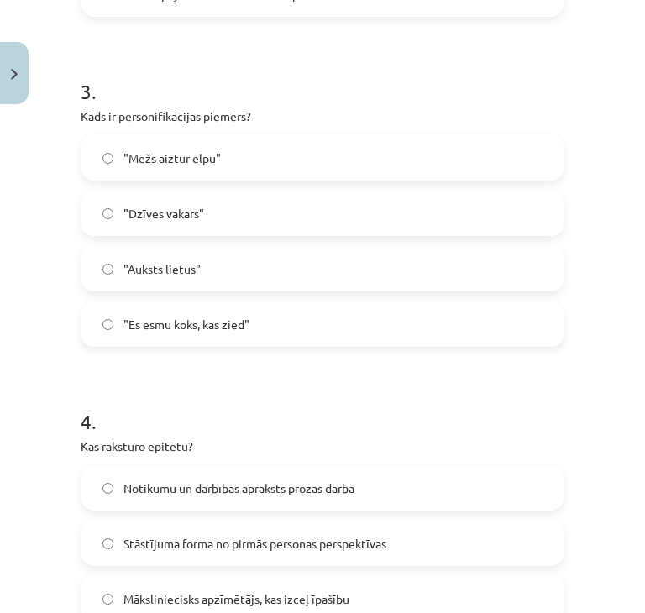
scroll to position [1027, 0]
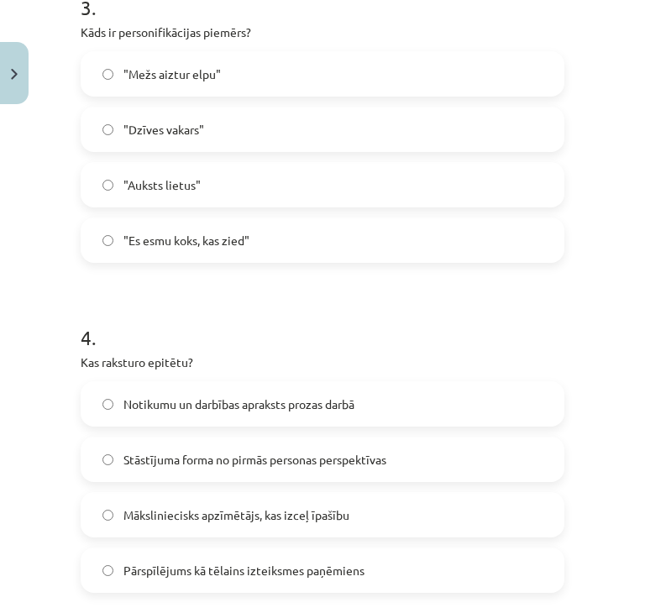
click at [264, 516] on span "Māksliniecisks apzīmētājs, kas izceļ īpašību" at bounding box center [236, 515] width 226 height 18
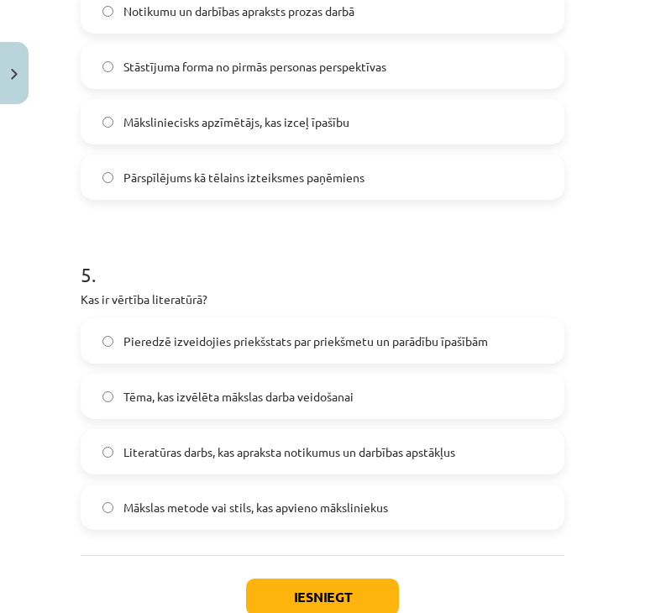
scroll to position [1447, 0]
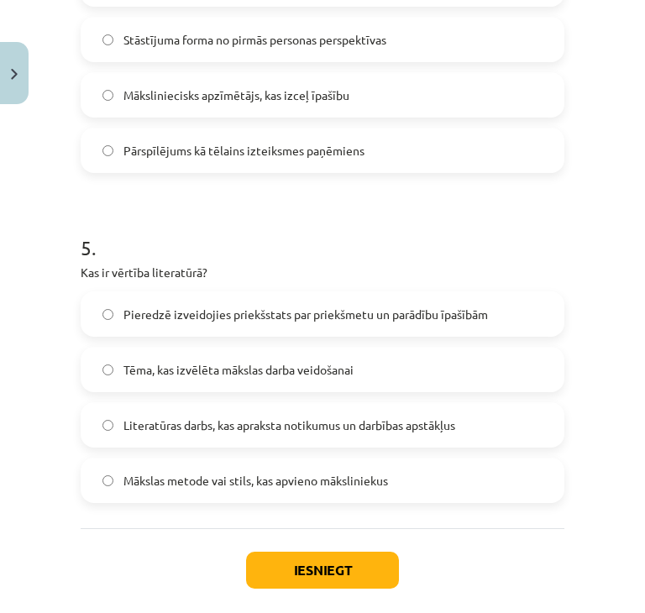
click at [222, 328] on label "Pieredzē izveidojies priekšstats par priekšmetu un parādību īpašībām" at bounding box center [322, 314] width 480 height 42
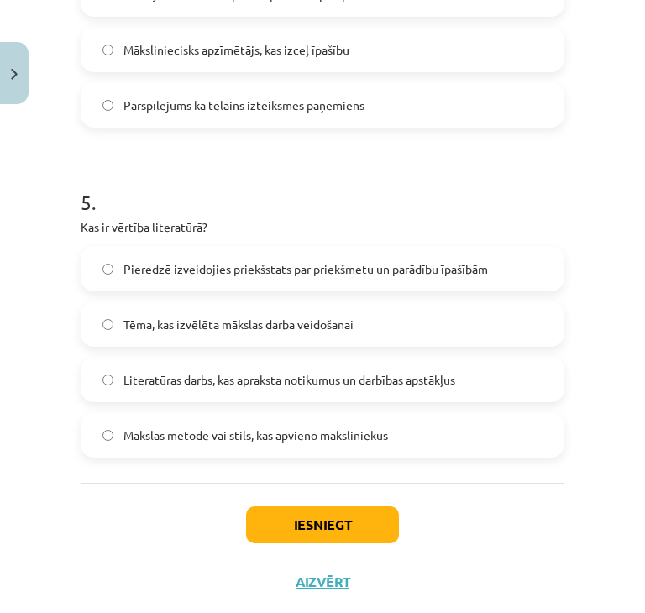
scroll to position [1531, 0]
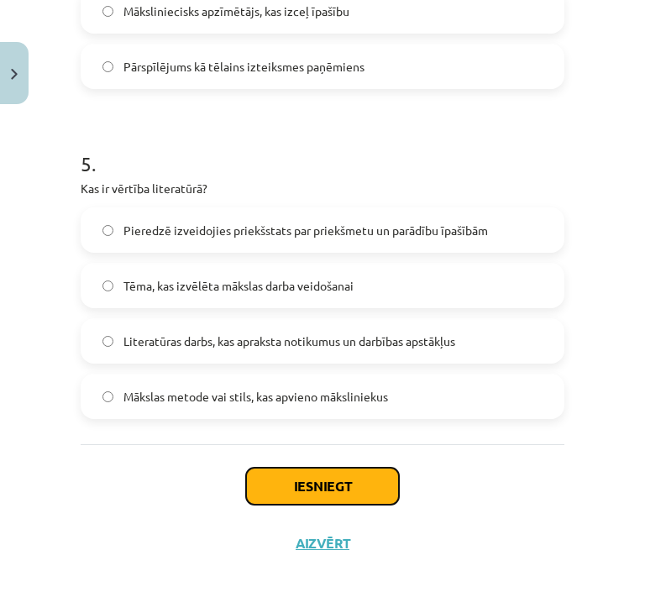
click at [324, 477] on button "Iesniegt" at bounding box center [322, 485] width 153 height 37
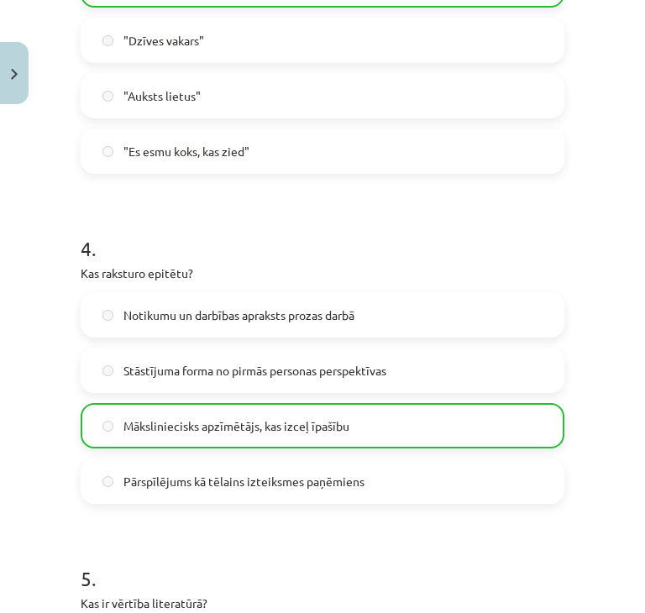
scroll to position [1584, 0]
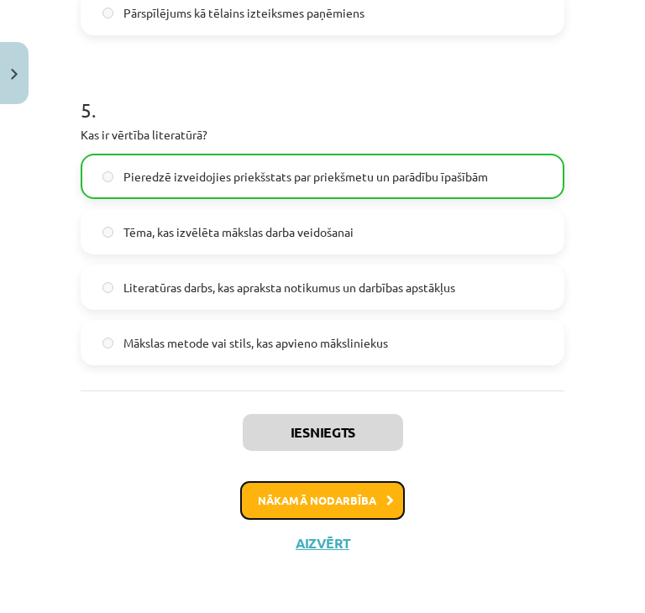
click at [327, 491] on button "Nākamā nodarbība" at bounding box center [322, 500] width 164 height 39
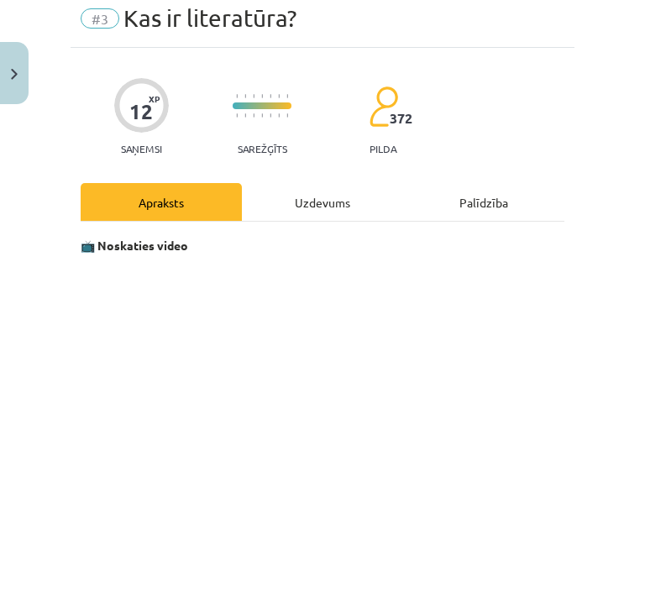
scroll to position [232, 0]
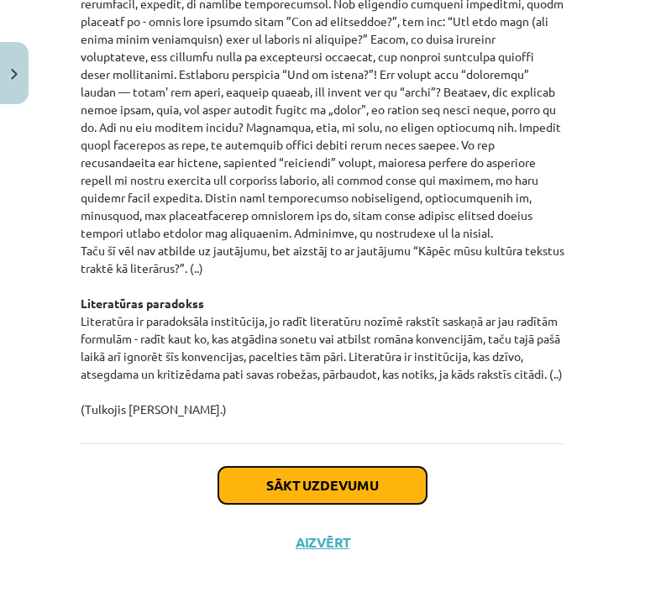
click at [295, 471] on button "Sākt uzdevumu" at bounding box center [322, 485] width 208 height 37
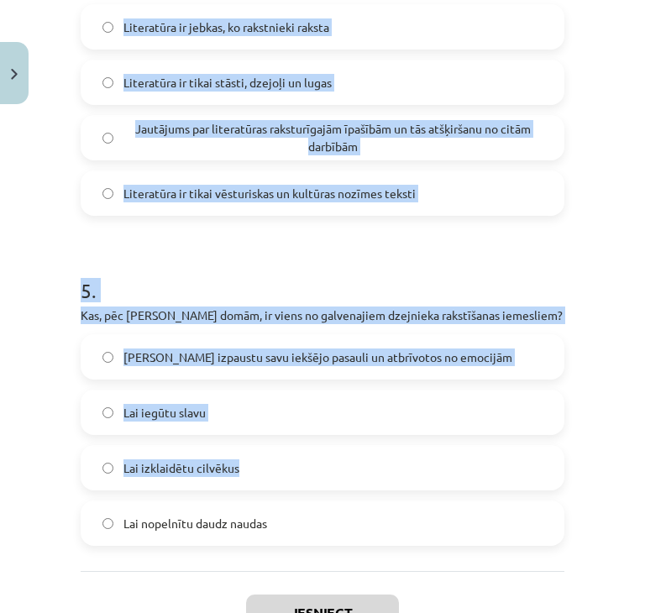
scroll to position [1567, 0]
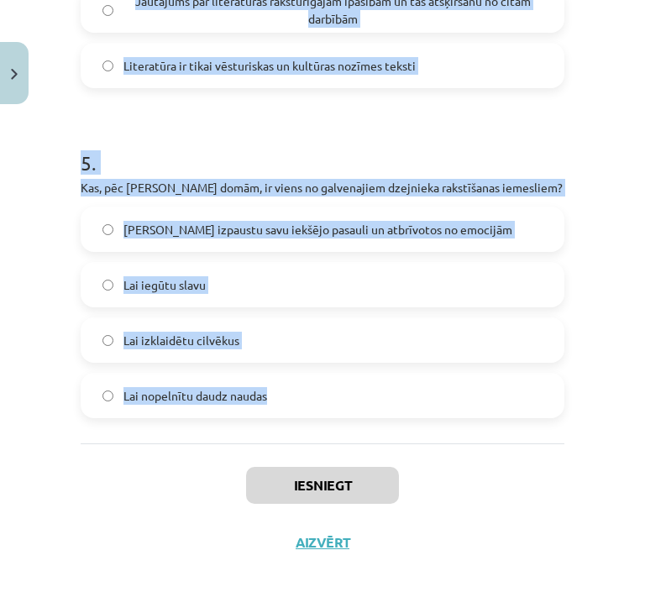
drag, startPoint x: 74, startPoint y: 352, endPoint x: 337, endPoint y: 379, distance: 264.1
copy form "Ko Rainers Marija Rilke esot piedzīvojis savas dzīves pēdējos gados? Viņš ieguv…"
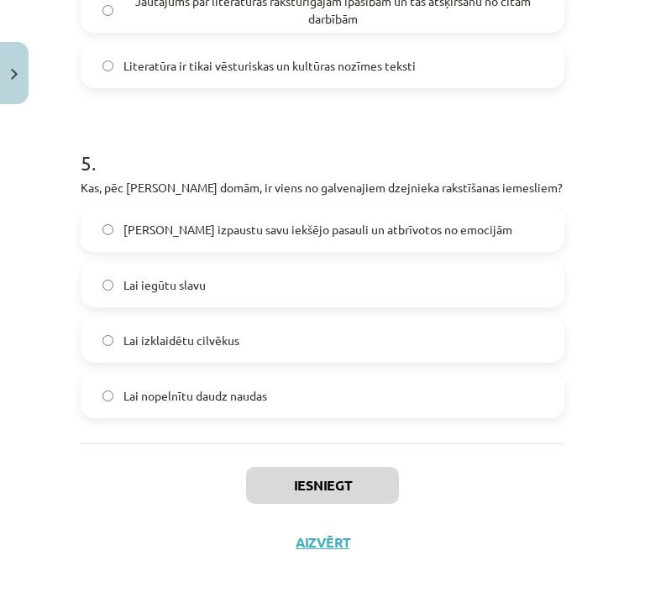
click at [584, 497] on div "Mācību tēma: Literatūras i - 10. klases 1.ieskaites mācību materiāls #3 Kas ir …" at bounding box center [322, 306] width 645 height 613
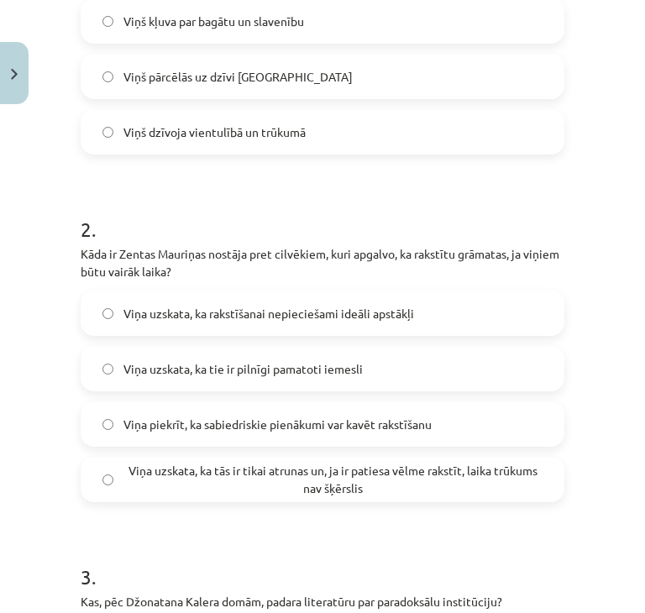
scroll to position [140, 0]
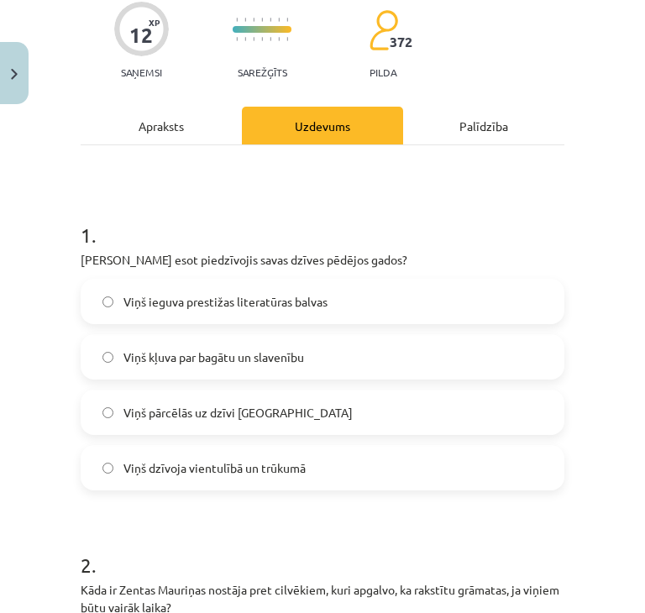
click at [377, 458] on label "Viņš dzīvoja vientulībā un trūkumā" at bounding box center [322, 467] width 480 height 42
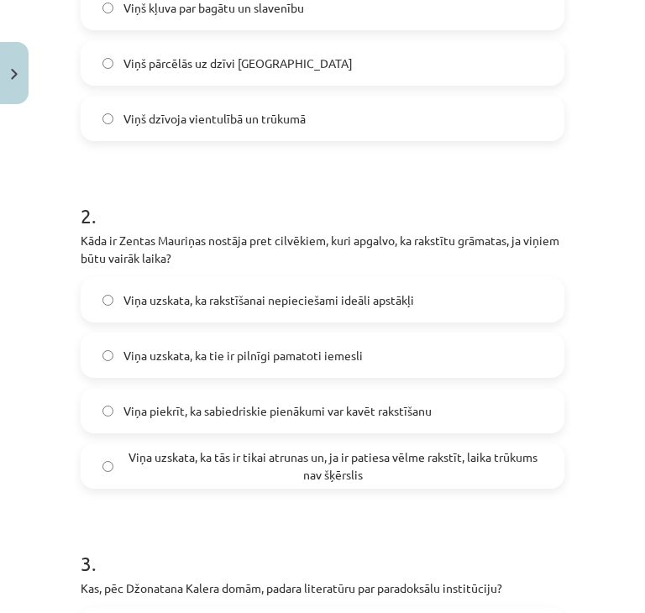
scroll to position [476, 0]
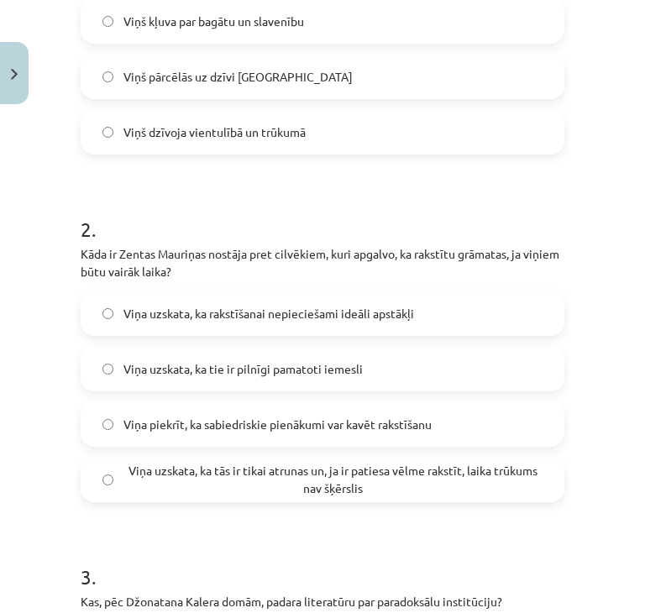
click at [403, 464] on span "Viņa uzskata, ka tās ir tikai atrunas un, ja ir patiesa vēlme rakstīt, laika tr…" at bounding box center [332, 479] width 419 height 35
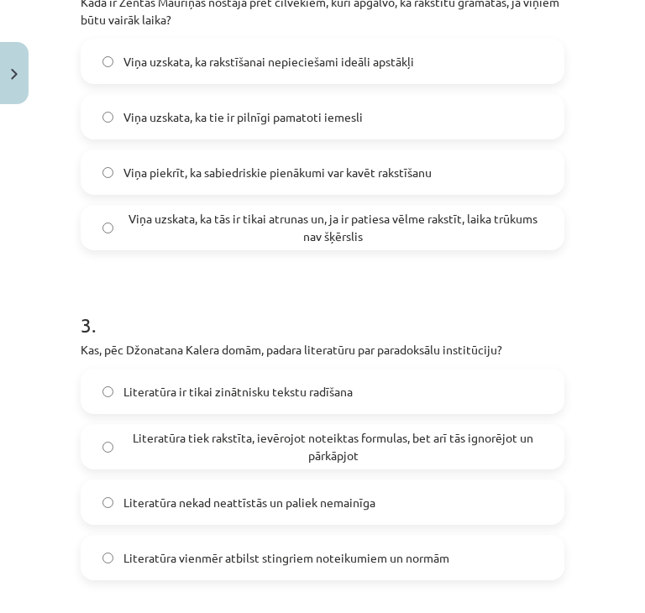
scroll to position [895, 0]
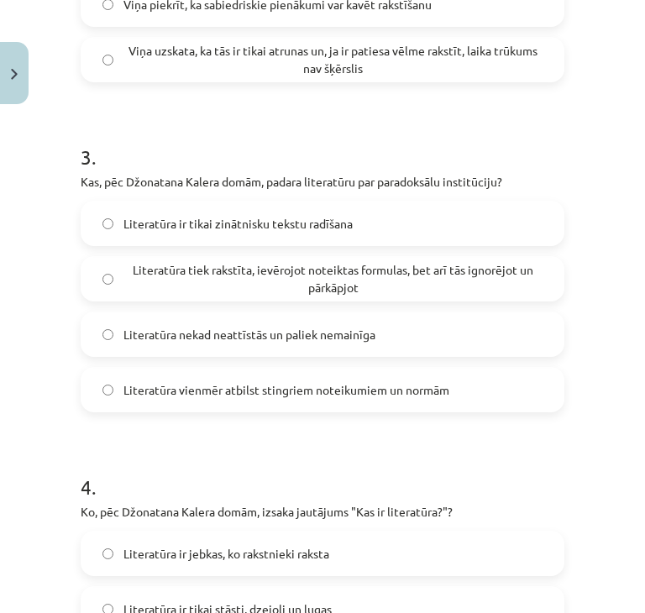
click at [395, 288] on span "Literatūra tiek rakstīta, ievērojot noteiktas formulas, bet arī tās ignorējot u…" at bounding box center [332, 278] width 419 height 35
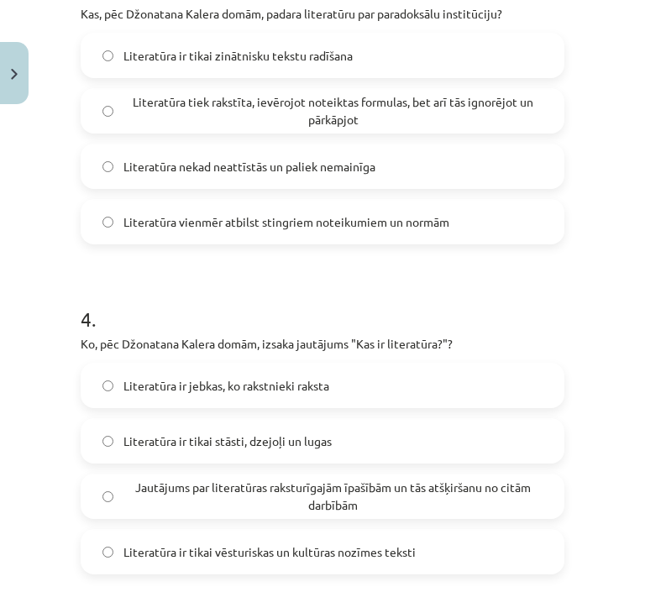
scroll to position [1147, 0]
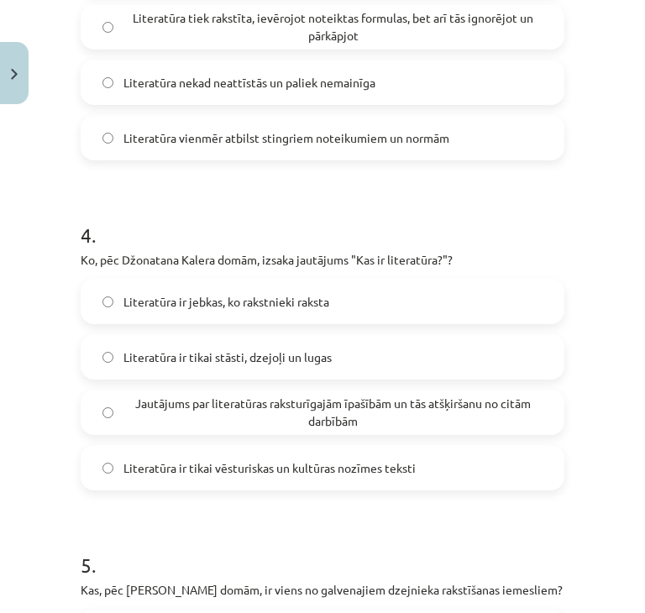
click at [397, 409] on span "Jautājums par literatūras raksturīgajām īpašībām un tās atšķiršanu no citām dar…" at bounding box center [332, 411] width 419 height 35
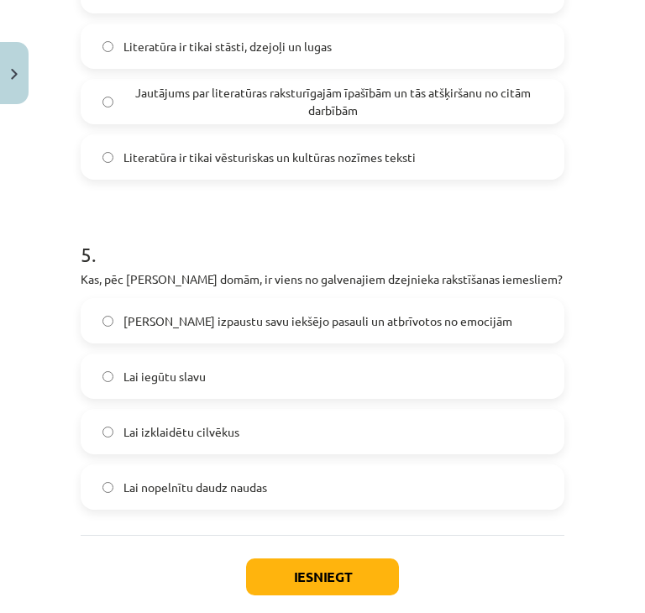
scroll to position [1483, 0]
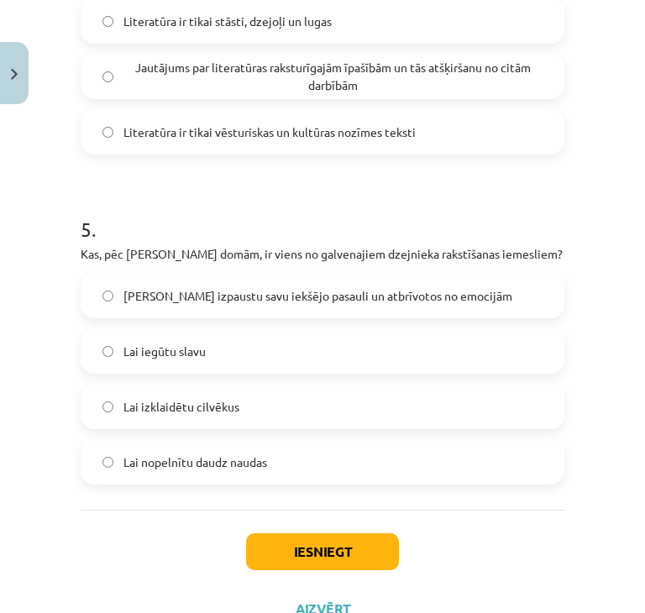
click at [305, 316] on label "Lai izpaustu savu iekšējo pasauli un atbrīvotos no emocijām" at bounding box center [322, 295] width 480 height 42
click at [320, 570] on button "Iesniegt" at bounding box center [322, 551] width 153 height 37
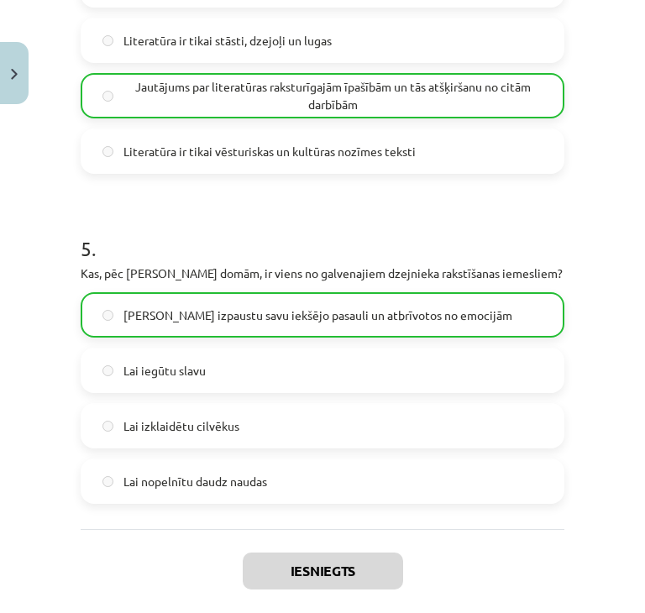
scroll to position [1619, 0]
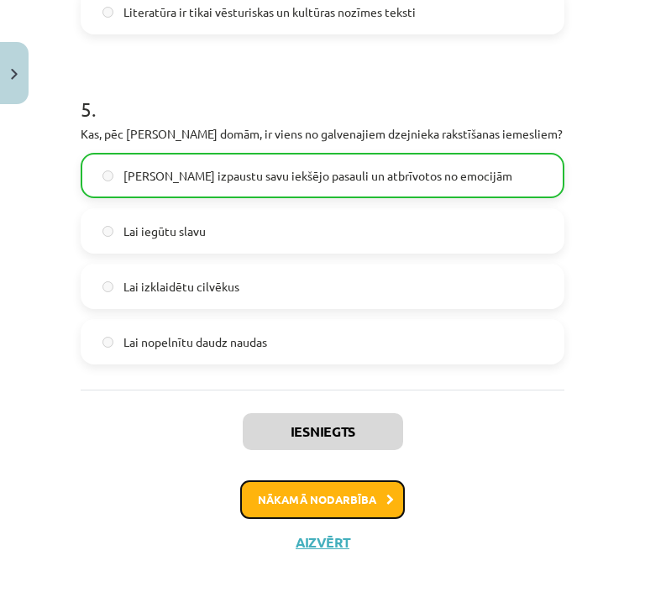
click at [288, 494] on button "Nākamā nodarbība" at bounding box center [322, 499] width 164 height 39
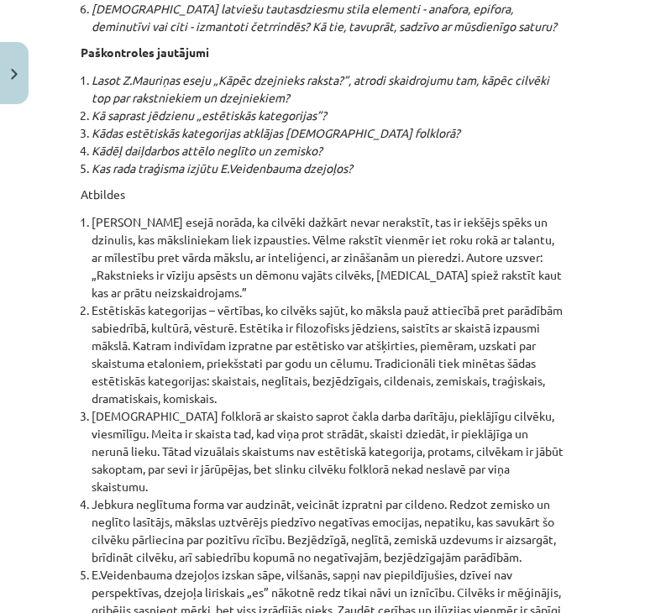
scroll to position [23184, 0]
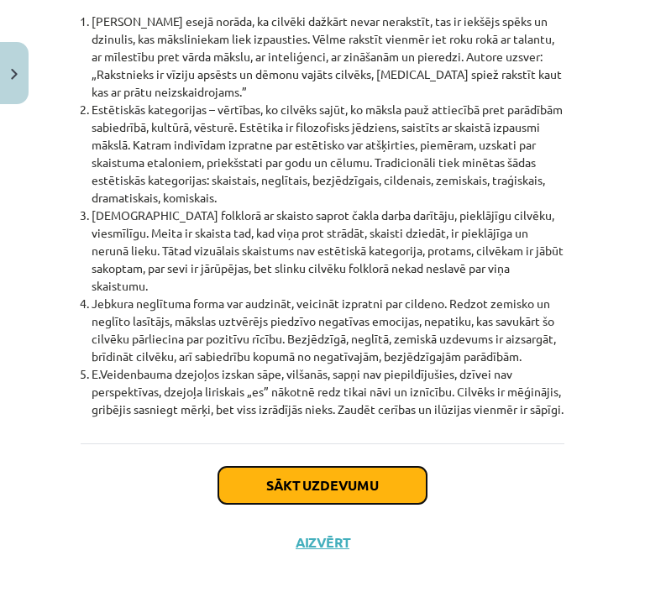
click at [394, 472] on button "Sākt uzdevumu" at bounding box center [322, 485] width 208 height 37
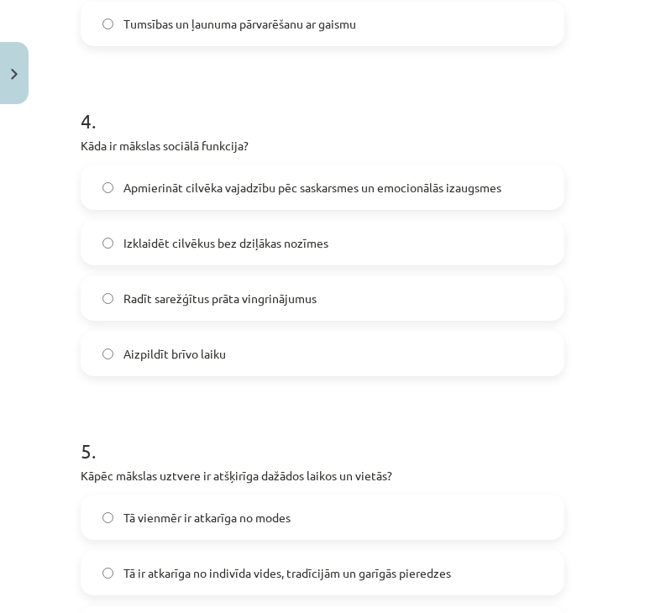
scroll to position [1584, 0]
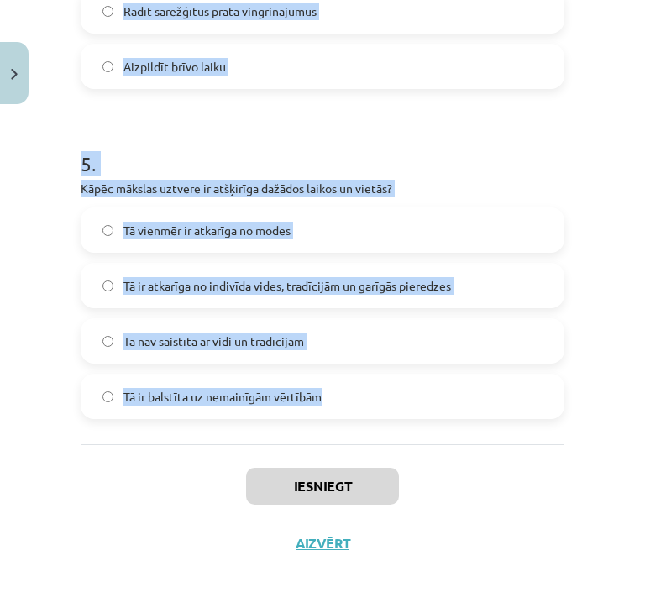
drag, startPoint x: 79, startPoint y: 44, endPoint x: 393, endPoint y: 392, distance: 468.2
click at [393, 392] on div "Mācību tēma: Literatūras i - 10. klases 1.ieskaites mācību materiāls #4 Estētis…" at bounding box center [322, 306] width 645 height 613
copy form "Kāda bija senajiem grieķiem skaistuma ideāla būtiskākā īpašība? Bagātība Fizisk…"
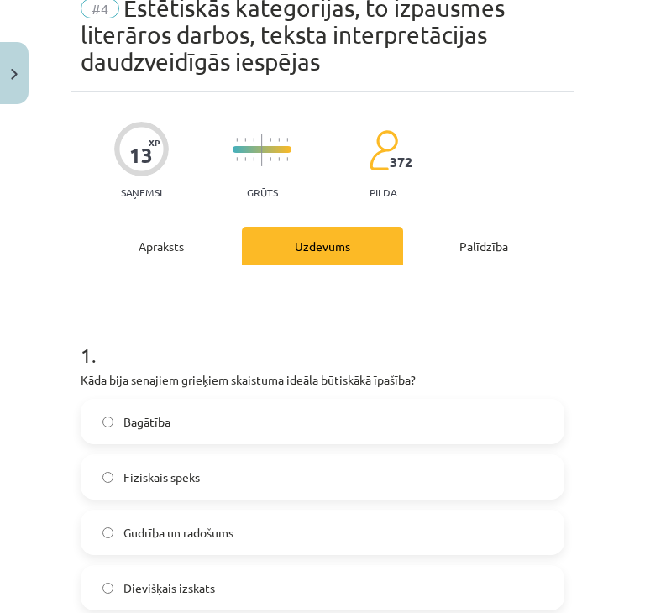
scroll to position [158, 0]
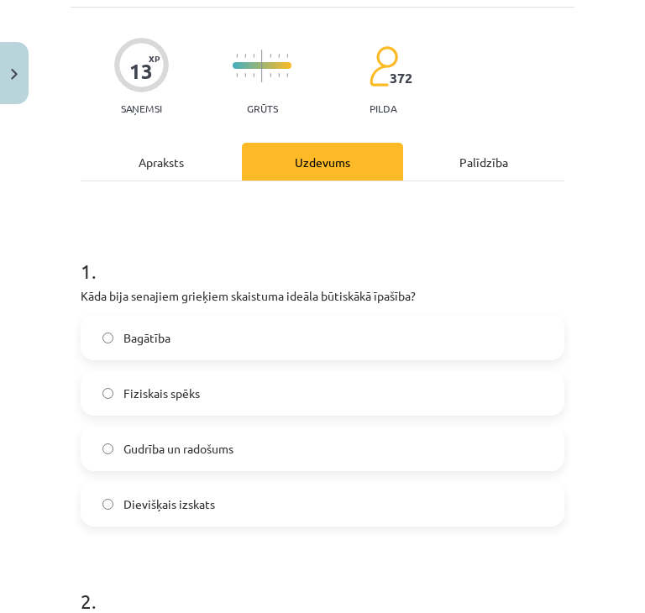
click at [285, 384] on label "Fiziskais spēks" at bounding box center [322, 393] width 480 height 42
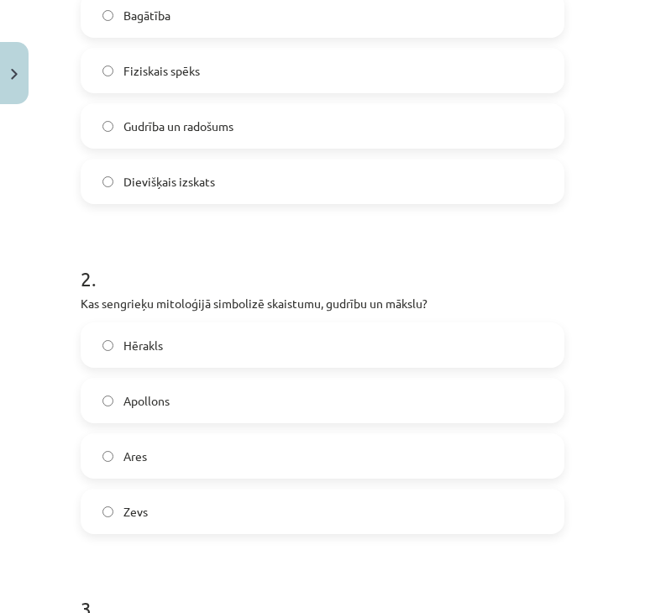
scroll to position [493, 0]
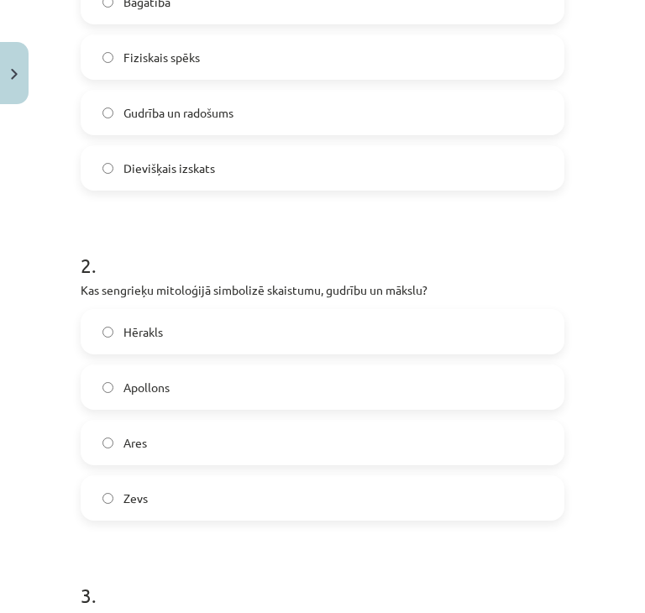
click at [234, 395] on label "Apollons" at bounding box center [322, 387] width 480 height 42
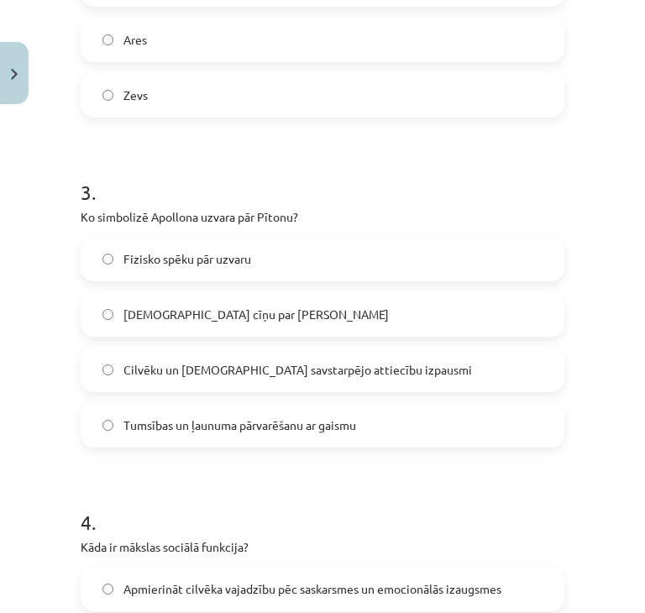
scroll to position [913, 0]
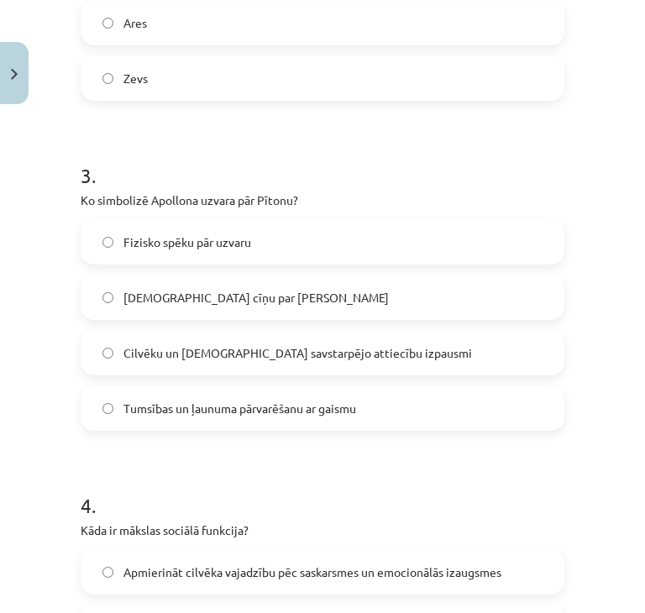
click at [212, 387] on label "Tumsības un ļaunuma pārvarēšanu ar gaismu" at bounding box center [322, 408] width 480 height 42
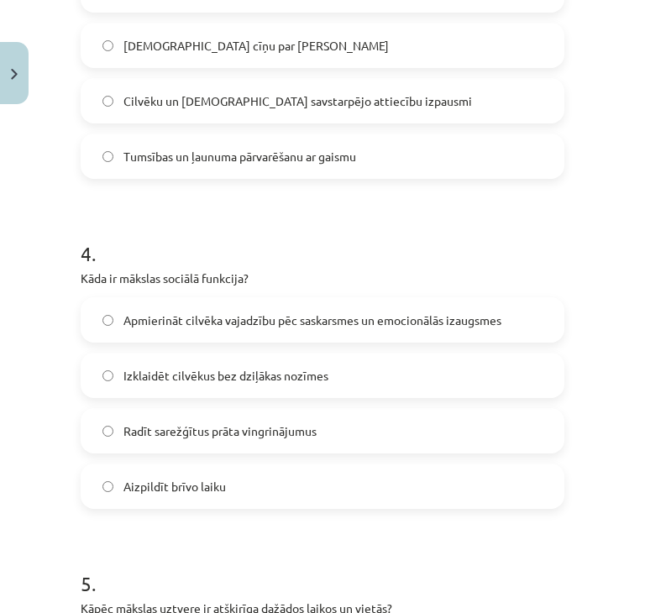
scroll to position [1165, 0]
click at [261, 329] on label "Apmierināt cilvēka vajadzību pēc saskarsmes un emocionālās izaugsmes" at bounding box center [322, 320] width 480 height 42
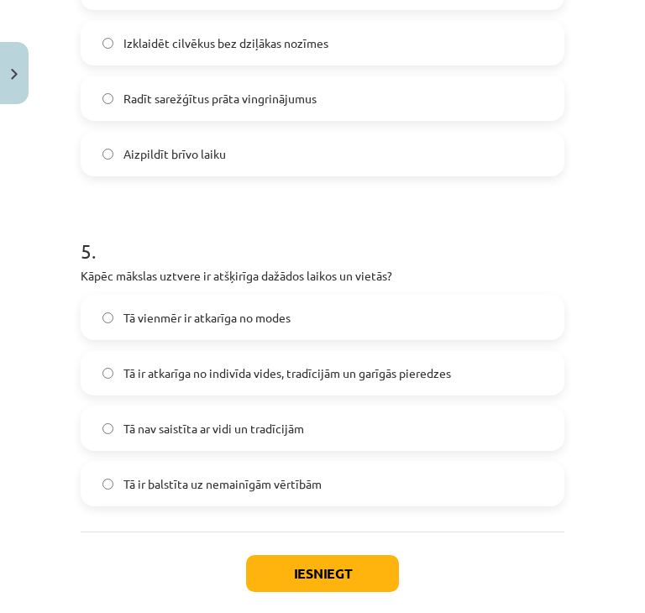
scroll to position [1501, 0]
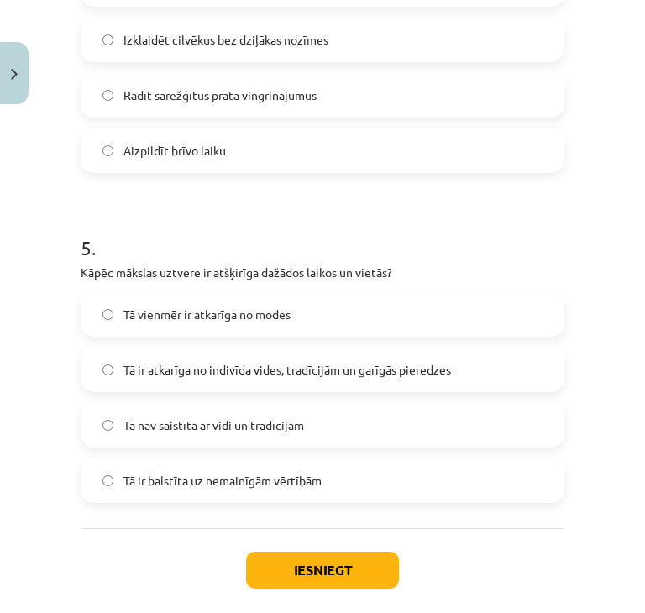
click at [225, 363] on span "Tā ir atkarīga no indivīda vides, tradīcijām un garīgās pieredzes" at bounding box center [286, 370] width 327 height 18
click at [317, 573] on button "Iesniegt" at bounding box center [322, 569] width 153 height 37
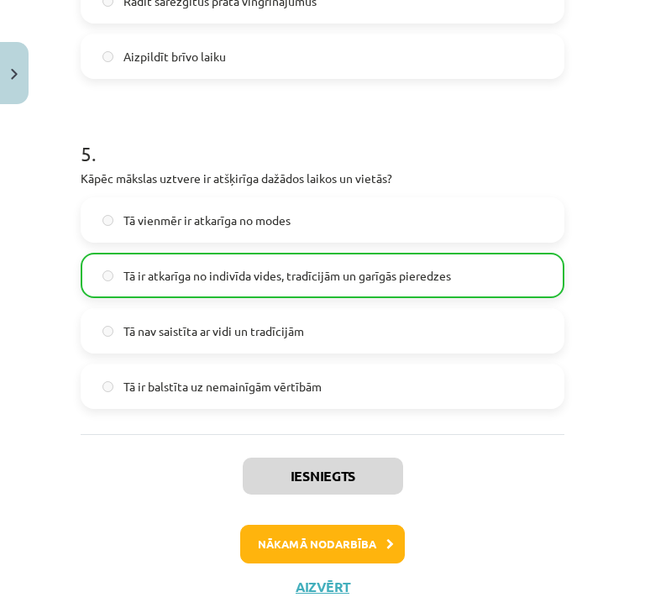
scroll to position [1638, 0]
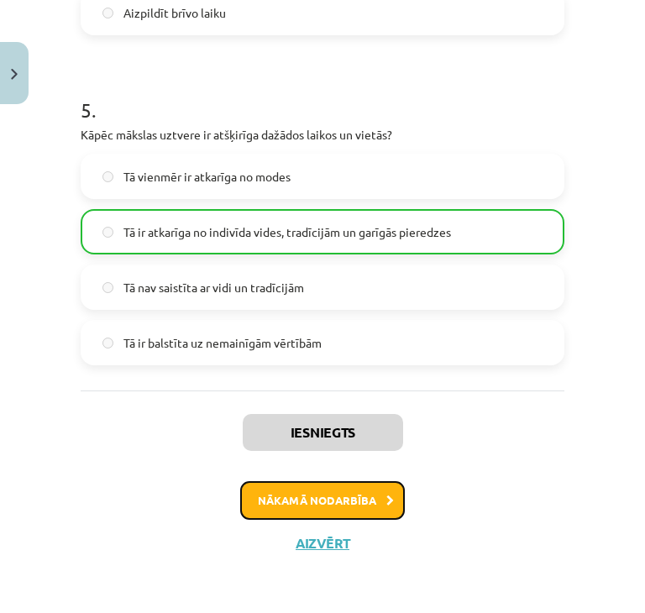
click at [317, 498] on button "Nākamā nodarbība" at bounding box center [322, 500] width 164 height 39
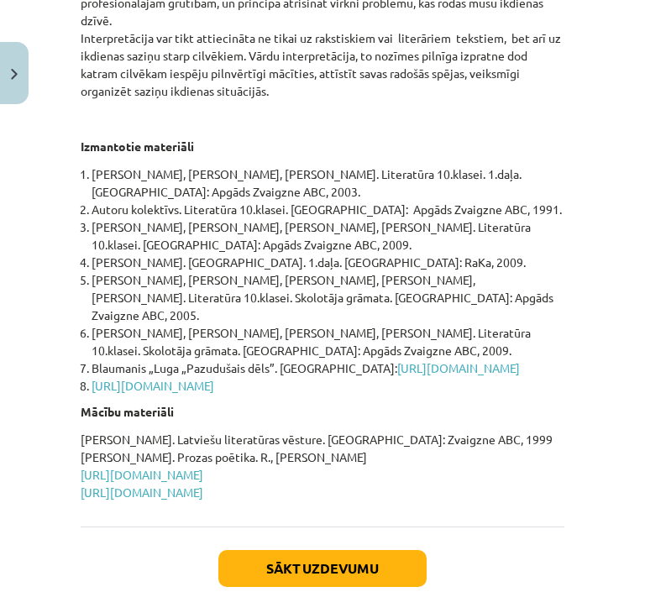
scroll to position [1015, 0]
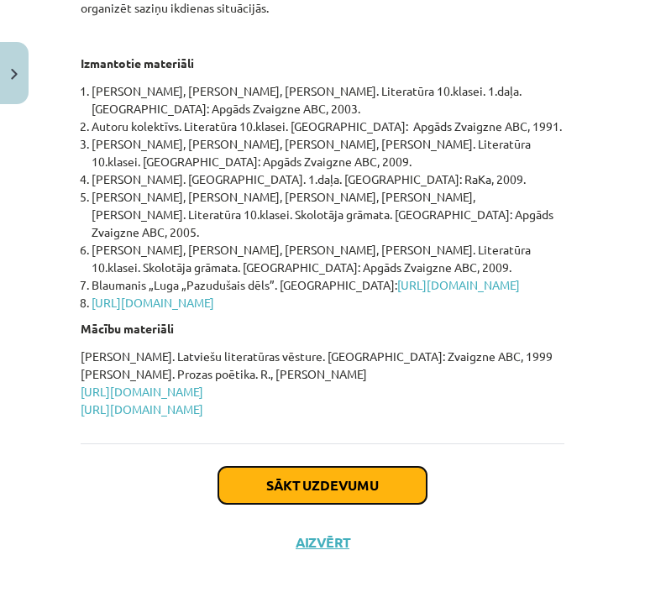
click at [254, 471] on button "Sākt uzdevumu" at bounding box center [322, 485] width 208 height 37
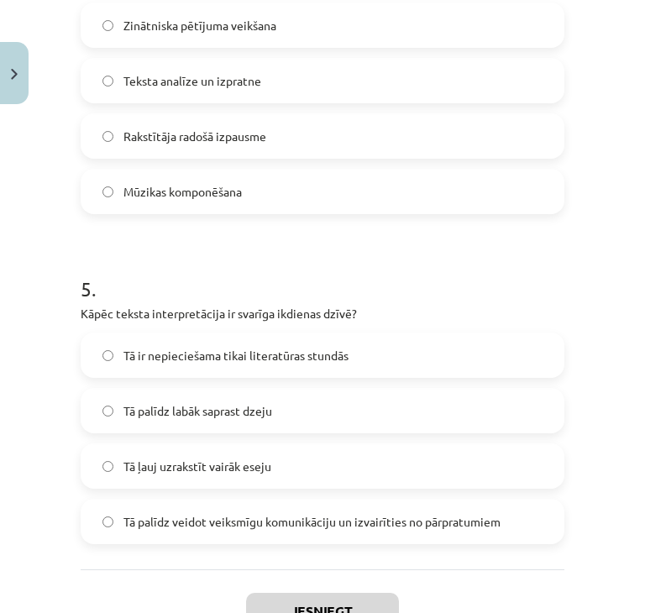
scroll to position [1531, 0]
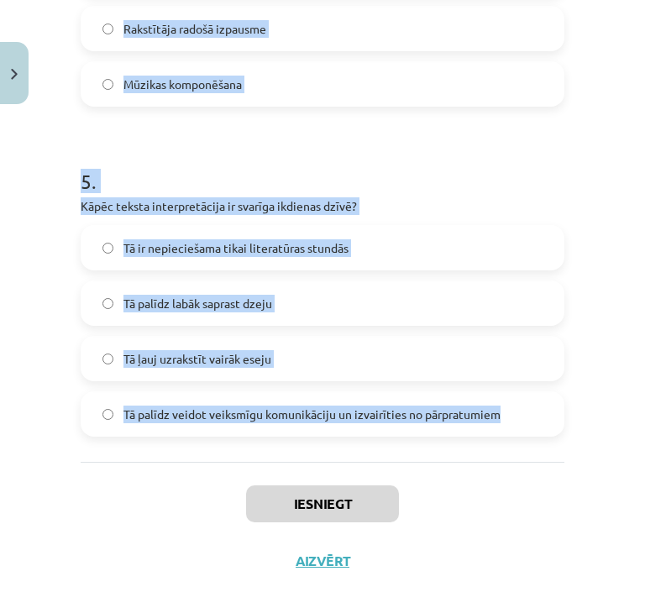
drag, startPoint x: 83, startPoint y: 378, endPoint x: 498, endPoint y: 384, distance: 415.4
copy form "Kurā gadsimtā literatūras tekstu interpretācija kļuva par atsevišķu zinātni? 20…"
click at [580, 396] on div "Mācību tēma: Literatūras i - 10. klases 1.ieskaites mācību materiāls #5 Teksta …" at bounding box center [322, 306] width 645 height 613
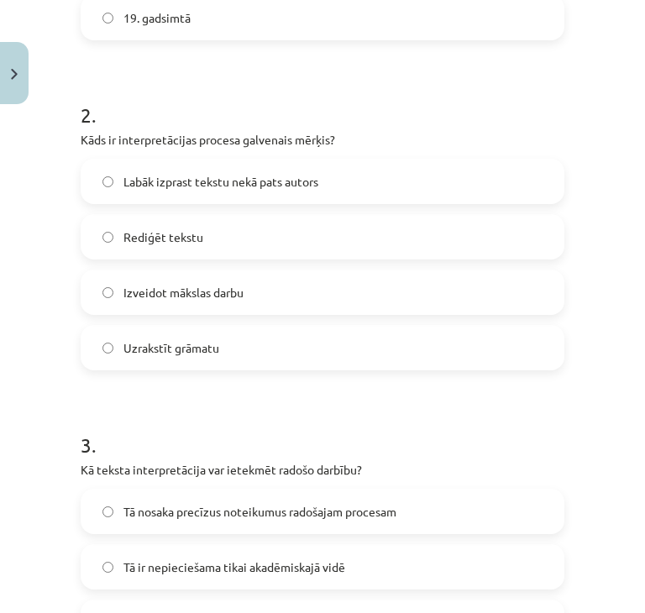
click at [255, 216] on label "Rediģēt tekstu" at bounding box center [322, 237] width 480 height 42
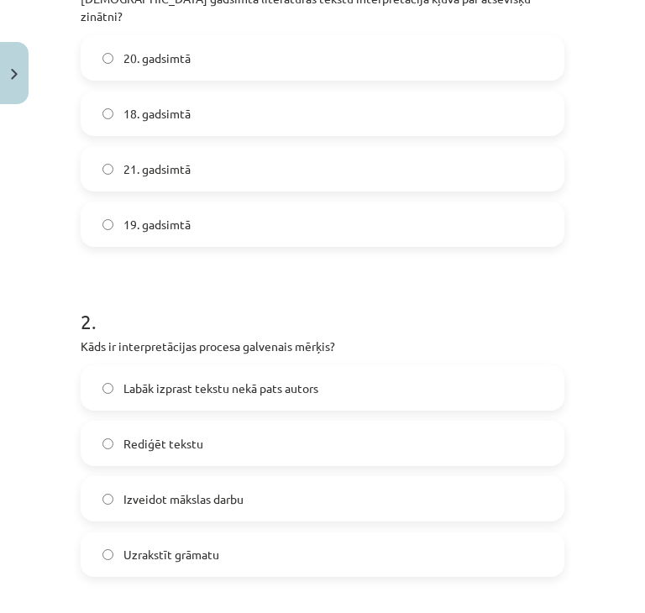
scroll to position [356, 0]
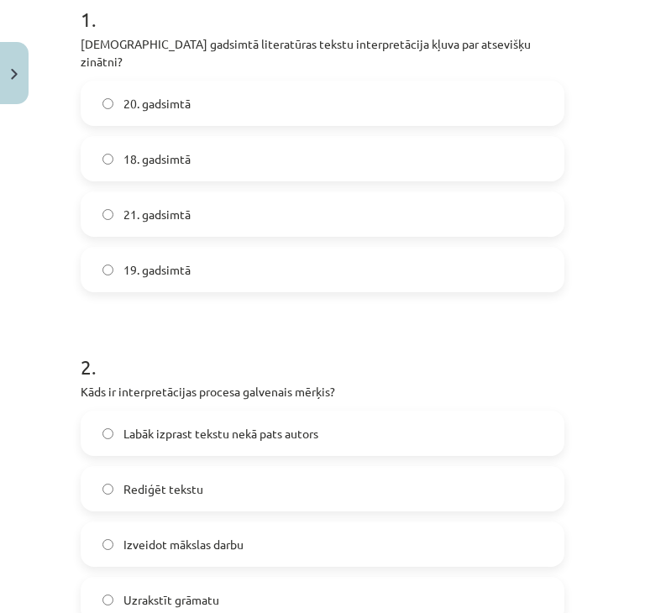
click at [239, 91] on label "20. gadsimtā" at bounding box center [322, 103] width 480 height 42
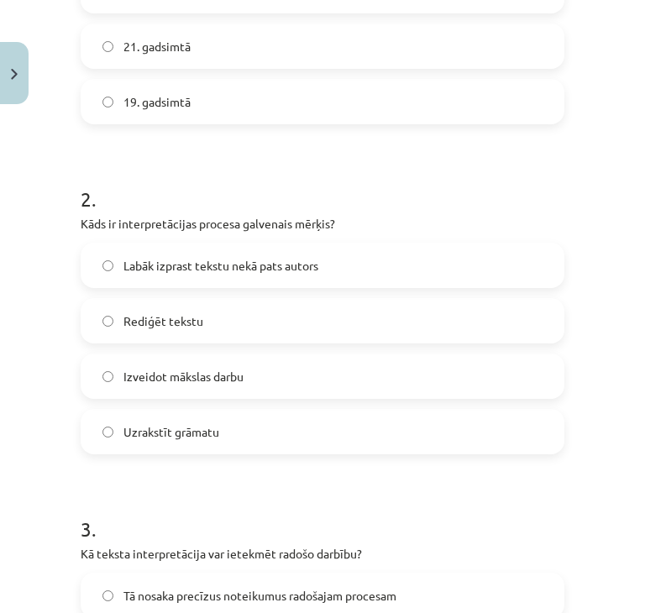
scroll to position [859, 0]
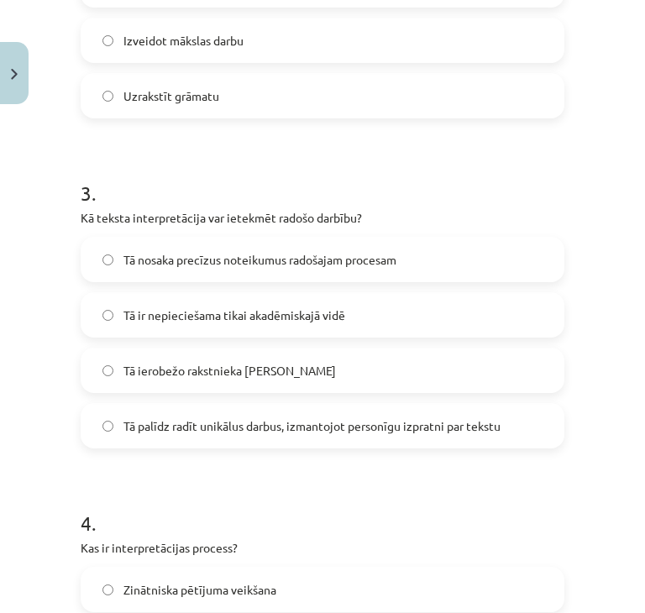
click at [242, 417] on span "Tā palīdz radīt unikālus darbus, izmantojot personīgu izpratni par tekstu" at bounding box center [311, 426] width 377 height 18
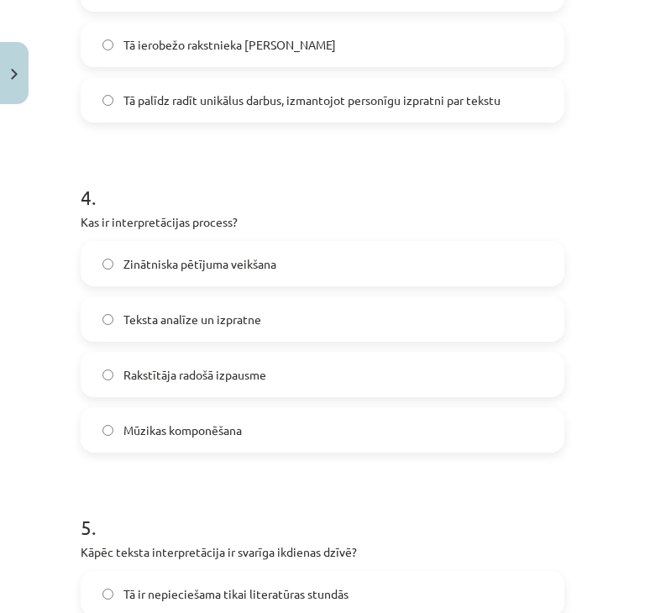
scroll to position [1195, 0]
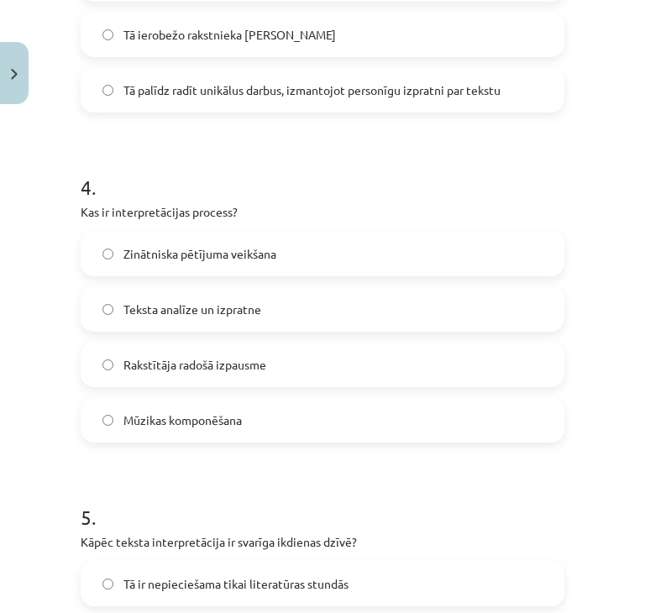
click at [289, 305] on label "Teksta analīze un izpratne" at bounding box center [322, 309] width 480 height 42
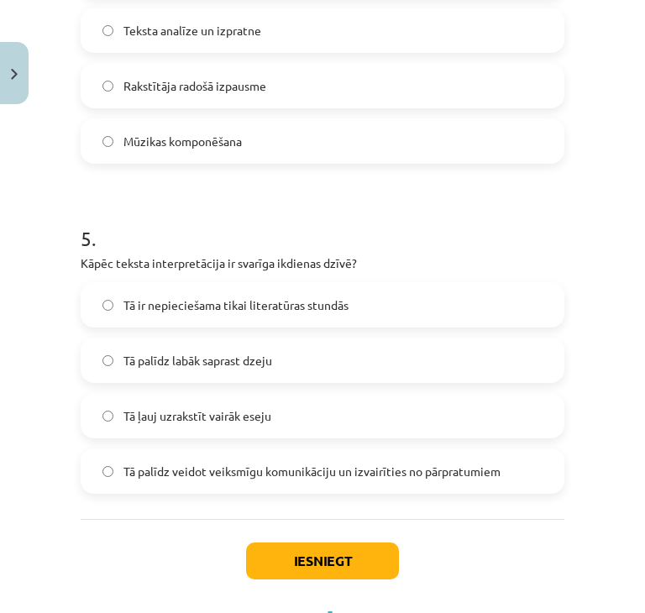
scroll to position [1447, 0]
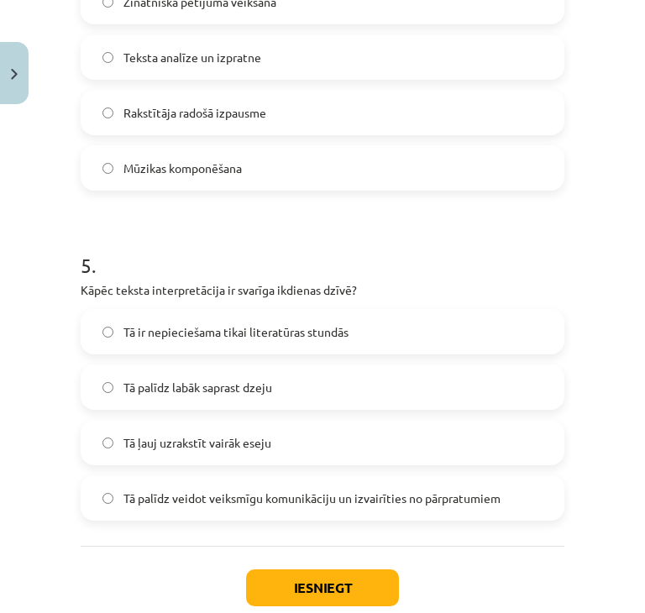
click at [272, 477] on label "Tā palīdz veidot veiksmīgu komunikāciju un izvairīties no pārpratumiem" at bounding box center [322, 498] width 480 height 42
click at [315, 569] on button "Iesniegt" at bounding box center [322, 587] width 153 height 37
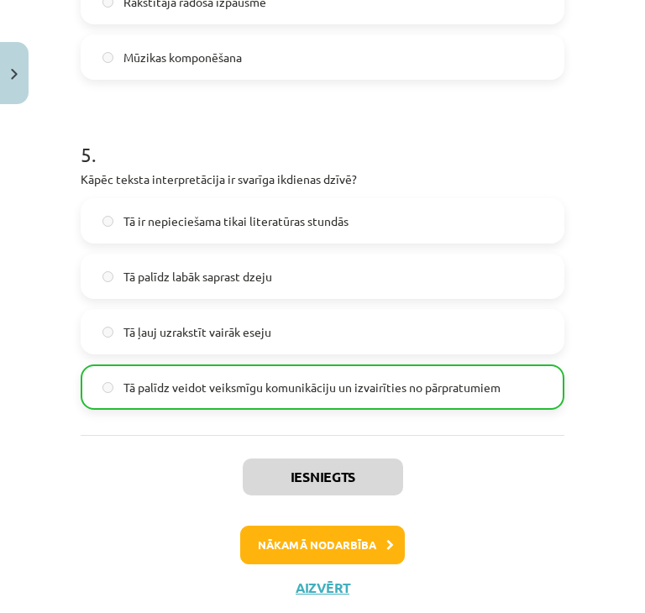
scroll to position [1584, 0]
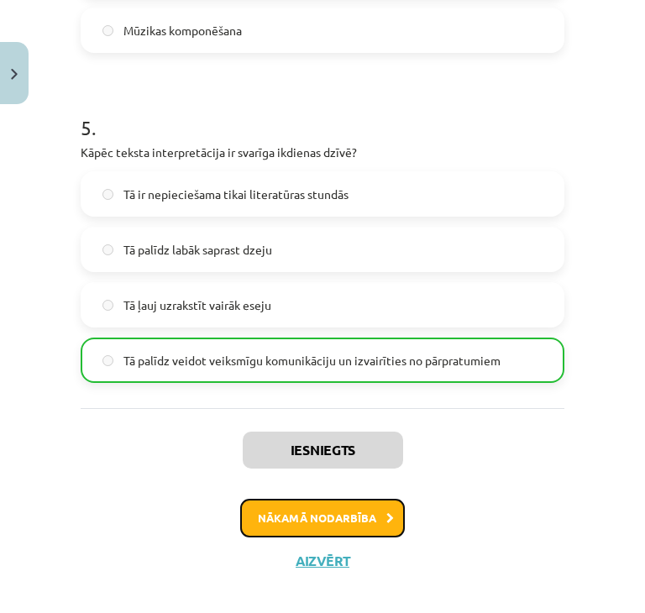
click at [302, 498] on button "Nākamā nodarbība" at bounding box center [322, 517] width 164 height 39
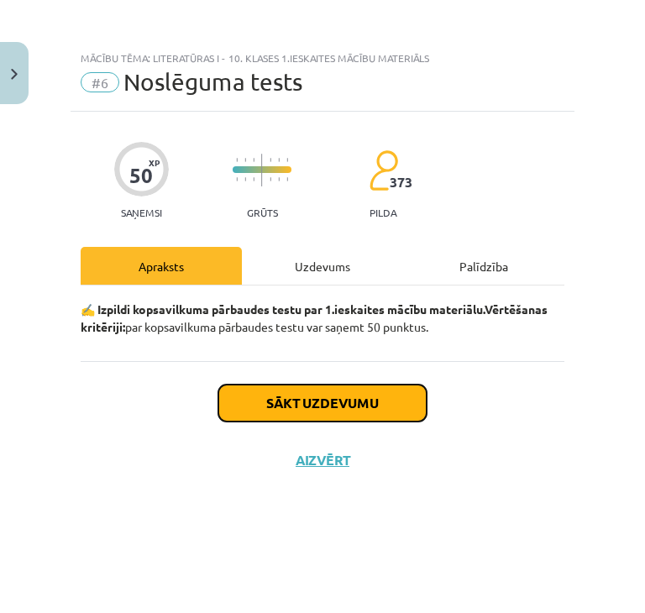
click at [366, 399] on button "Sākt uzdevumu" at bounding box center [322, 402] width 208 height 37
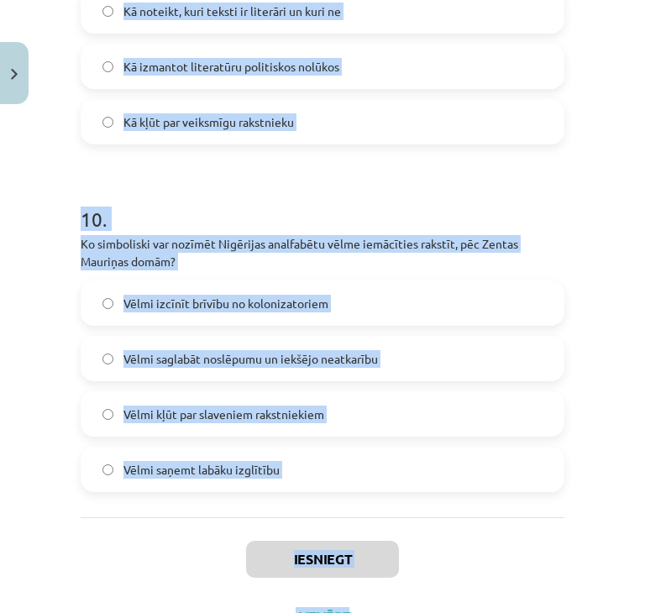
scroll to position [3178, 0]
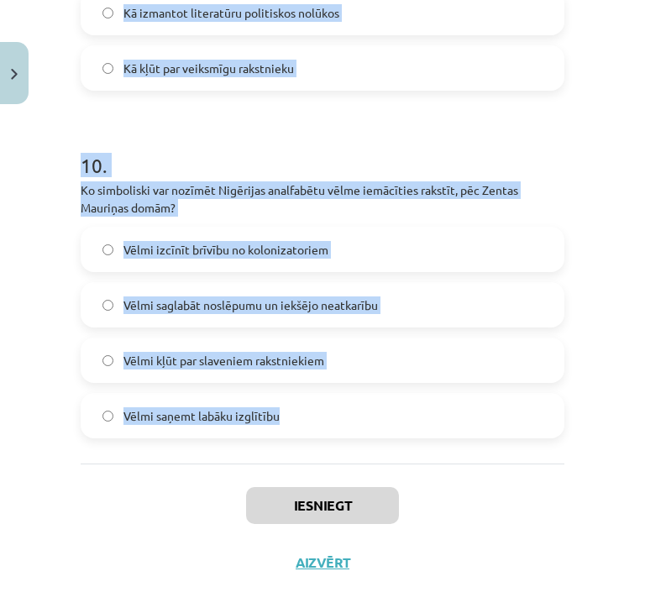
drag, startPoint x: 67, startPoint y: 400, endPoint x: 359, endPoint y: 423, distance: 292.9
click at [359, 423] on div "Mācību tēma: Literatūras i - 10. klases 1.ieskaites mācību materiāls #6 Noslēgu…" at bounding box center [322, 306] width 645 height 613
copy form "Kā teksta interpretācija var palīdzēt ikdienas komunikācijā? Tā padara komunikā…"
click at [587, 295] on div "Mācību tēma: Literatūras i - 10. klases 1.ieskaites mācību materiāls #6 Noslēgu…" at bounding box center [322, 306] width 645 height 613
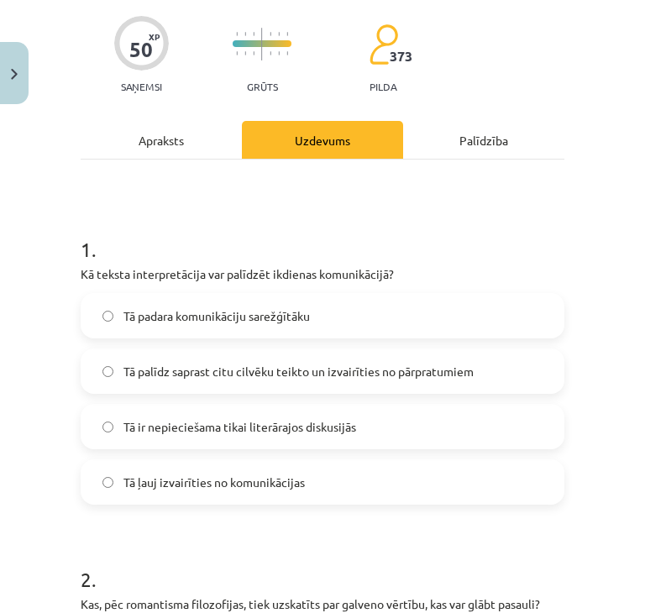
scroll to position [168, 0]
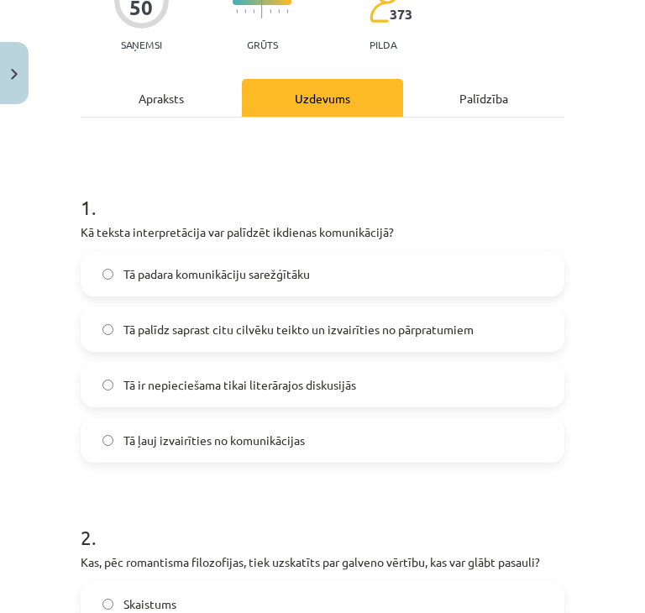
click at [316, 327] on span "Tā palīdz saprast citu cilvēku teikto un izvairīties no pārpratumiem" at bounding box center [298, 330] width 350 height 18
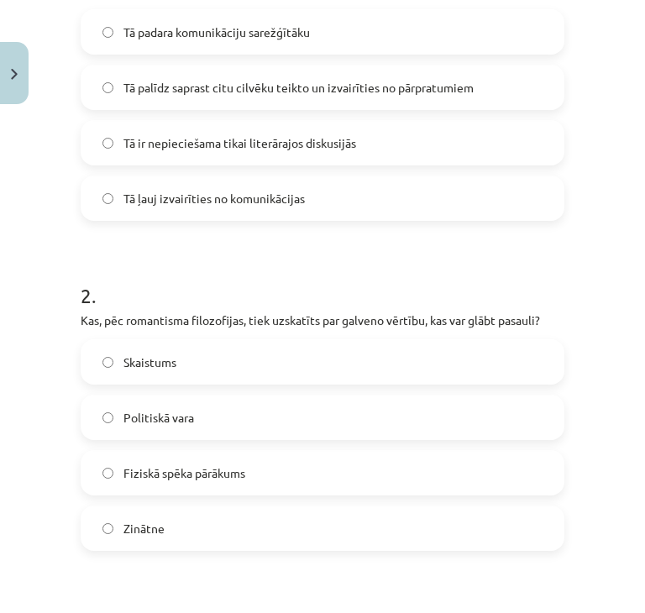
scroll to position [420, 0]
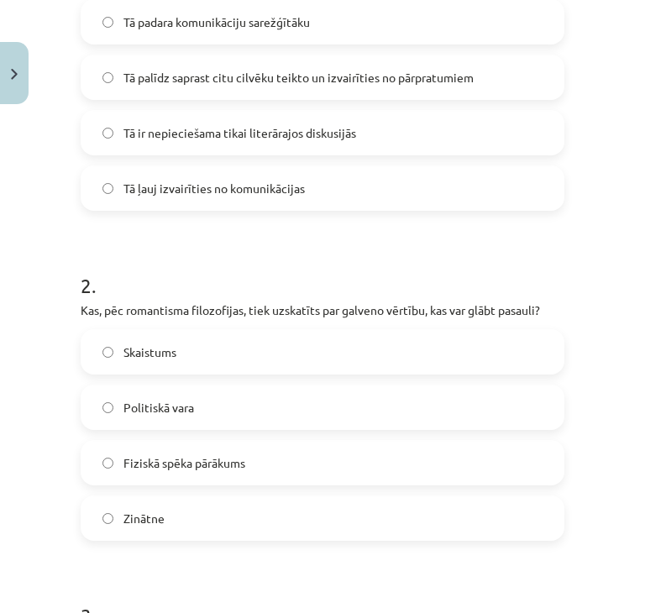
click at [316, 338] on label "Skaistums" at bounding box center [322, 352] width 480 height 42
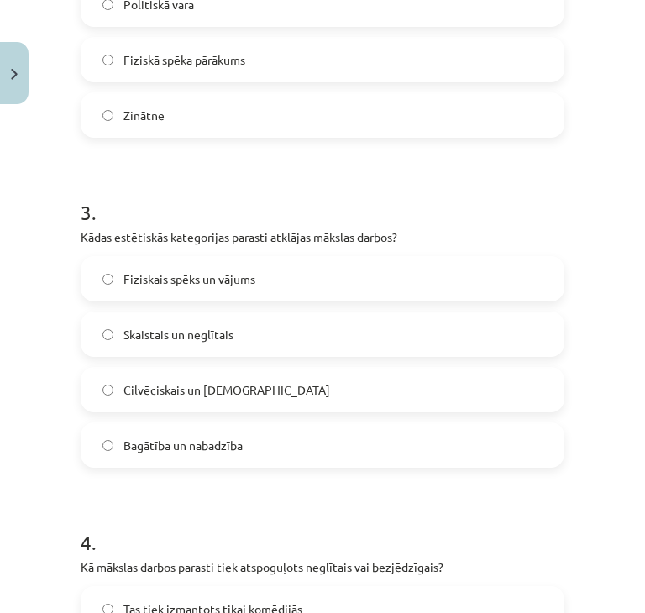
scroll to position [923, 0]
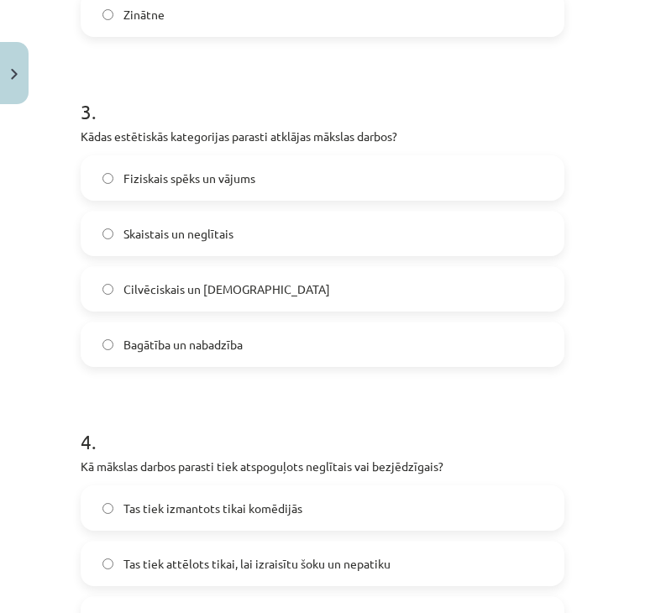
click at [184, 249] on label "Skaistais un neglītais" at bounding box center [322, 233] width 480 height 42
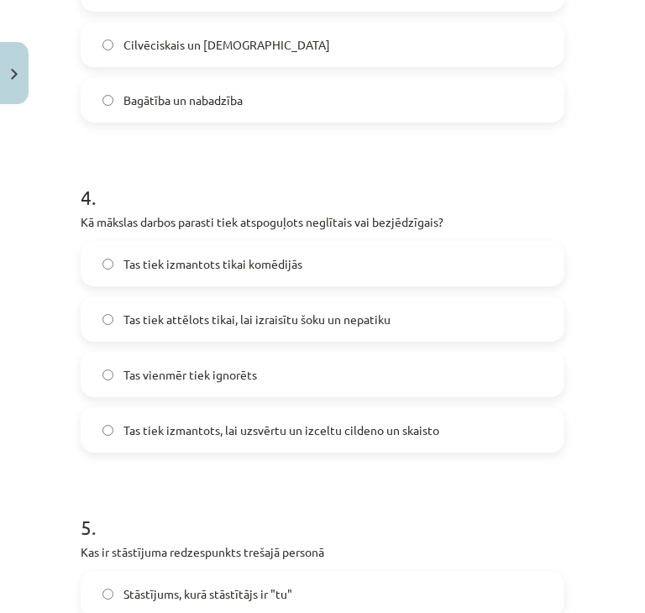
scroll to position [1259, 0]
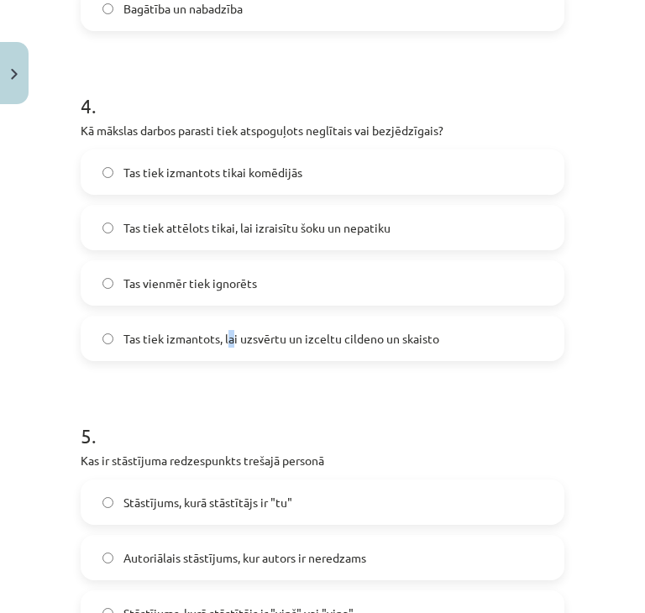
click at [230, 338] on span "Tas tiek izmantots, lai uzsvērtu un izceltu cildeno un skaisto" at bounding box center [281, 339] width 316 height 18
click at [258, 326] on label "Tas tiek izmantots, lai uzsvērtu un izceltu cildeno un skaisto" at bounding box center [322, 338] width 480 height 42
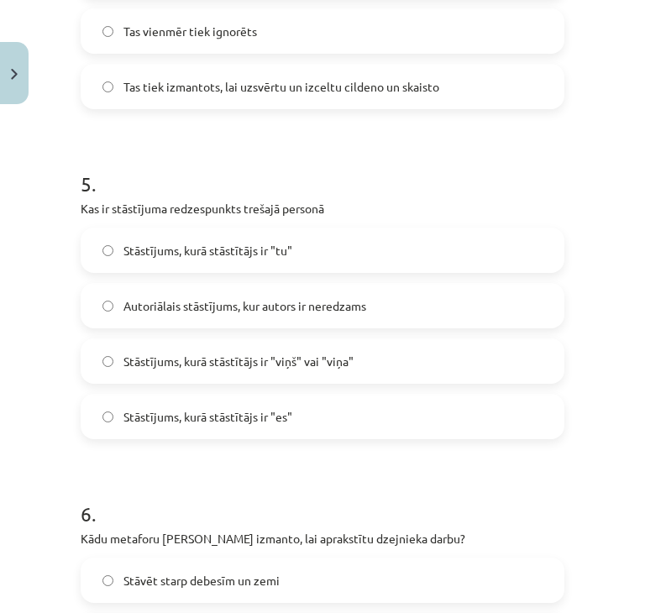
scroll to position [1594, 0]
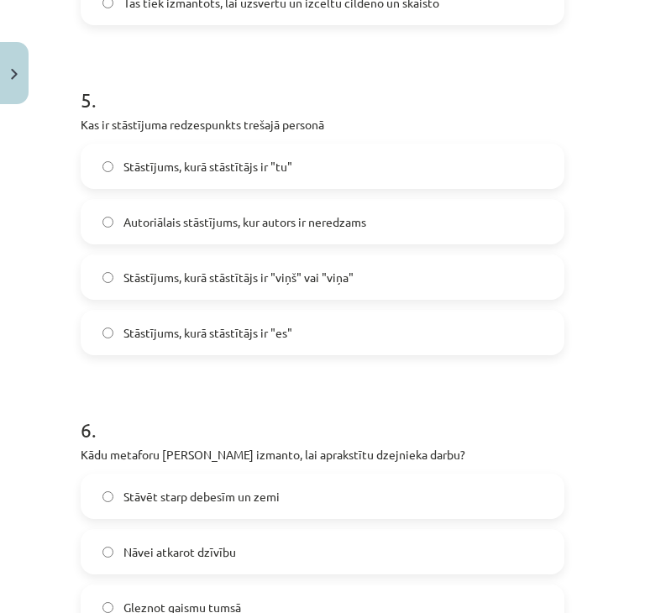
click at [253, 278] on span "Stāstījums, kurā stāstītājs ir "viņš" vai "viņa"" at bounding box center [238, 278] width 230 height 18
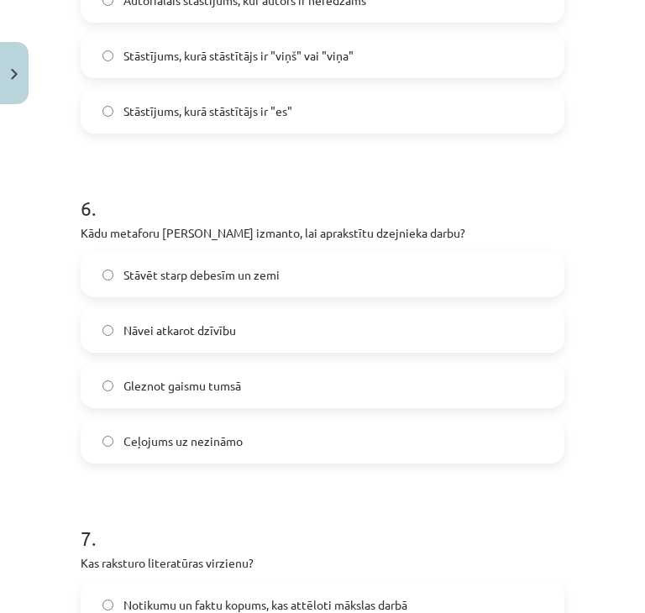
scroll to position [1846, 0]
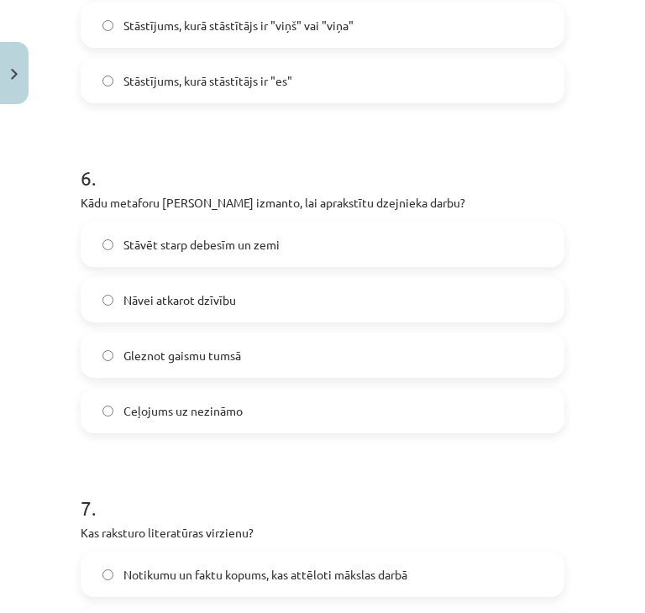
click at [234, 308] on label "Nāvei atkarot dzīvību" at bounding box center [322, 300] width 480 height 42
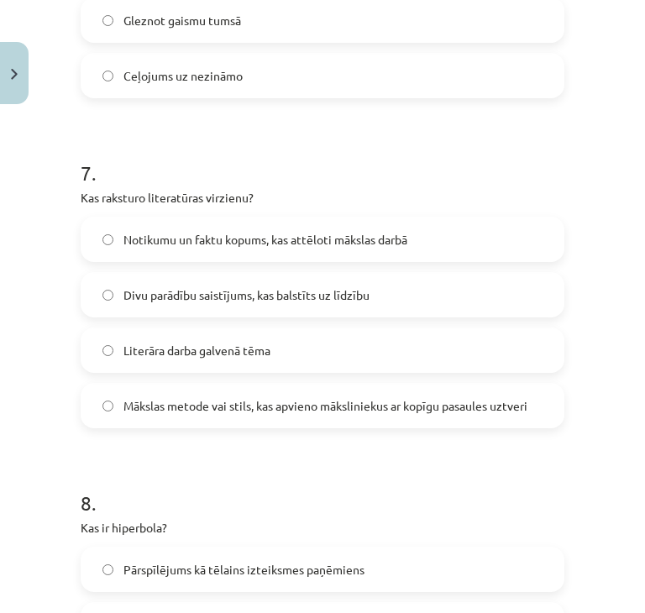
scroll to position [2182, 0]
click at [184, 402] on span "Mākslas metode vai stils, kas apvieno māksliniekus ar kopīgu pasaules uztveri" at bounding box center [325, 405] width 404 height 18
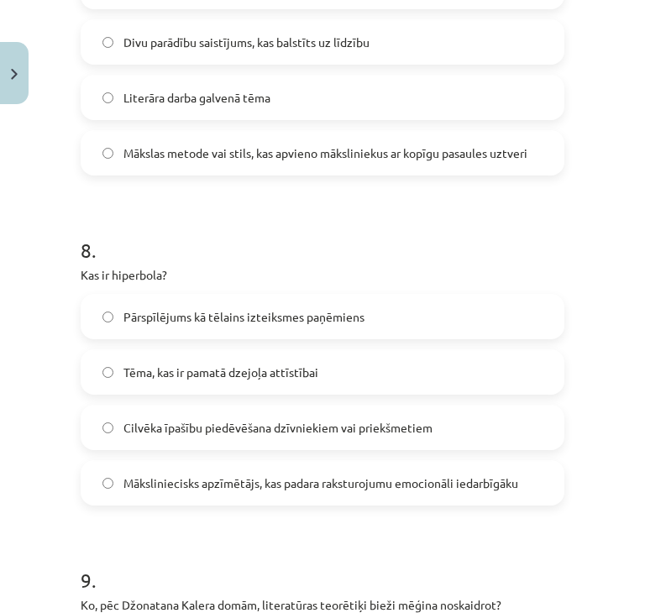
scroll to position [2518, 0]
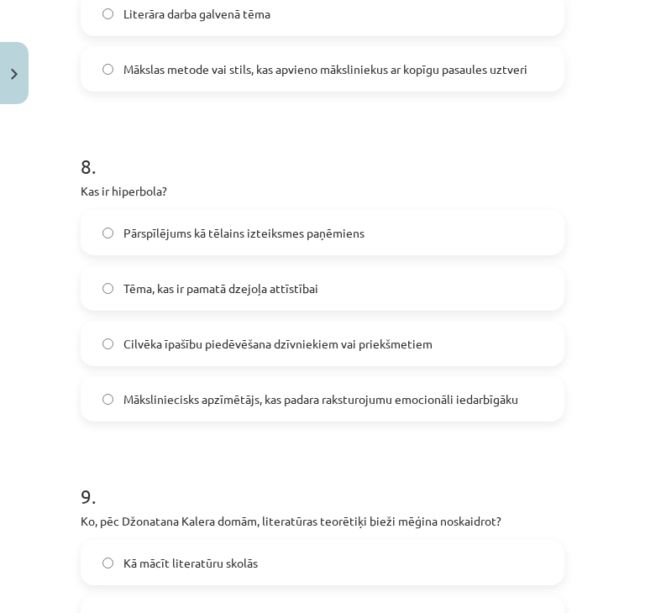
click at [267, 245] on label "Pārspīlējums kā tēlains izteiksmes paņēmiens" at bounding box center [322, 232] width 480 height 42
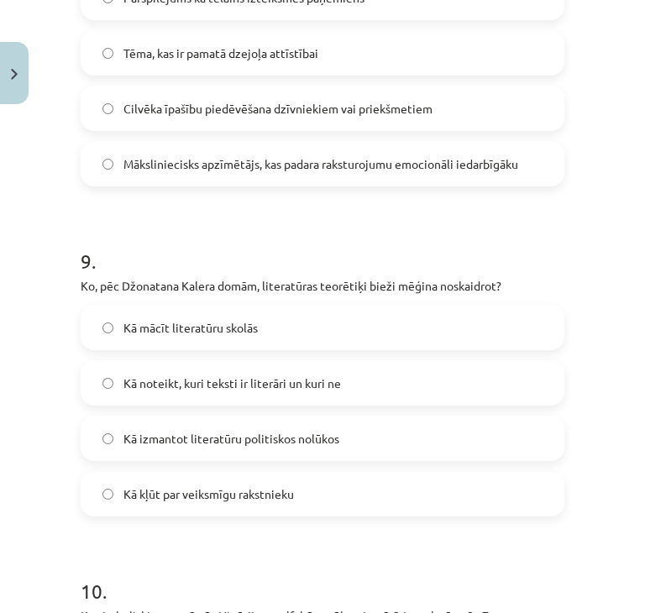
scroll to position [2853, 0]
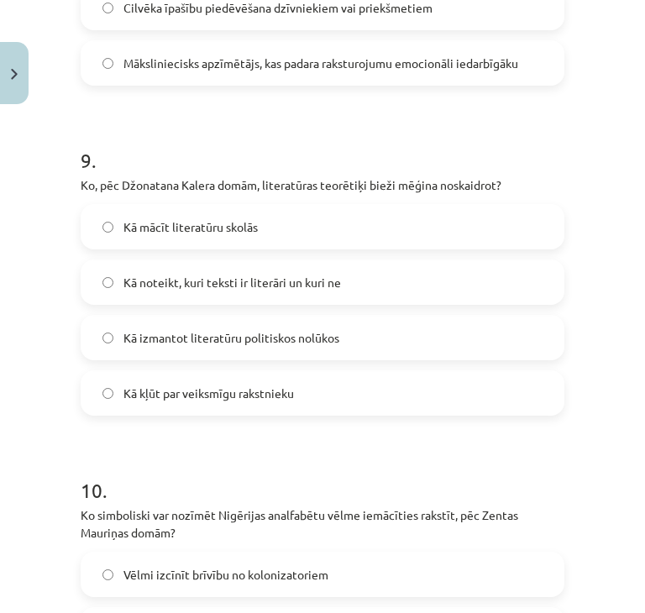
click at [283, 283] on span "Kā noteikt, kuri teksti ir literāri un kuri ne" at bounding box center [231, 283] width 217 height 18
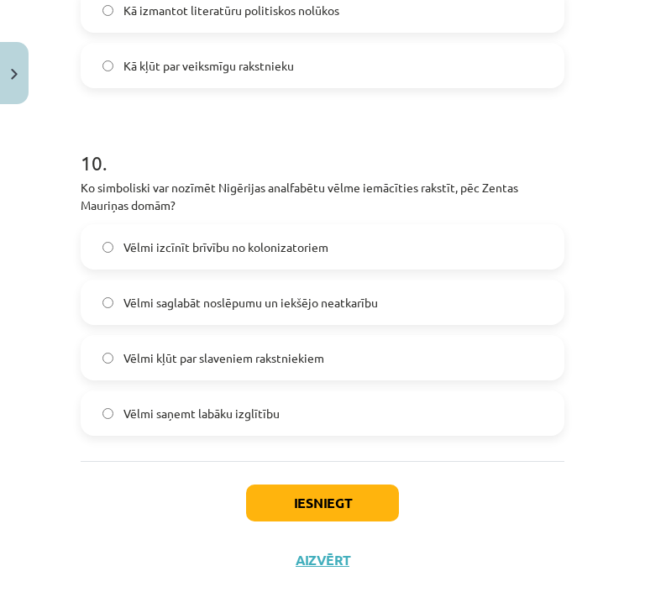
scroll to position [3189, 0]
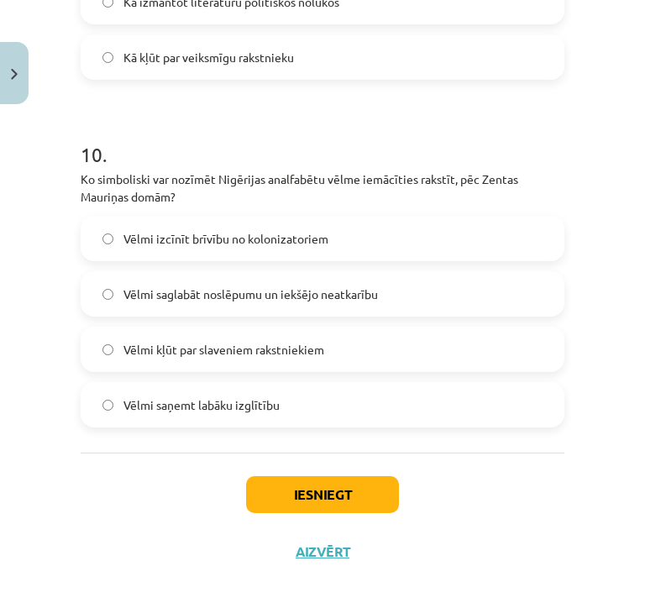
click at [222, 243] on span "Vēlmi izcīnīt brīvību no kolonizatoriem" at bounding box center [225, 239] width 205 height 18
click at [304, 495] on button "Iesniegt" at bounding box center [322, 494] width 153 height 37
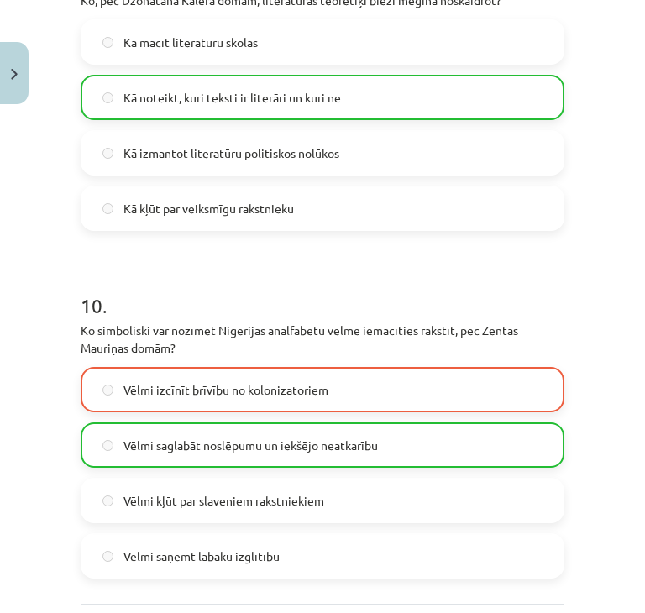
scroll to position [3250, 0]
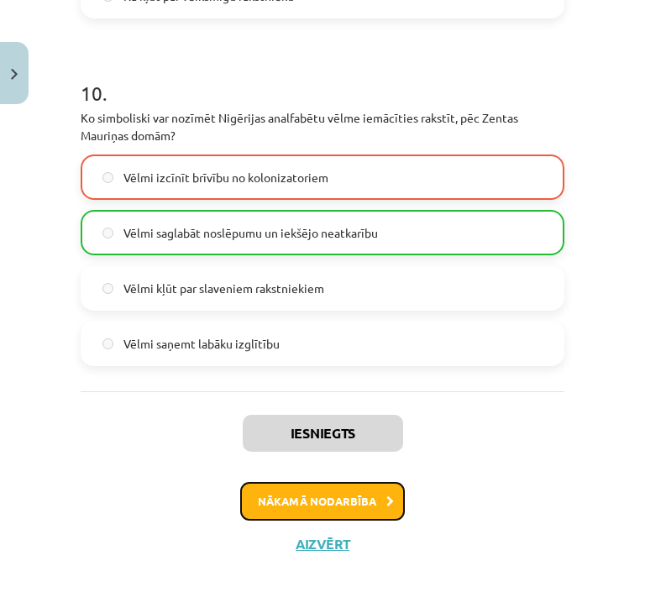
click at [304, 484] on button "Nākamā nodarbība" at bounding box center [322, 501] width 164 height 39
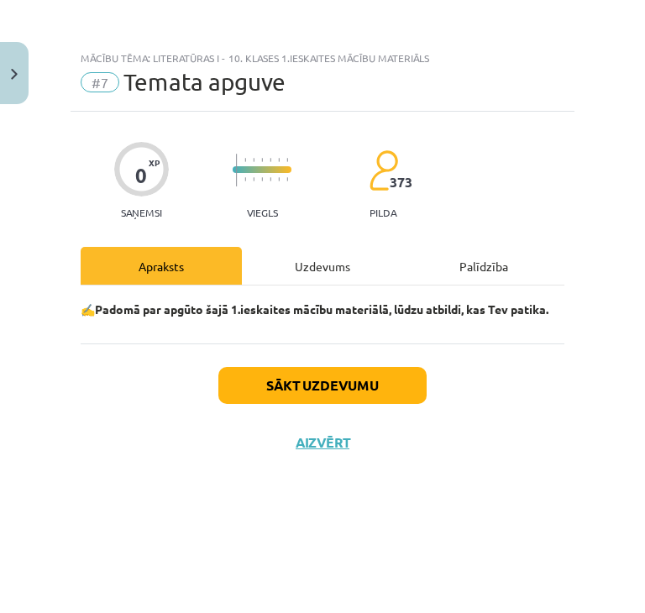
scroll to position [0, 0]
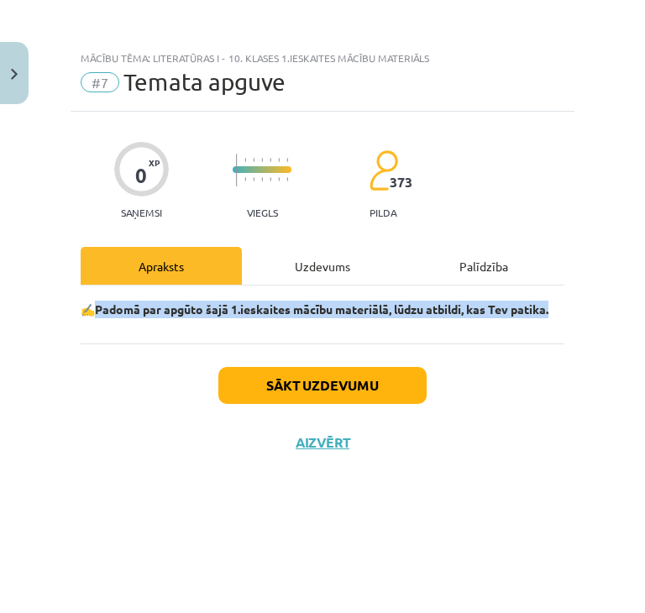
drag, startPoint x: 95, startPoint y: 307, endPoint x: 577, endPoint y: 300, distance: 482.6
click at [577, 300] on div "Mācību tēma: Literatūras i - 10. klases 1.ieskaites mācību materiāls #7 Temata …" at bounding box center [322, 306] width 645 height 613
copy strong "Padomā par apgūto šajā 1.ieskaites mācību materiālā, lūdzu atbildi, kas Tev pat…"
click at [378, 394] on button "Sākt uzdevumu" at bounding box center [322, 385] width 208 height 37
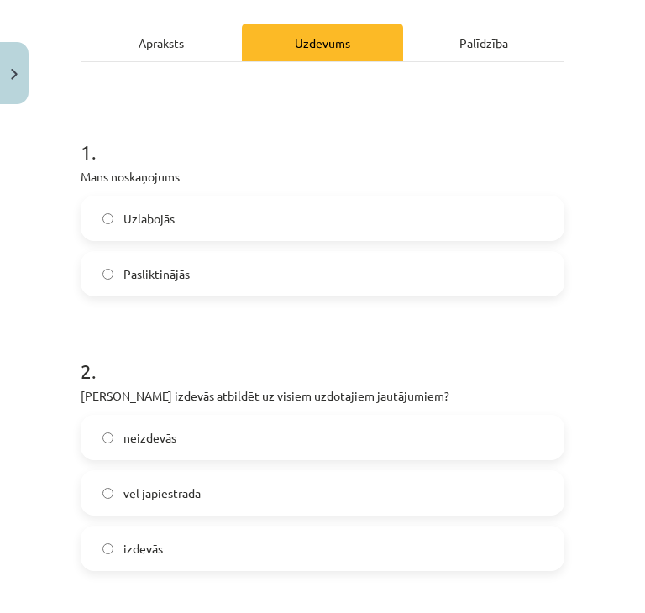
scroll to position [252, 0]
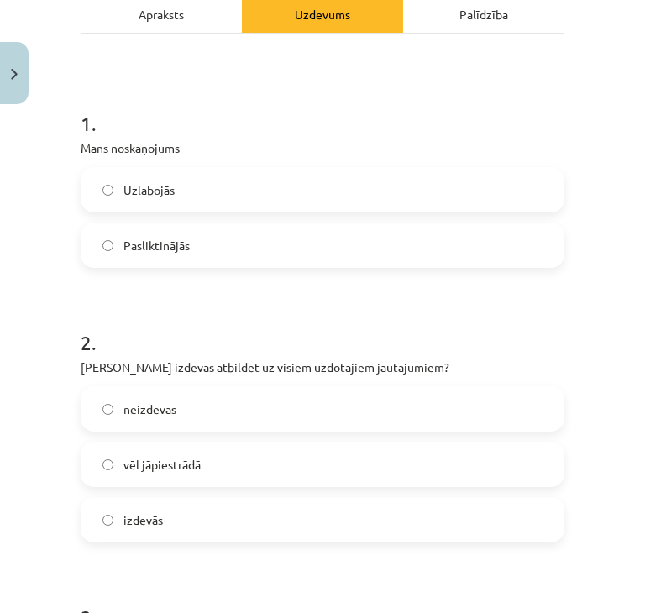
click at [225, 206] on label "Uzlabojās" at bounding box center [322, 190] width 480 height 42
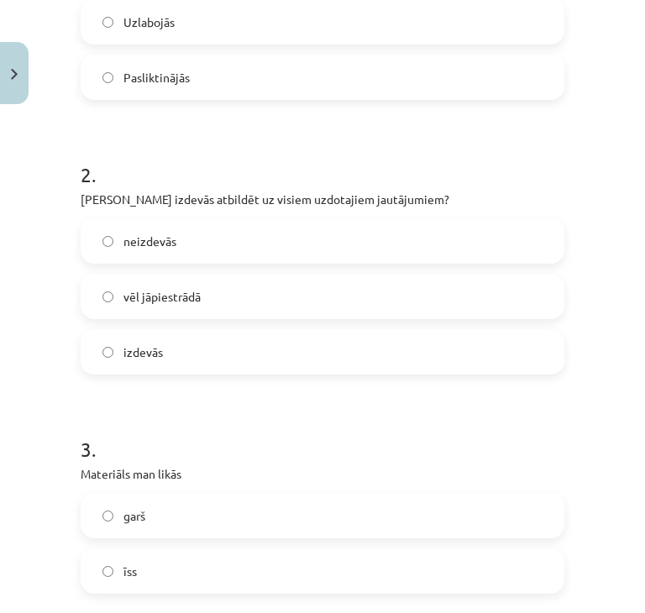
click at [200, 285] on label "vēl jāpiestrādā" at bounding box center [322, 296] width 480 height 42
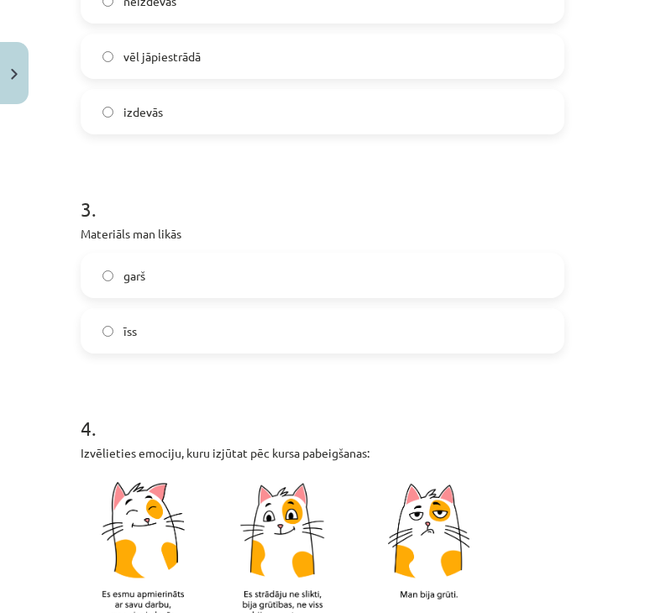
scroll to position [671, 0]
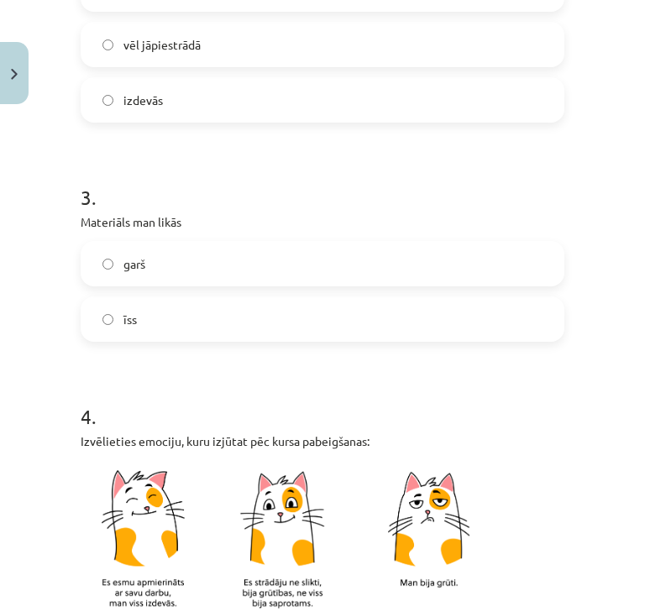
click at [180, 326] on label "īss" at bounding box center [322, 319] width 480 height 42
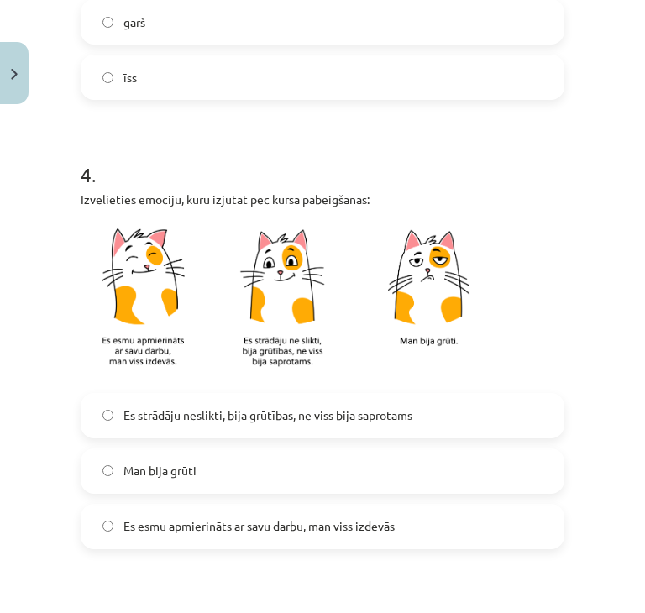
scroll to position [1007, 0]
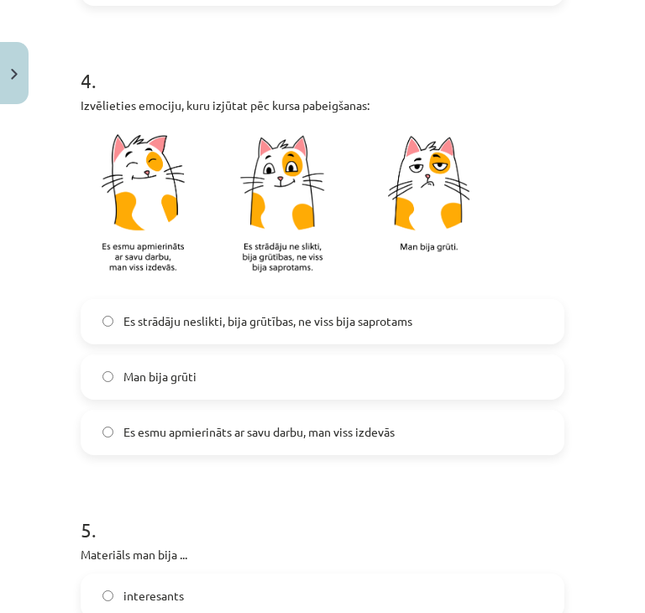
click at [395, 330] on label "Es strādāju neslikti, bija grūtības, ne viss bija saprotams" at bounding box center [322, 321] width 480 height 42
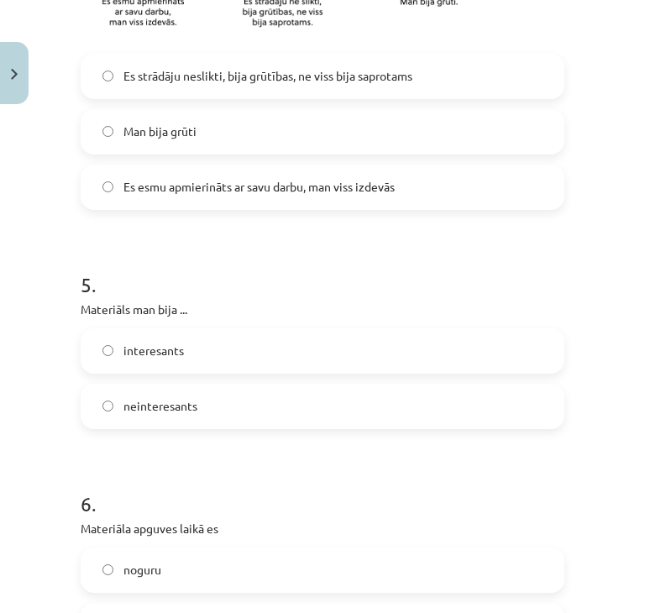
scroll to position [1343, 0]
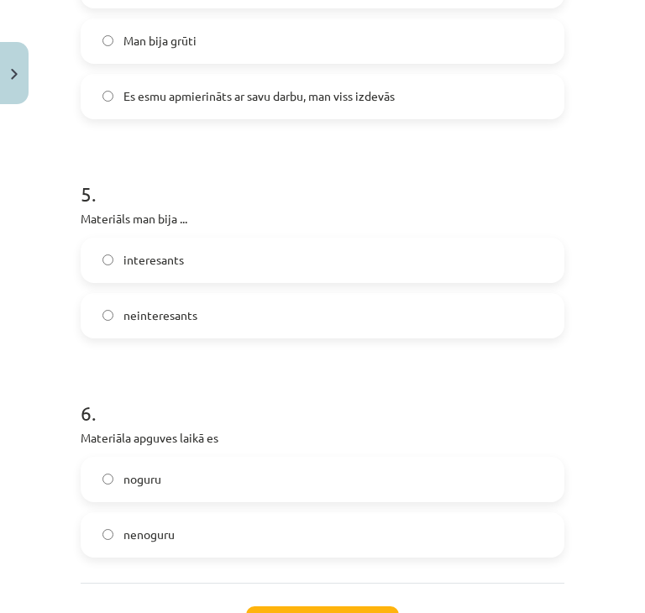
click at [227, 265] on label "interesants" at bounding box center [322, 260] width 480 height 42
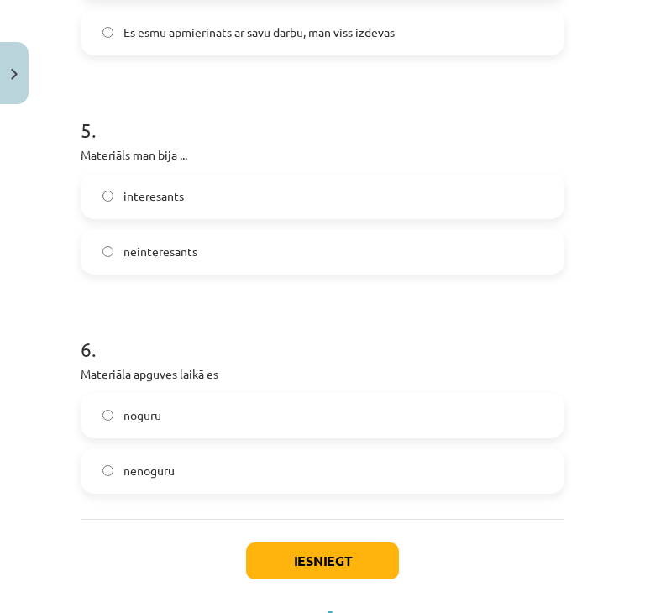
scroll to position [1481, 0]
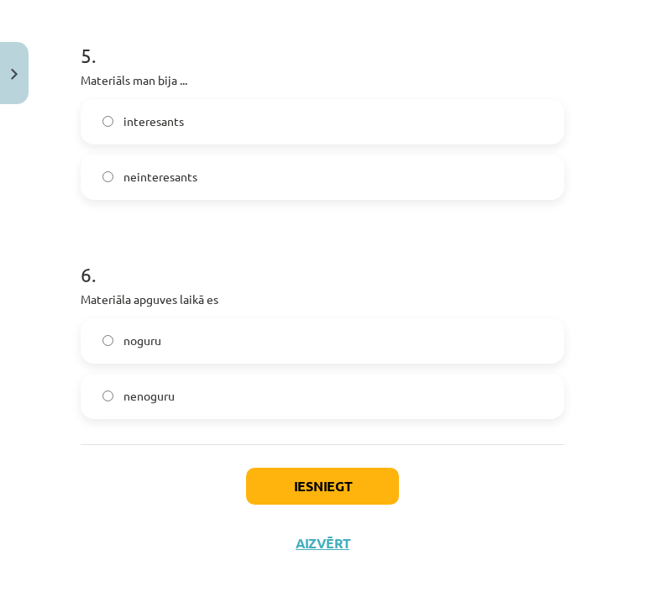
click at [215, 341] on label "noguru" at bounding box center [322, 341] width 480 height 42
click at [318, 473] on button "Iesniegt" at bounding box center [322, 485] width 153 height 37
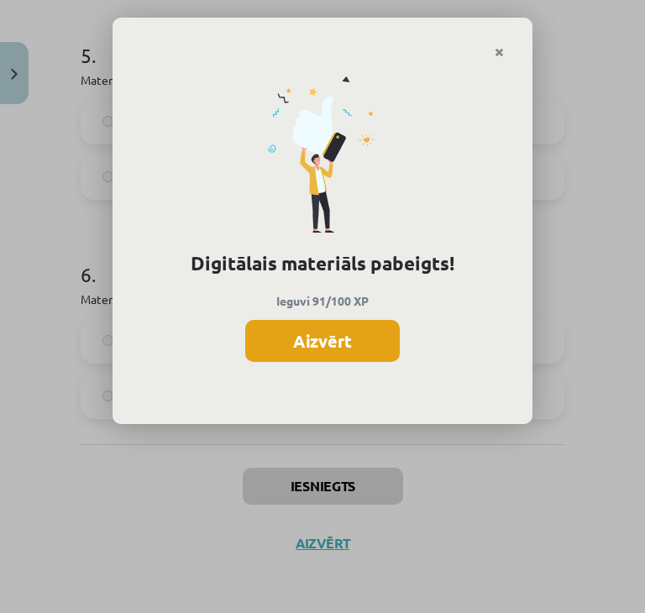
click at [332, 341] on button "Aizvērt" at bounding box center [322, 341] width 154 height 42
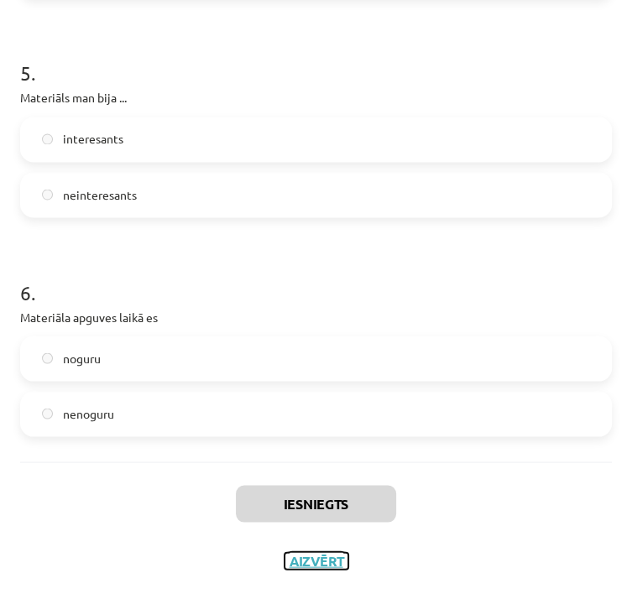
click at [295, 552] on button "Aizvērt" at bounding box center [316, 560] width 64 height 17
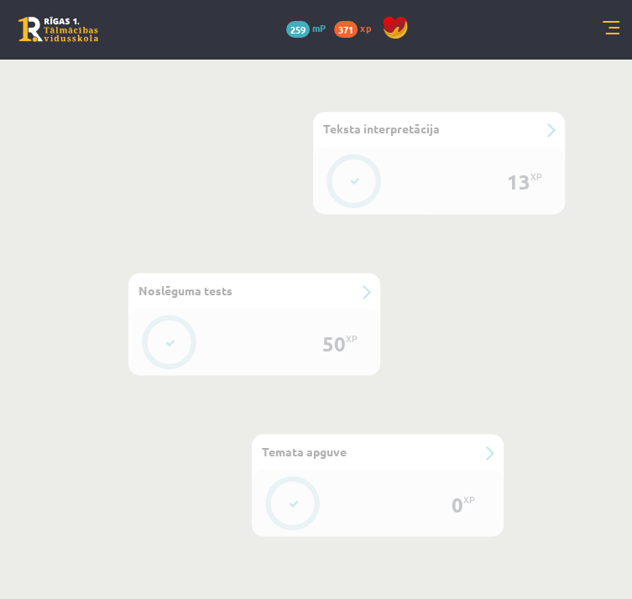
scroll to position [1203, 0]
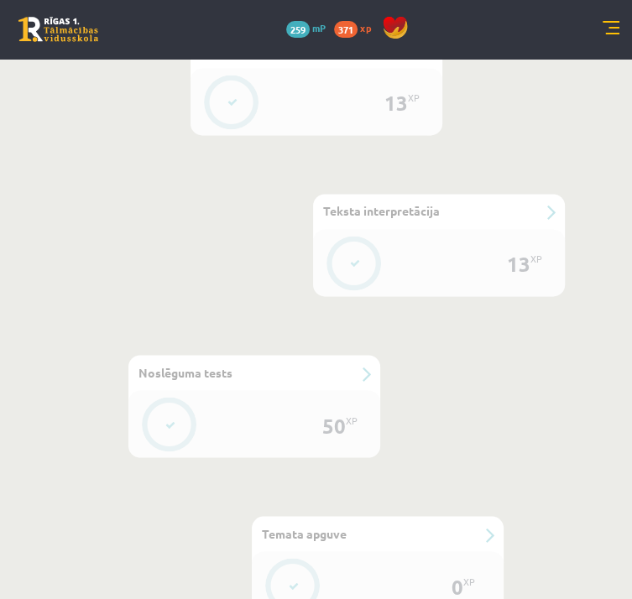
click at [0, 0] on link "Sākums" at bounding box center [0, 0] width 0 height 0
